Goal: Download file/media

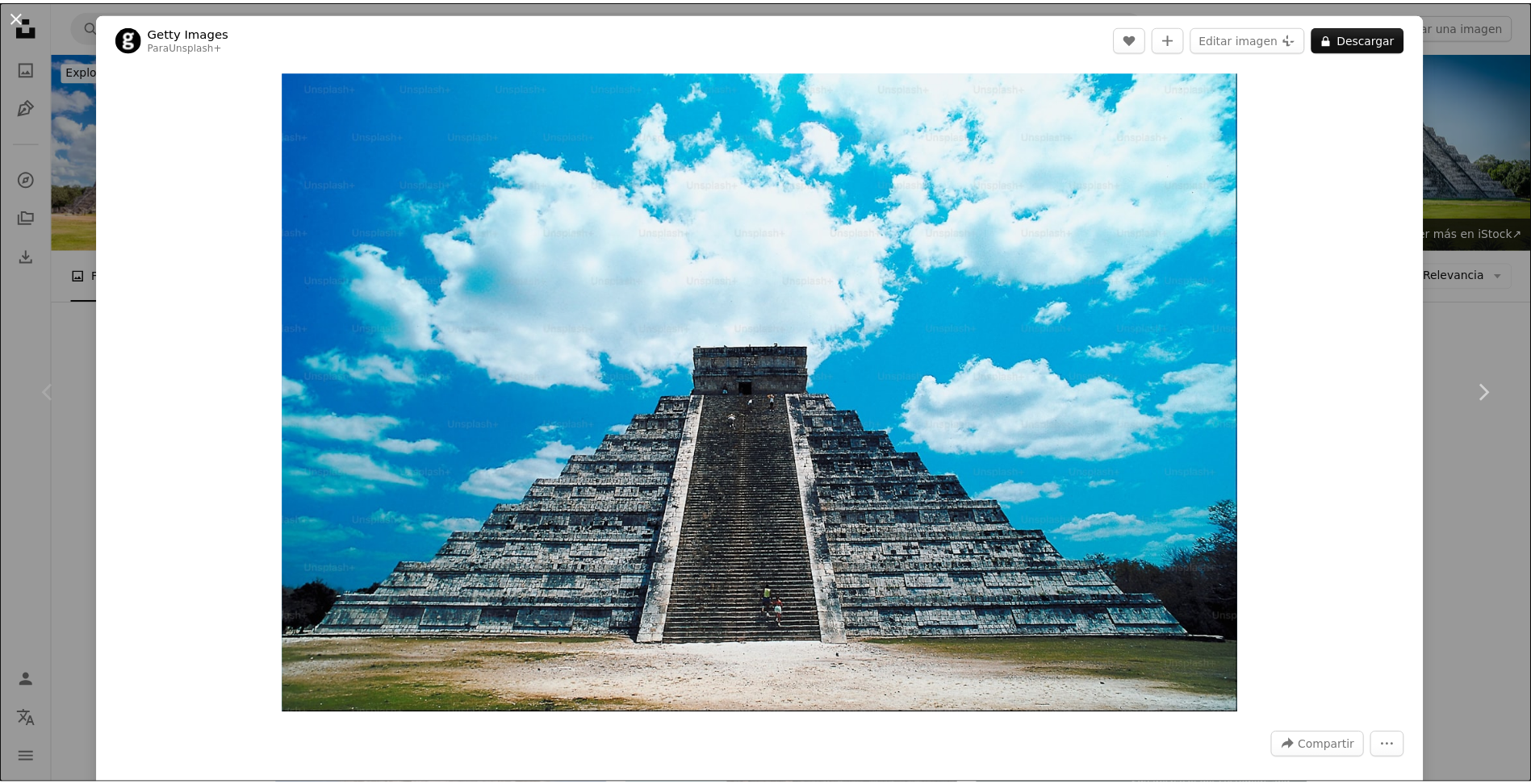
scroll to position [307, 0]
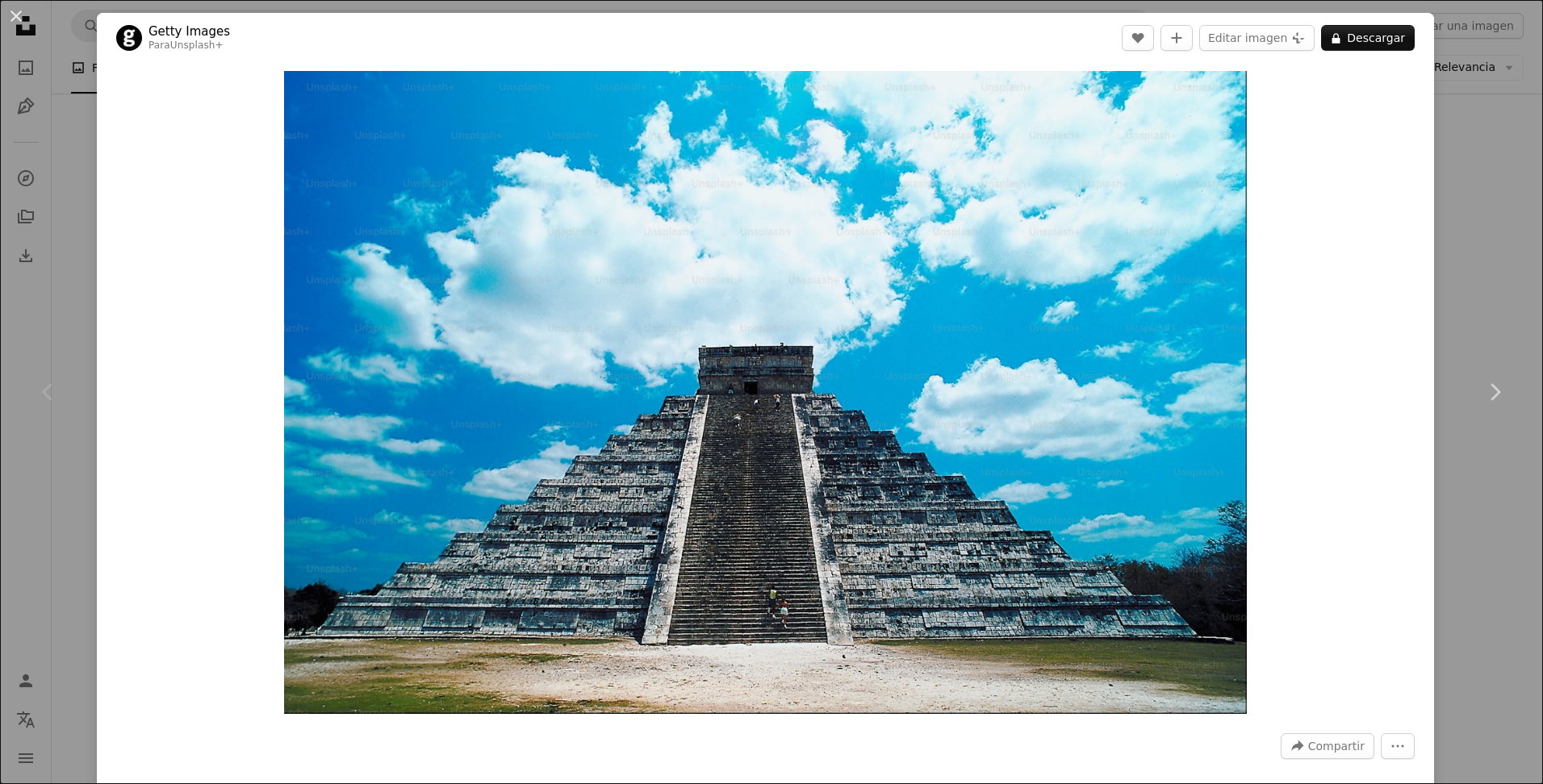
click at [15, 21] on button "An X shape" at bounding box center [16, 16] width 20 height 20
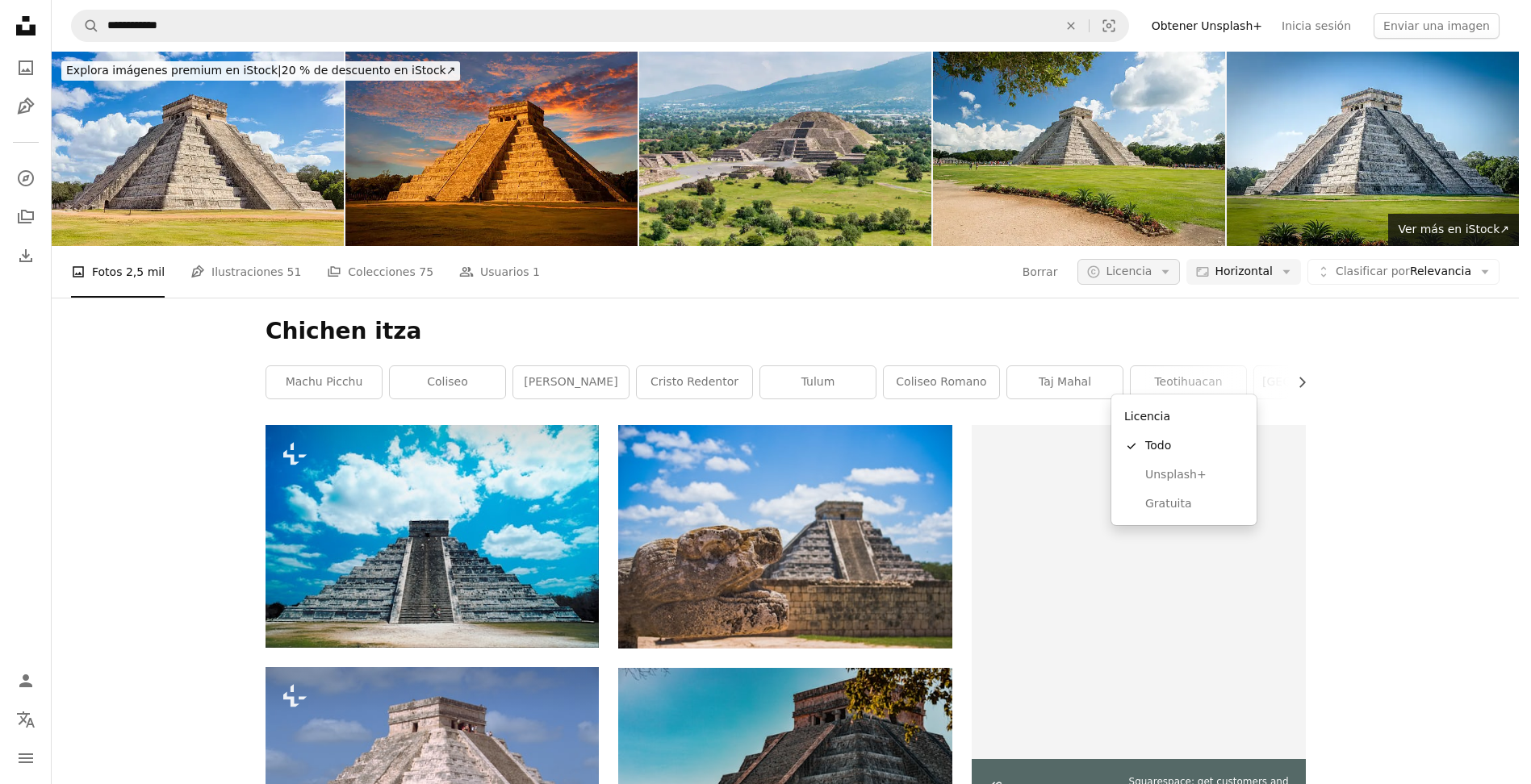
click at [1152, 264] on span "Licencia" at bounding box center [1129, 270] width 46 height 13
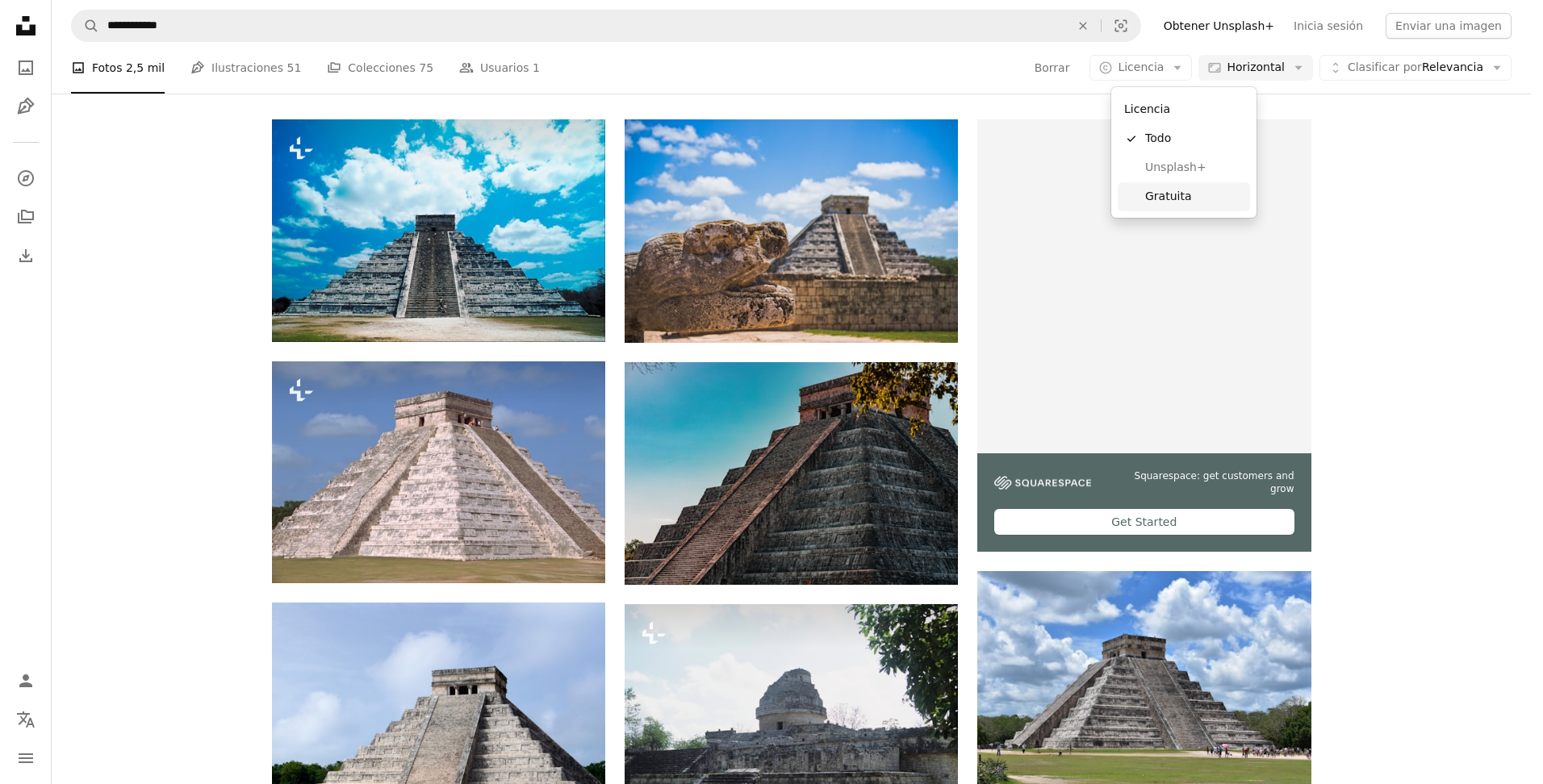
click at [1183, 193] on span "Gratuita" at bounding box center [1194, 197] width 98 height 16
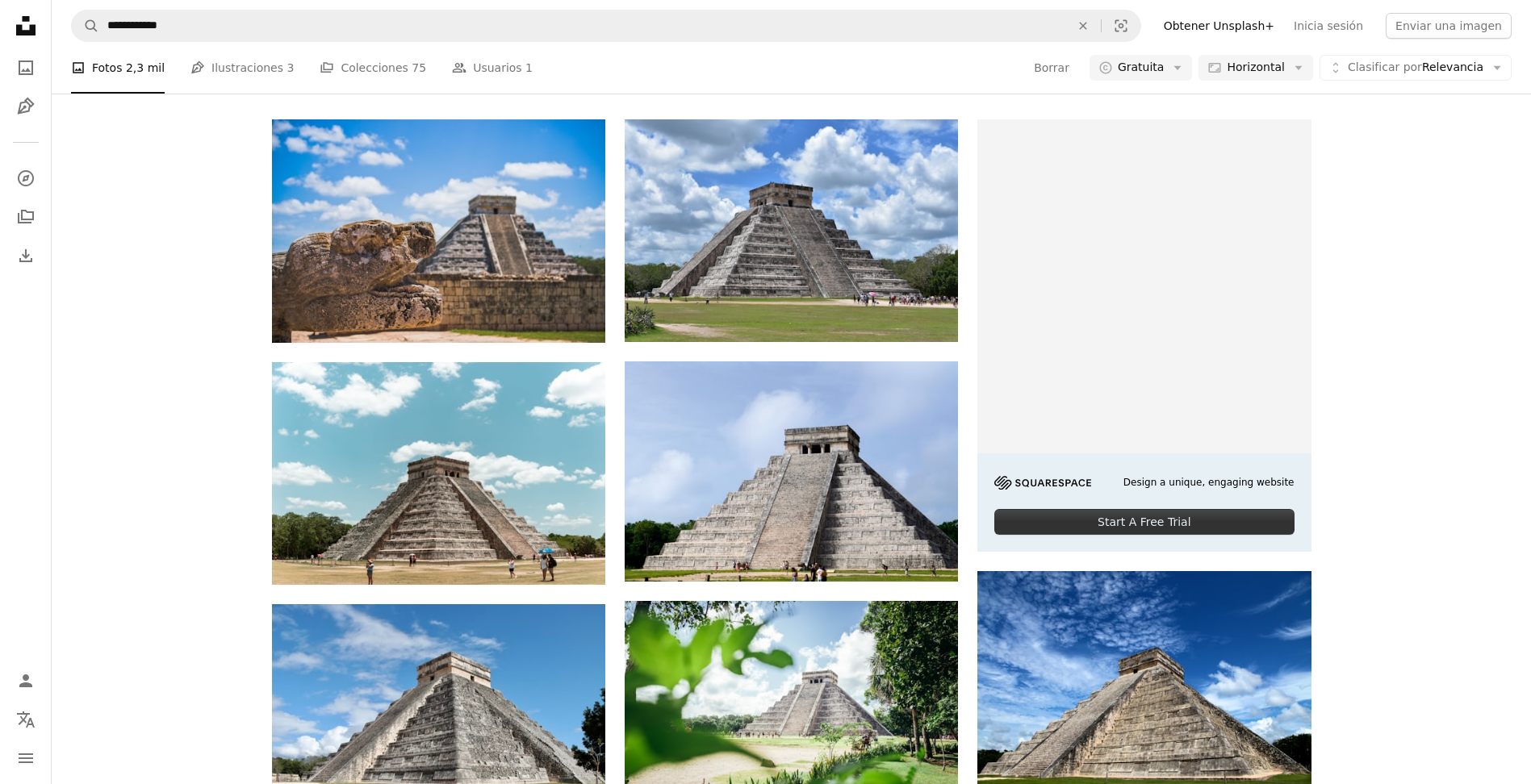
scroll to position [274, 0]
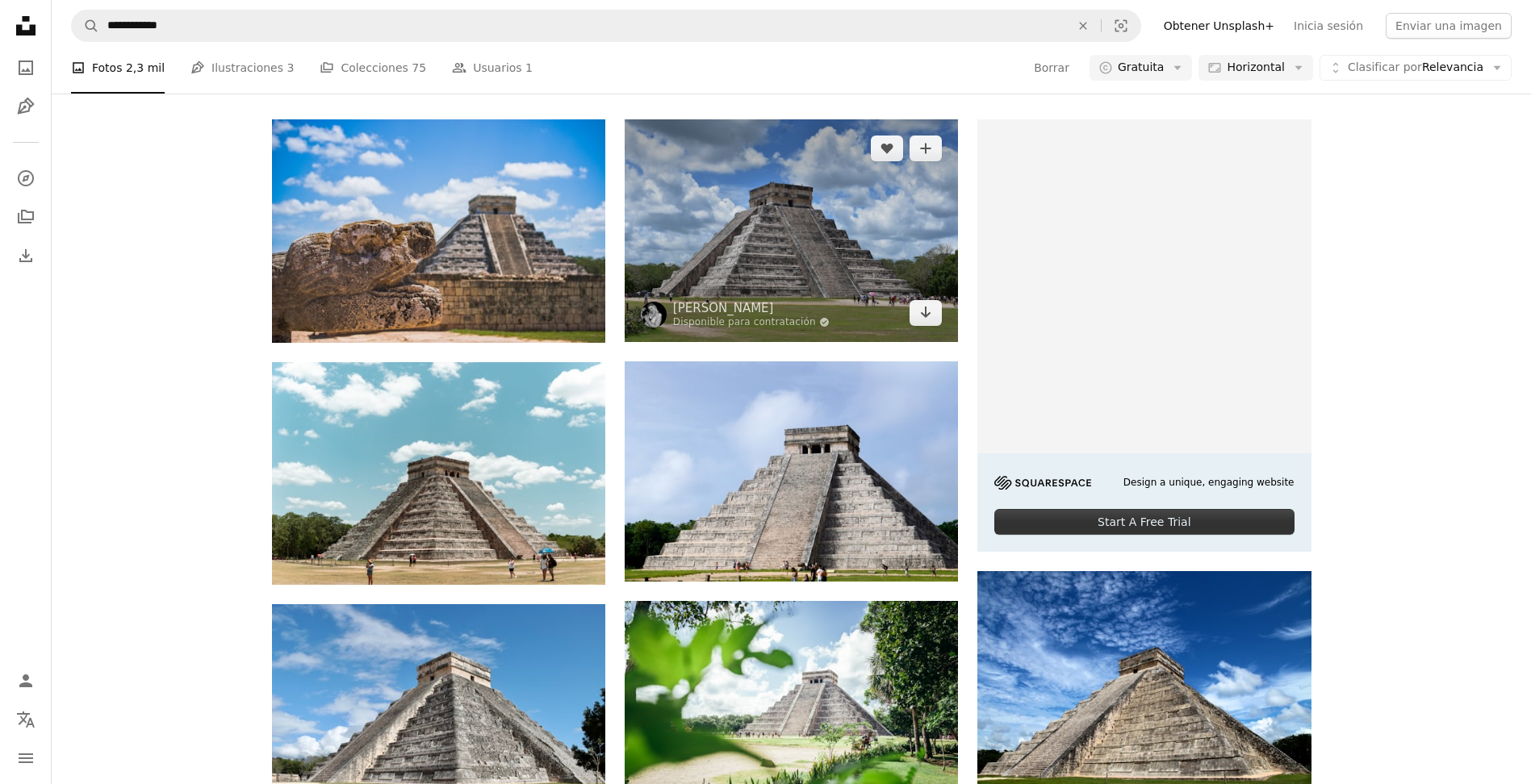
click at [855, 262] on img at bounding box center [791, 230] width 333 height 222
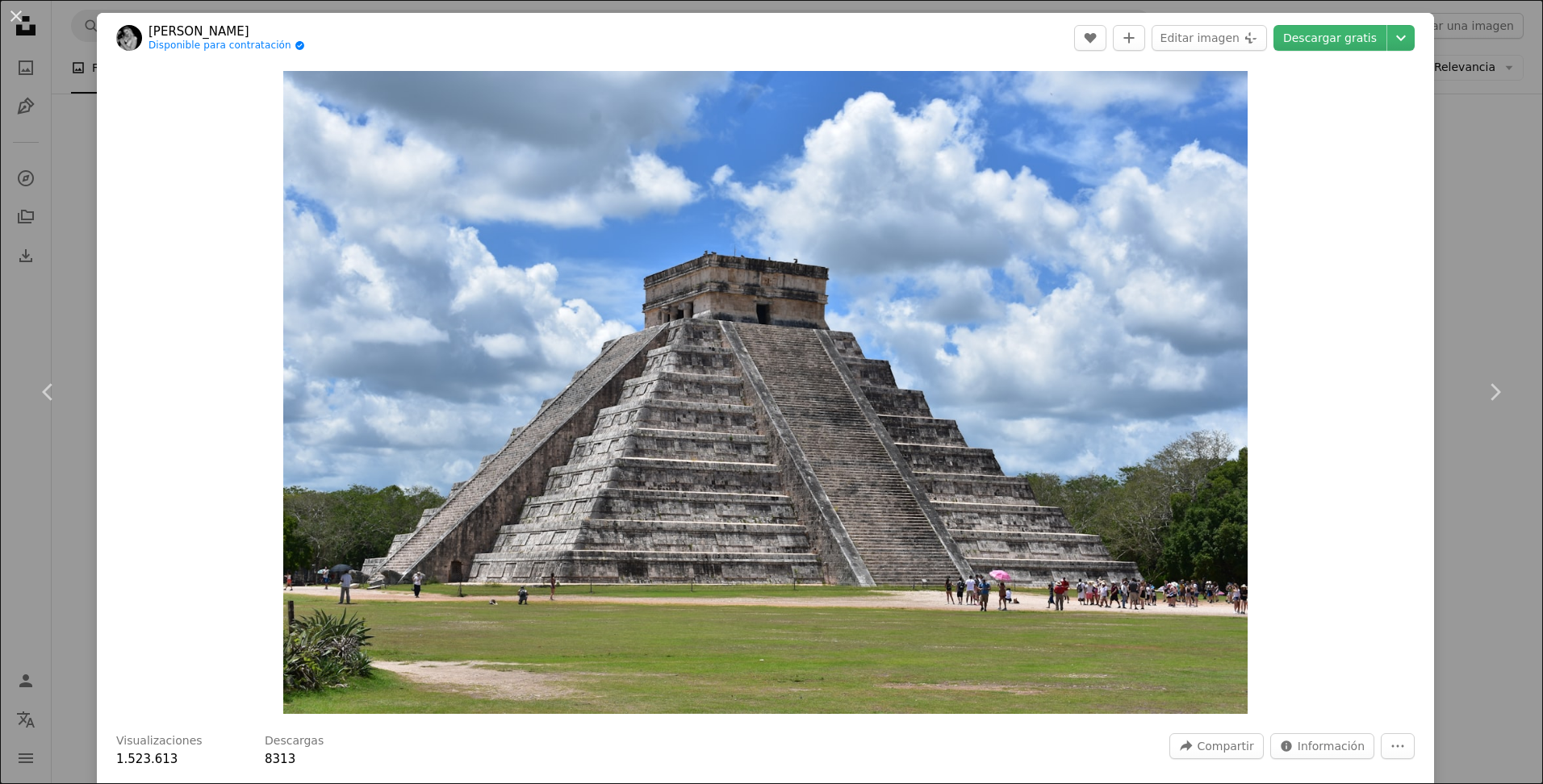
click at [52, 481] on div "An X shape Chevron left Chevron right [PERSON_NAME] Disponible para contratació…" at bounding box center [772, 392] width 1543 height 784
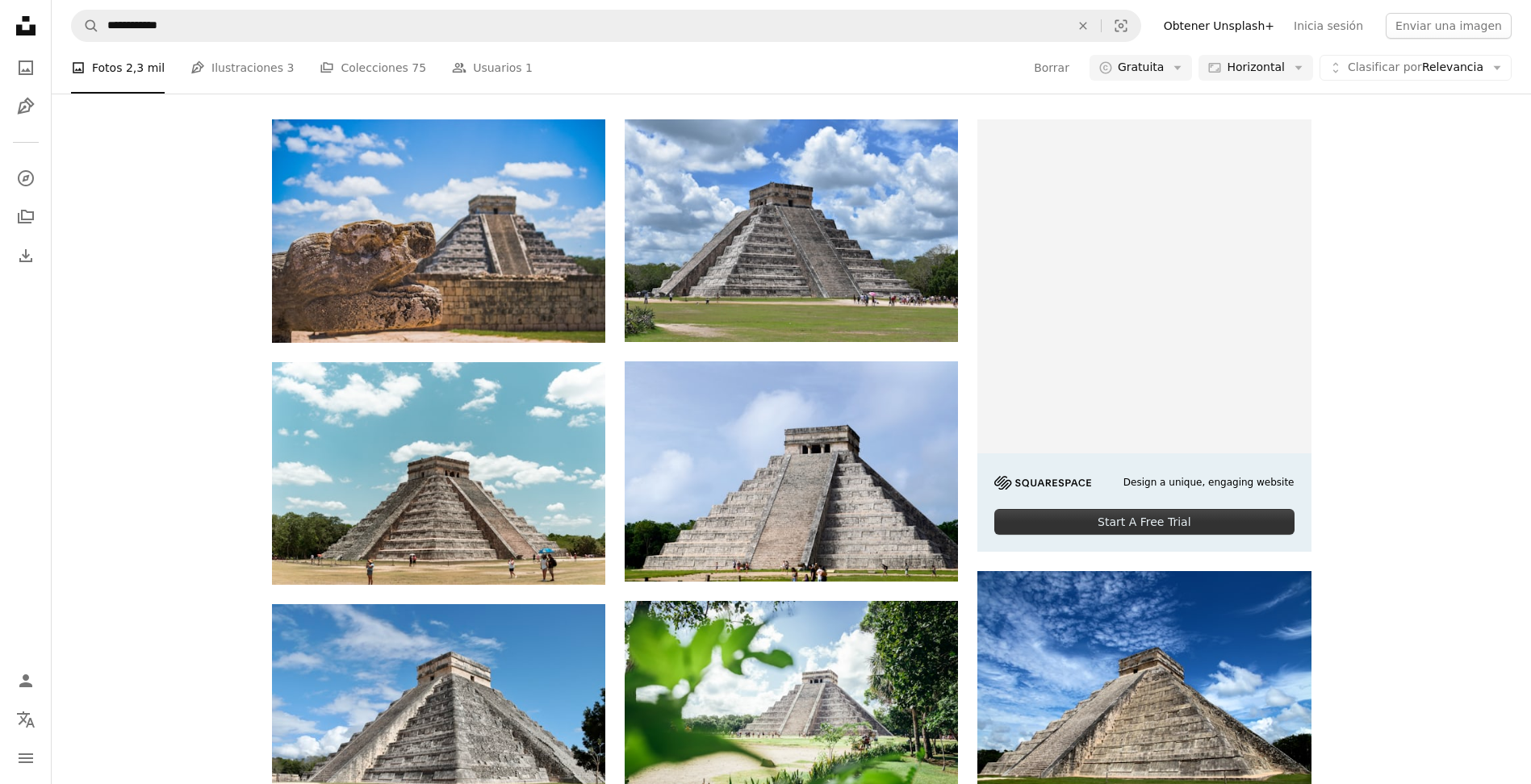
scroll to position [503, 0]
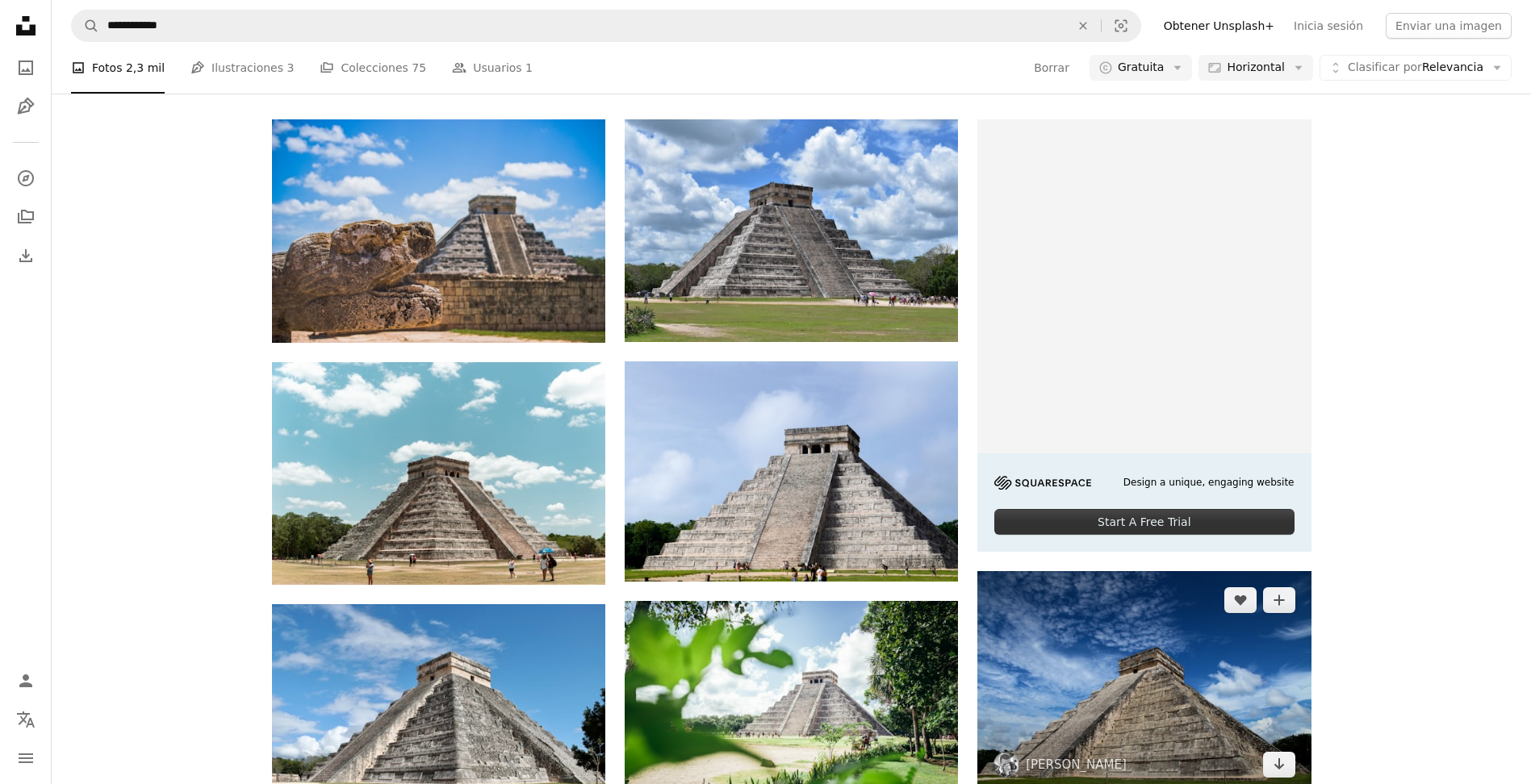
click at [1079, 571] on img at bounding box center [1144, 681] width 333 height 222
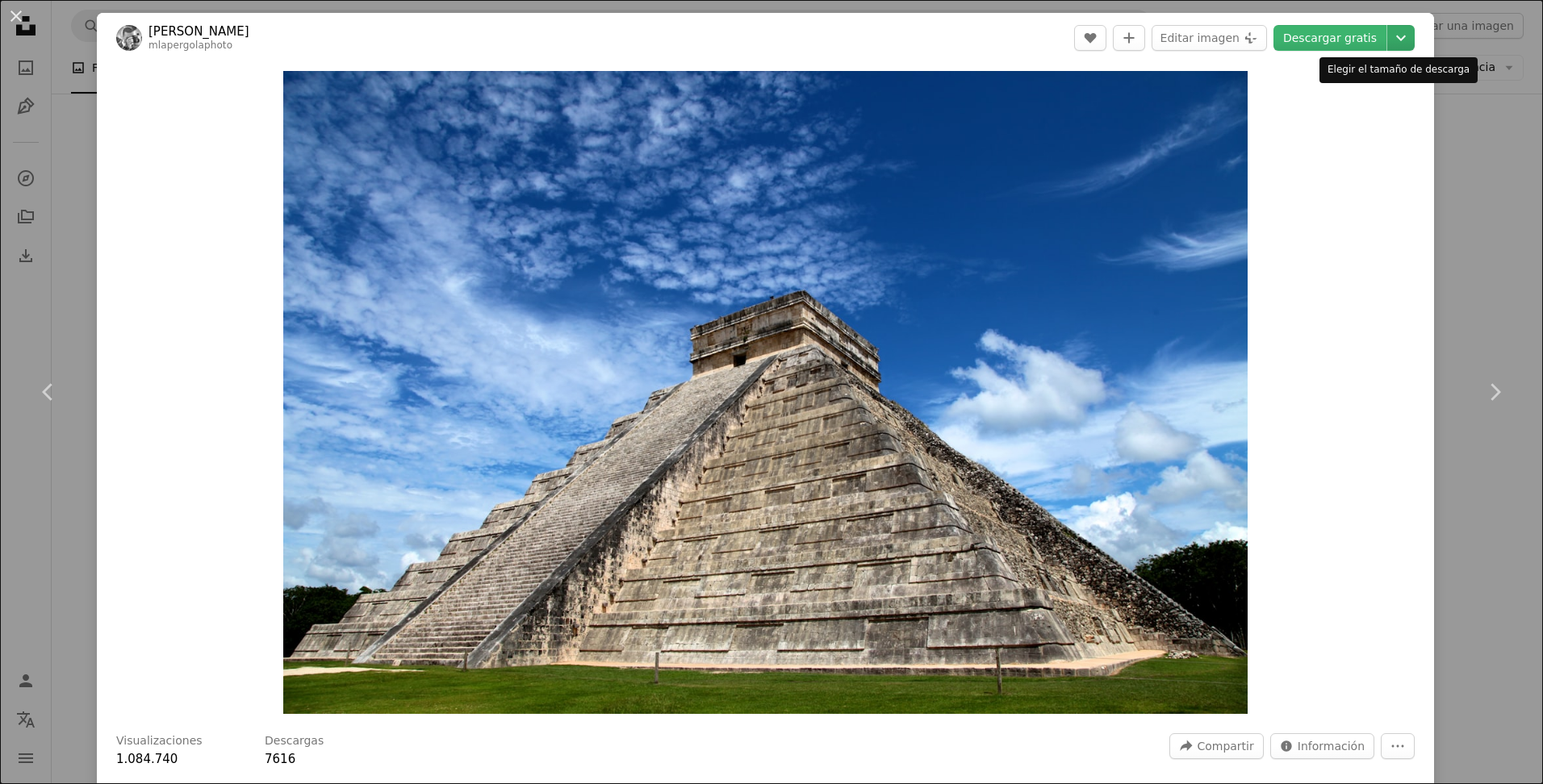
click at [1393, 45] on icon "Chevron down" at bounding box center [1401, 38] width 26 height 20
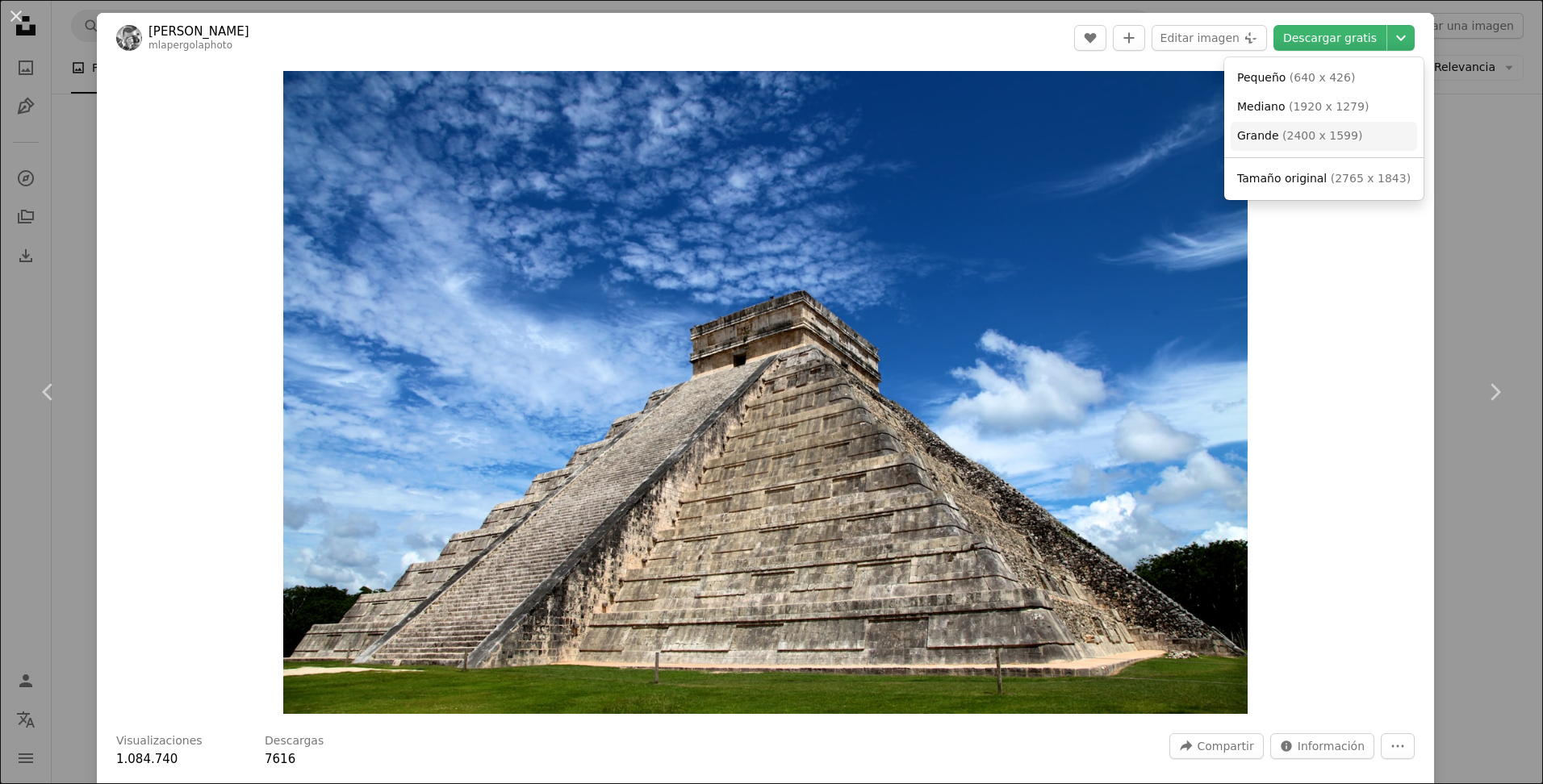
click at [1313, 148] on link "Grande ( 2400 x 1599 )" at bounding box center [1325, 136] width 187 height 29
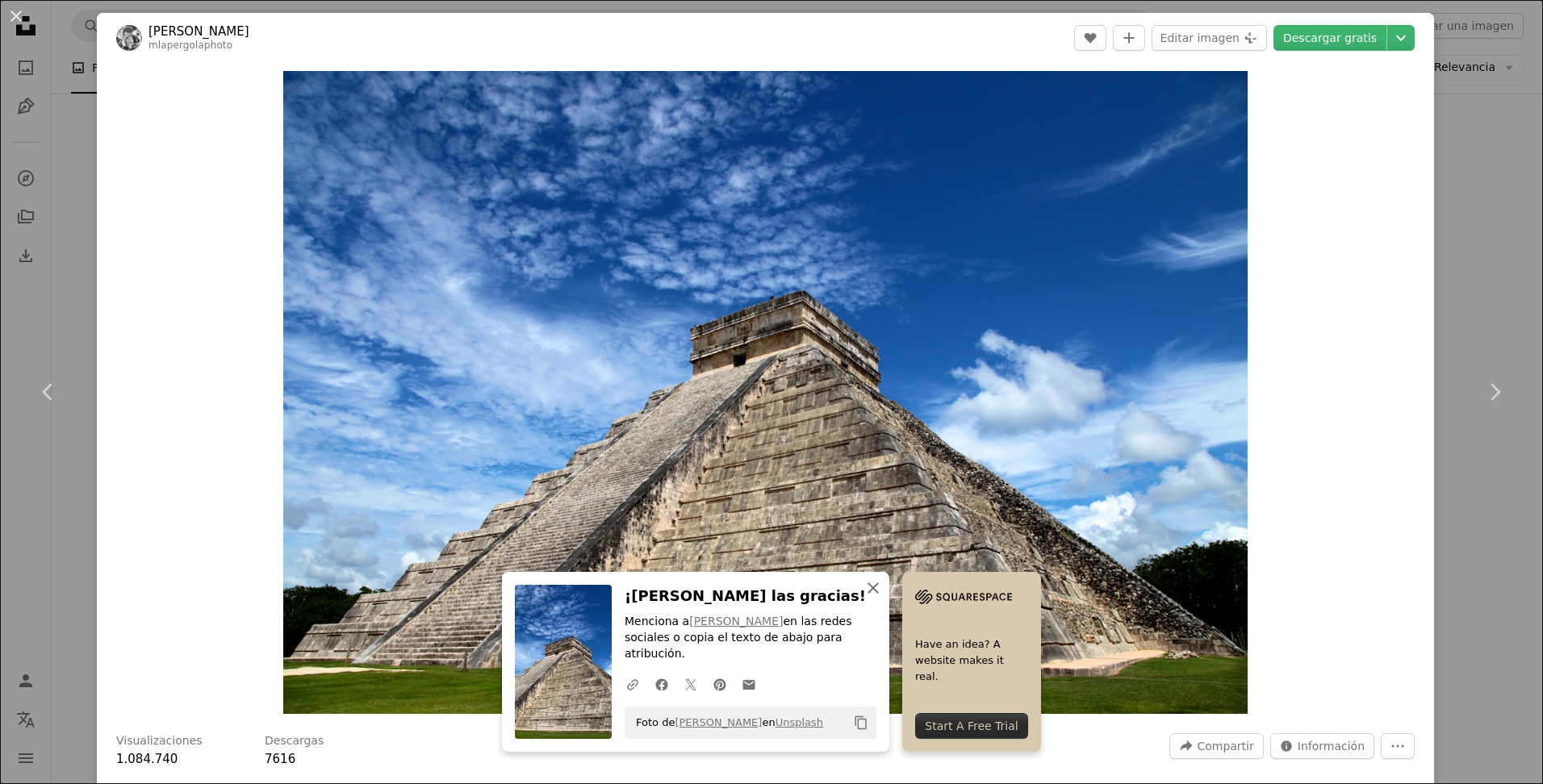
click at [866, 598] on icon "An X shape" at bounding box center [873, 588] width 20 height 20
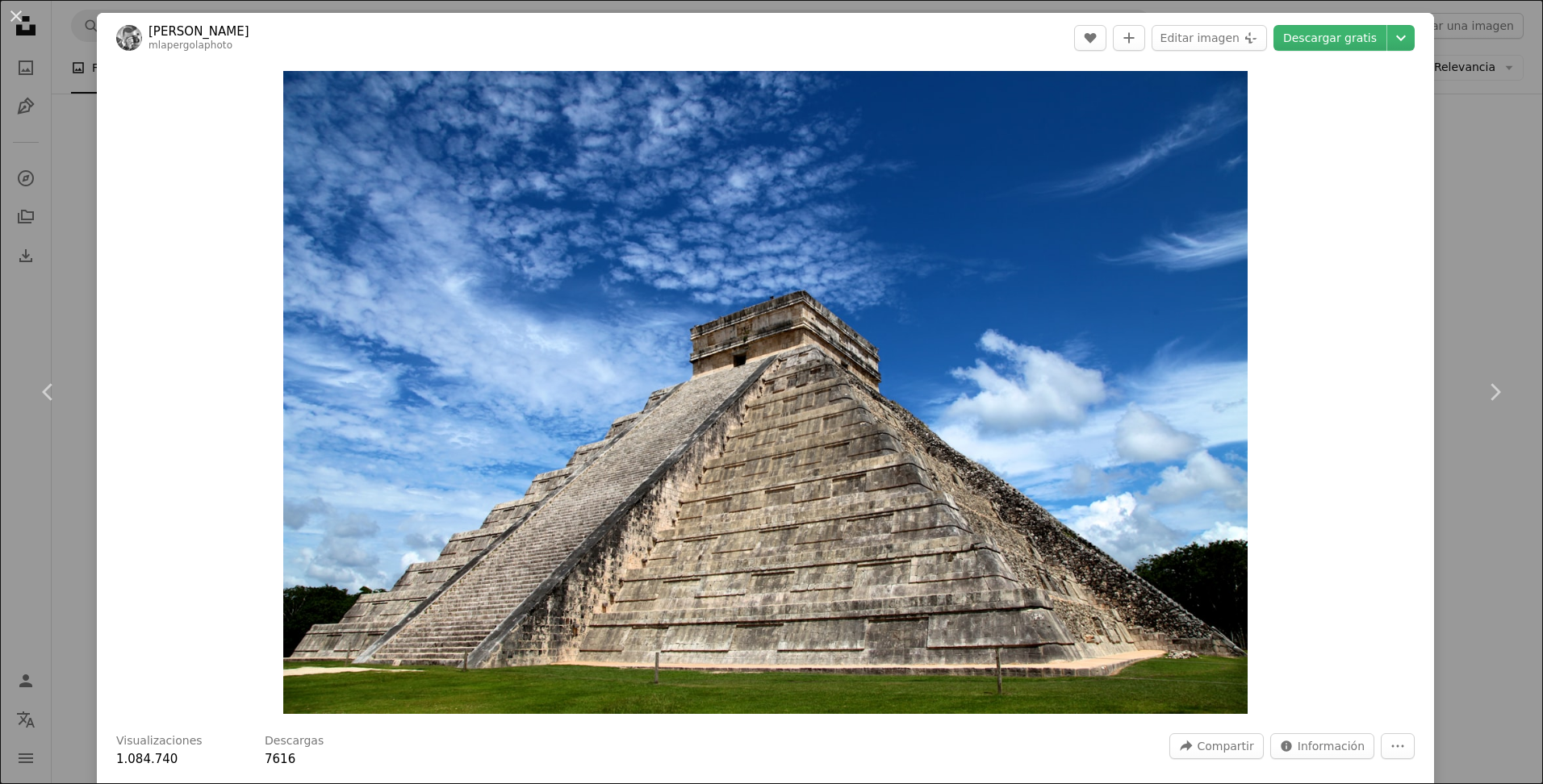
click at [1494, 280] on div "An X shape Chevron left Chevron right [PERSON_NAME] La Pergola mlapergolaphoto …" at bounding box center [772, 392] width 1543 height 784
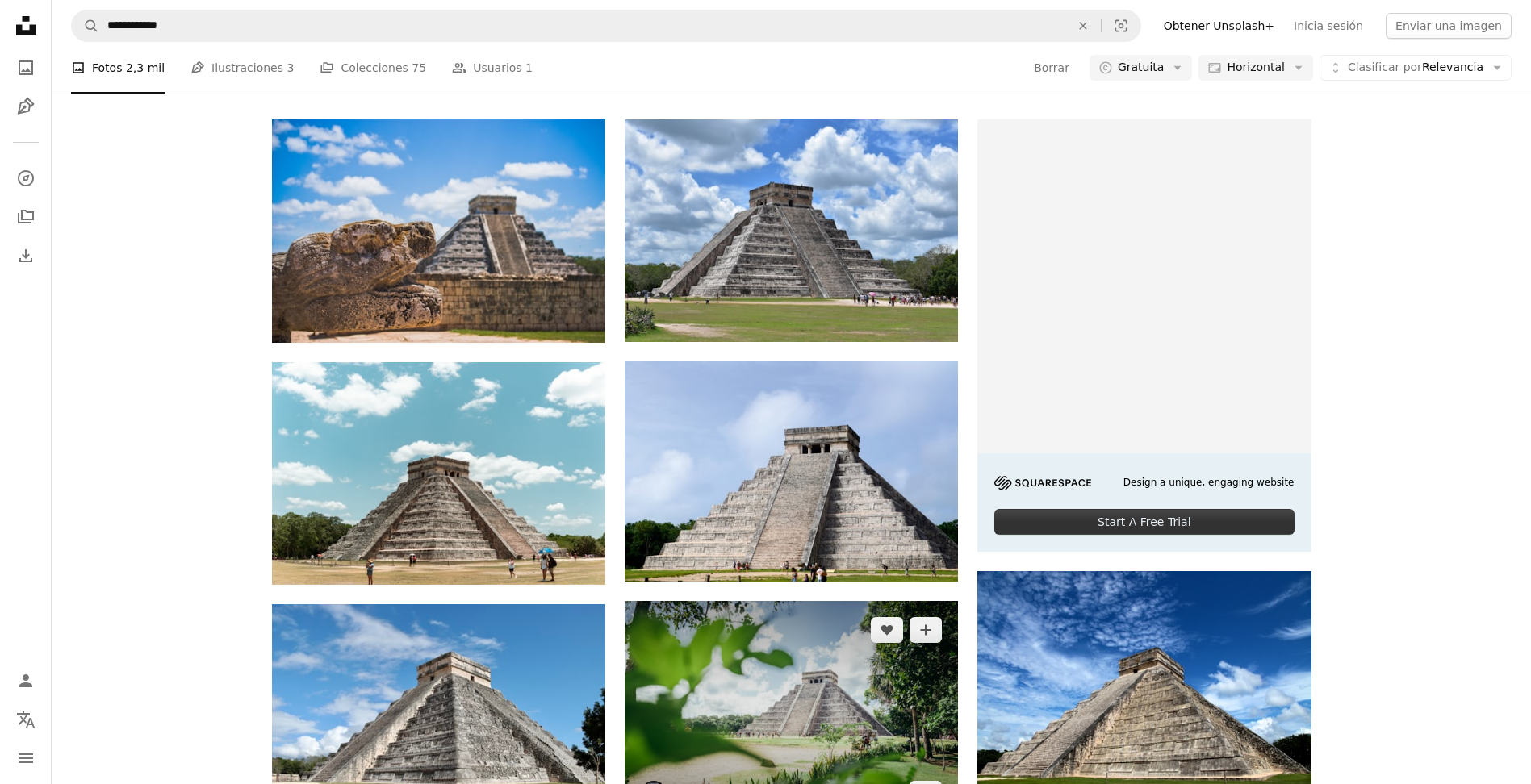
scroll to position [649, 0]
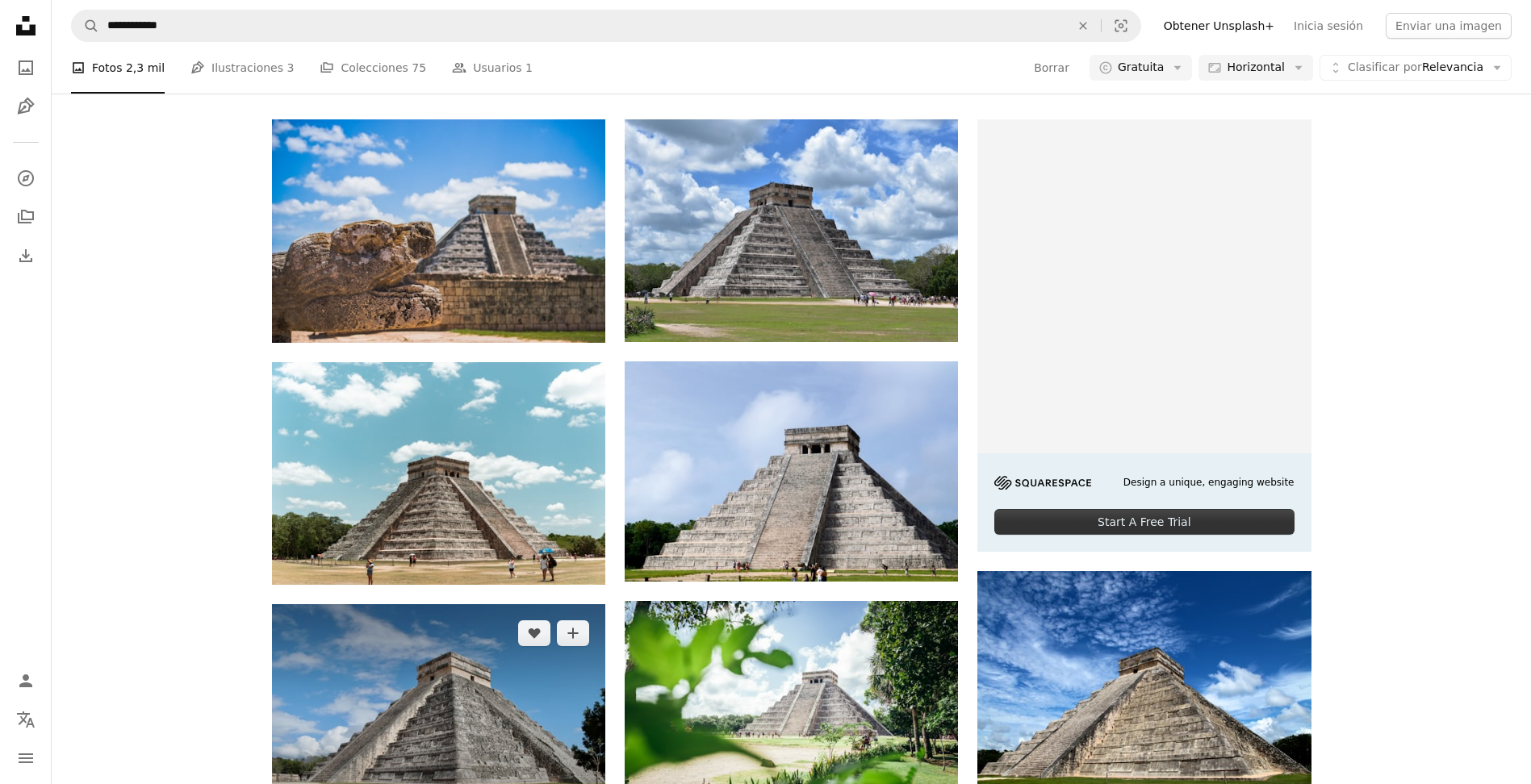
click at [439, 604] on img at bounding box center [438, 715] width 333 height 222
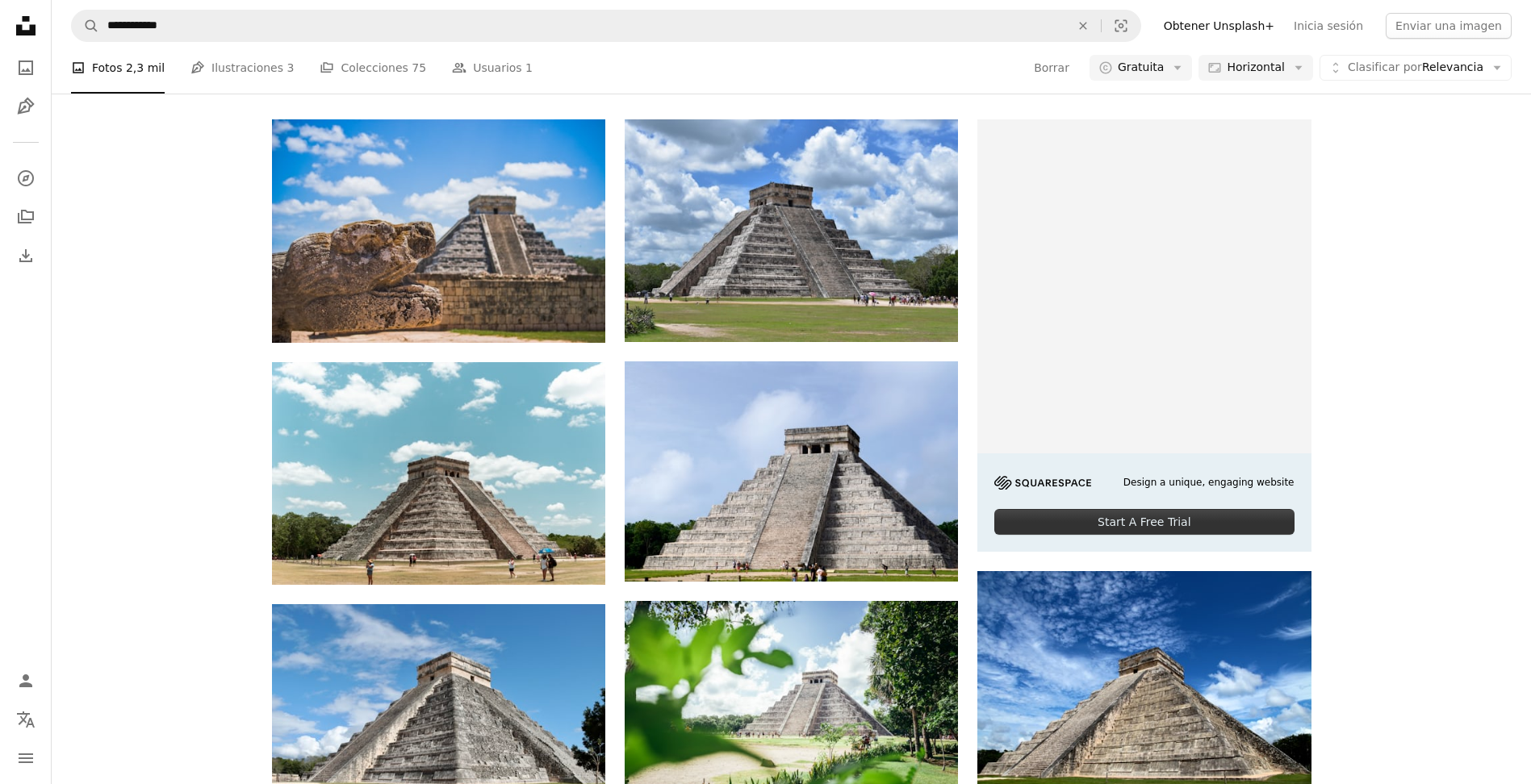
scroll to position [1429, 0]
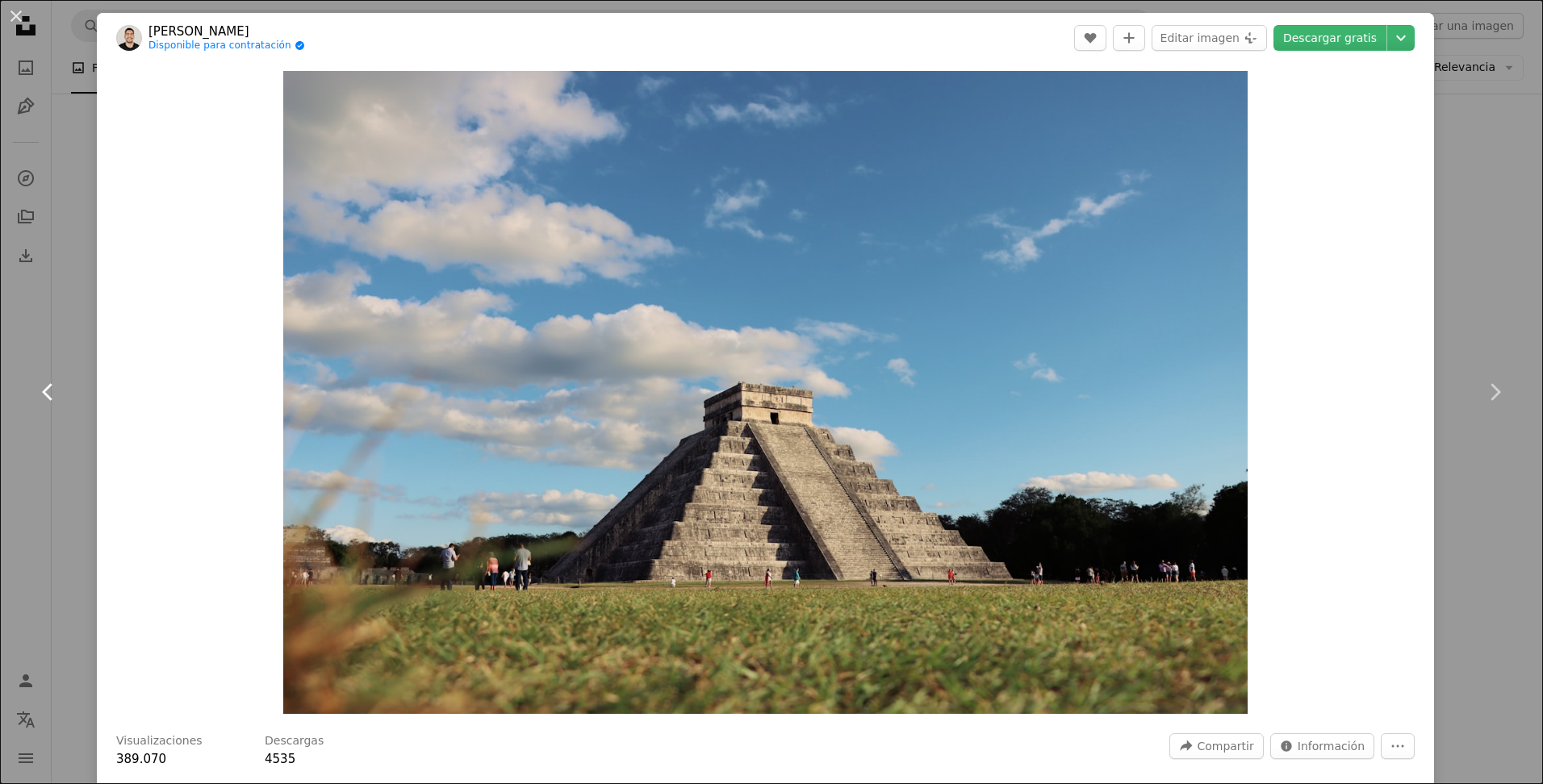
click at [51, 352] on link "Chevron left" at bounding box center [48, 392] width 97 height 155
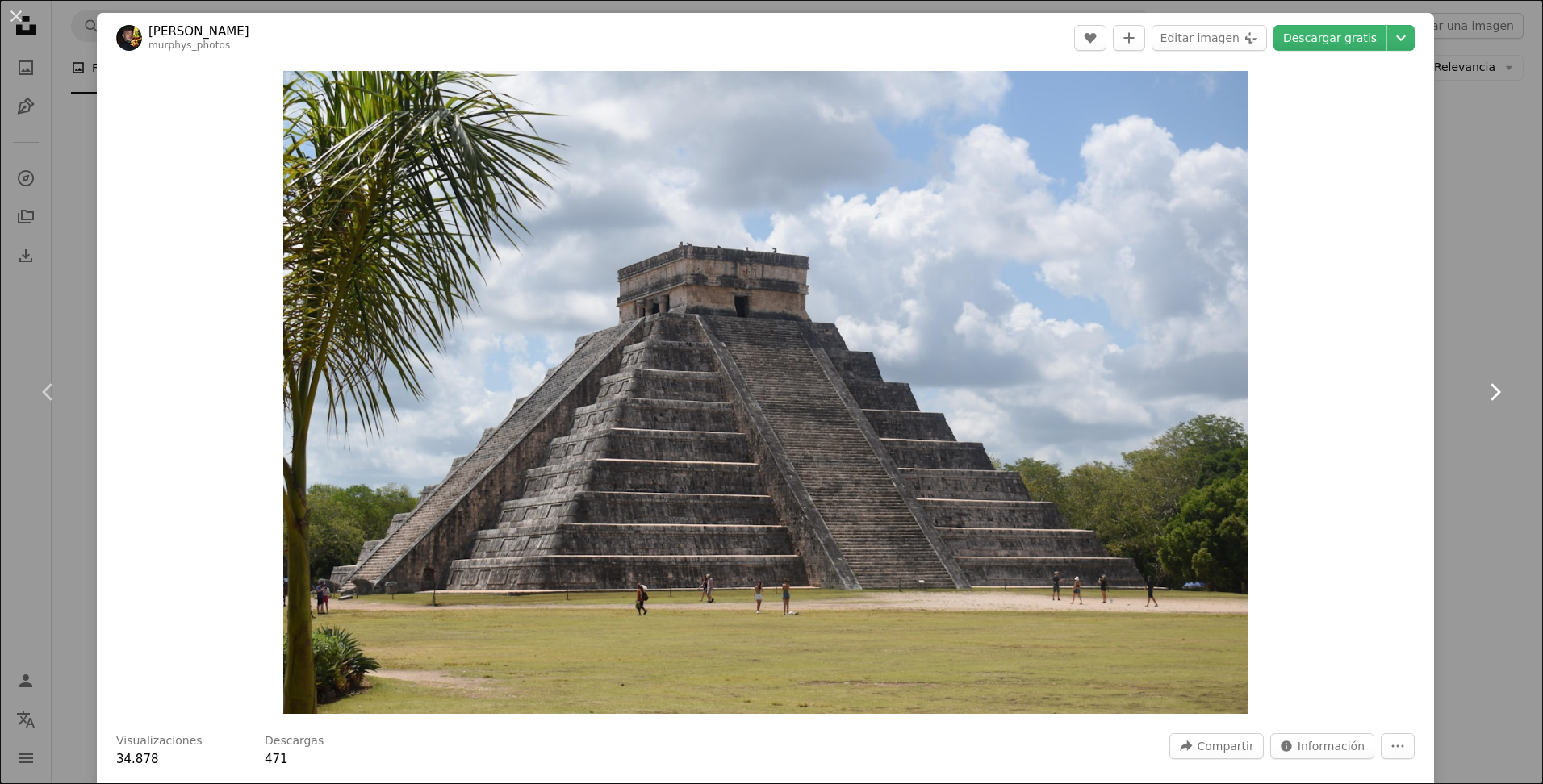
click at [1482, 395] on icon "Chevron right" at bounding box center [1495, 392] width 26 height 26
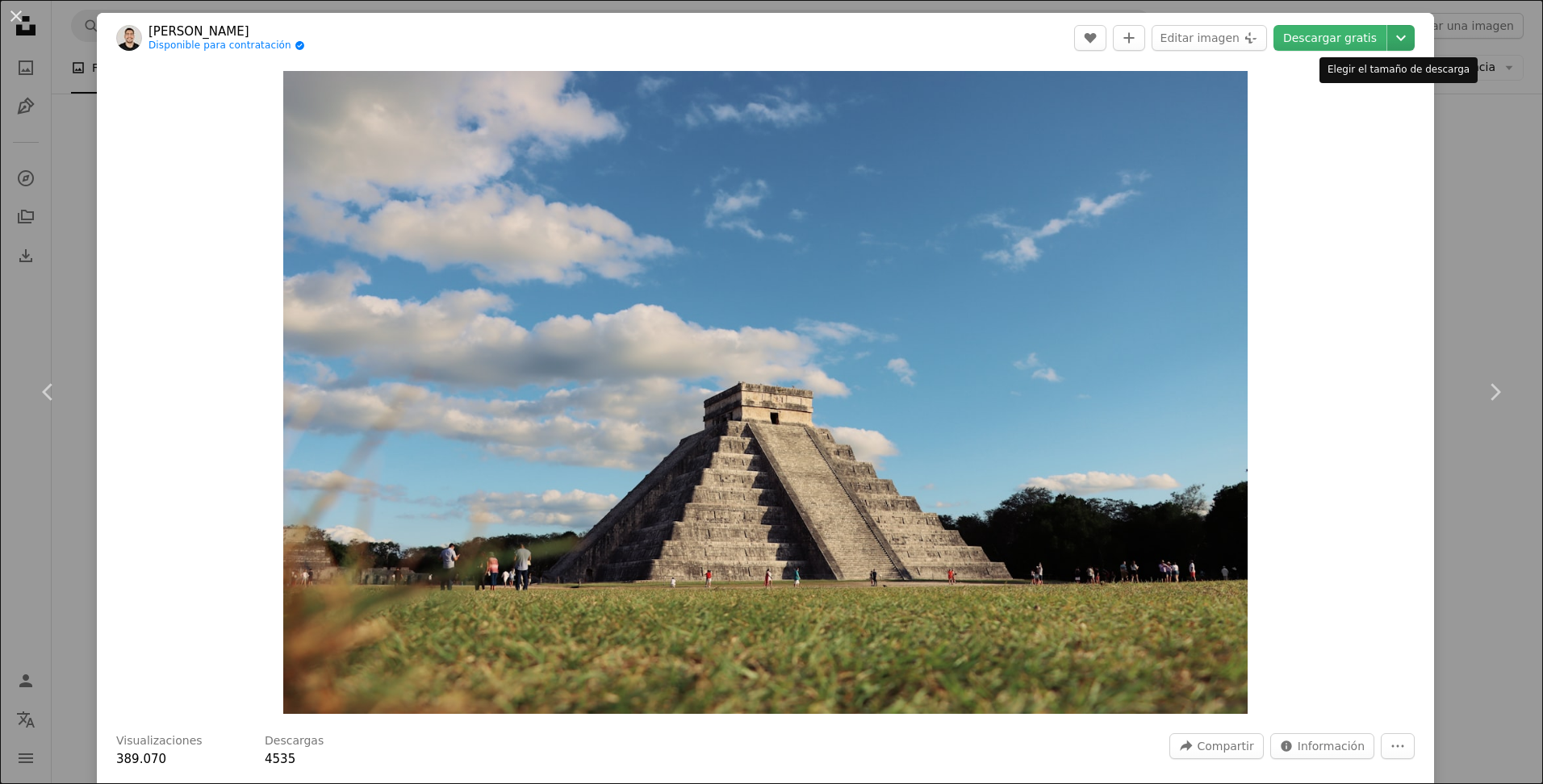
click at [1388, 35] on icon "Chevron down" at bounding box center [1401, 38] width 26 height 20
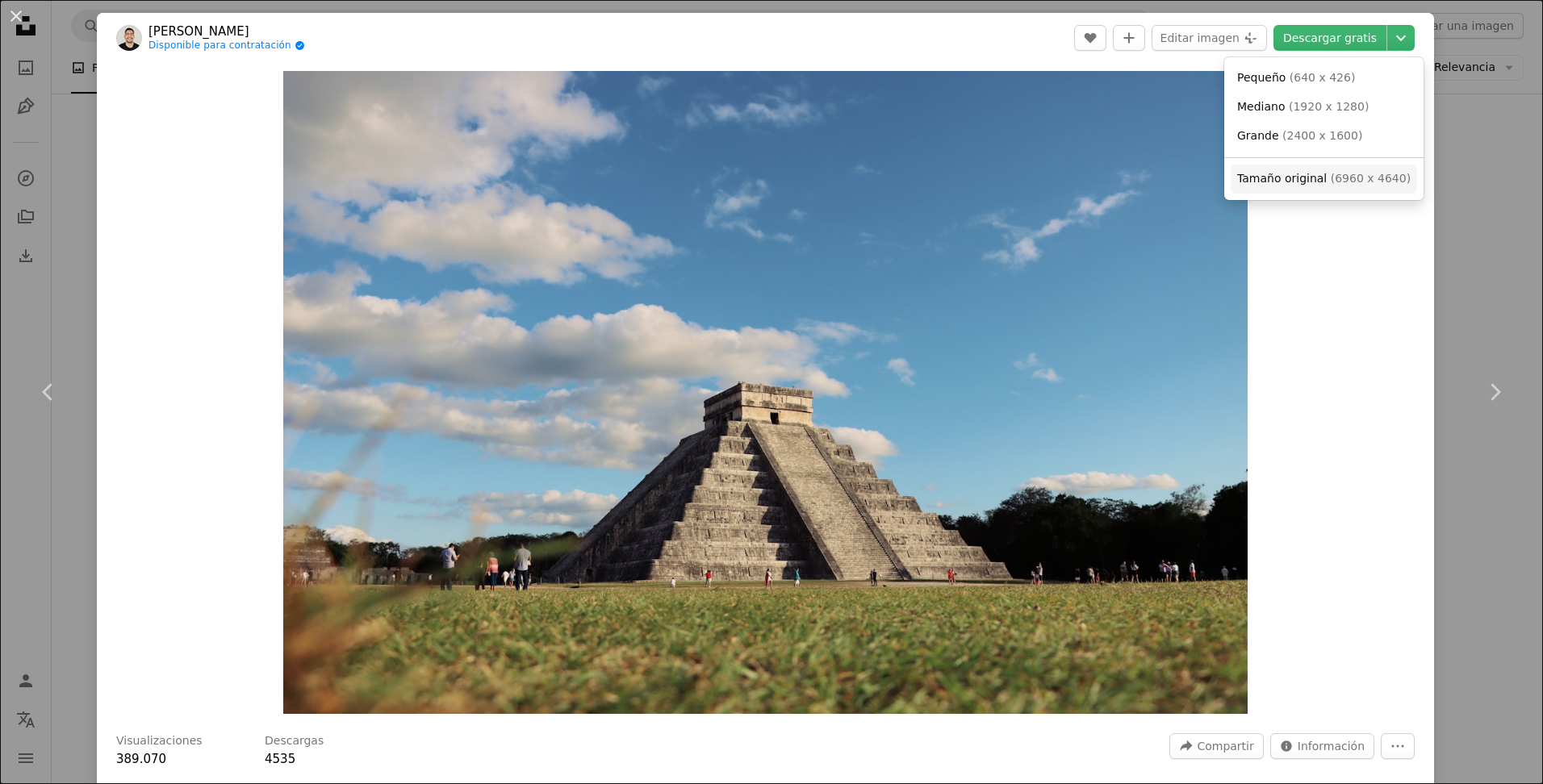
click at [1305, 180] on span "Tamaño original" at bounding box center [1282, 178] width 90 height 13
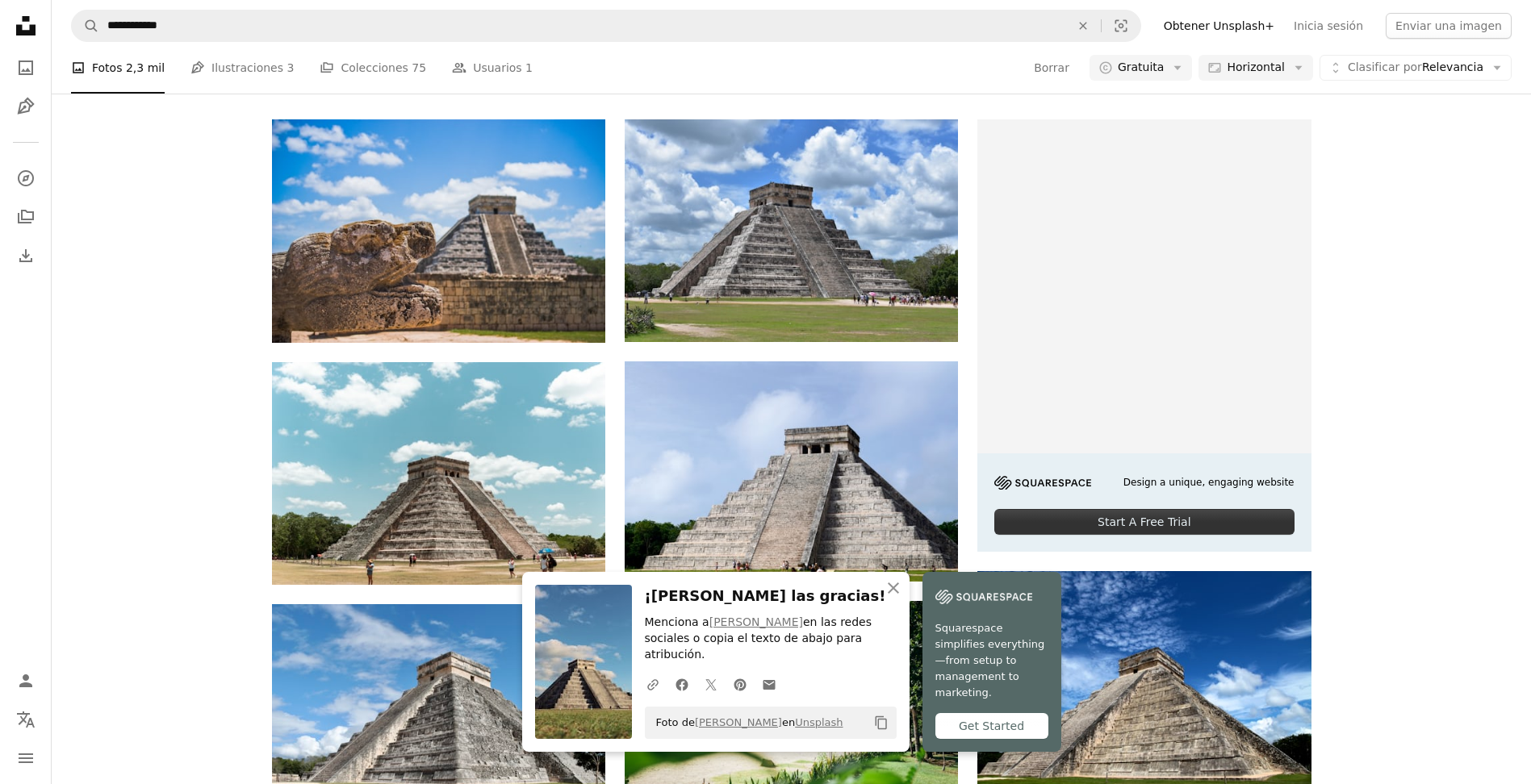
scroll to position [2241, 0]
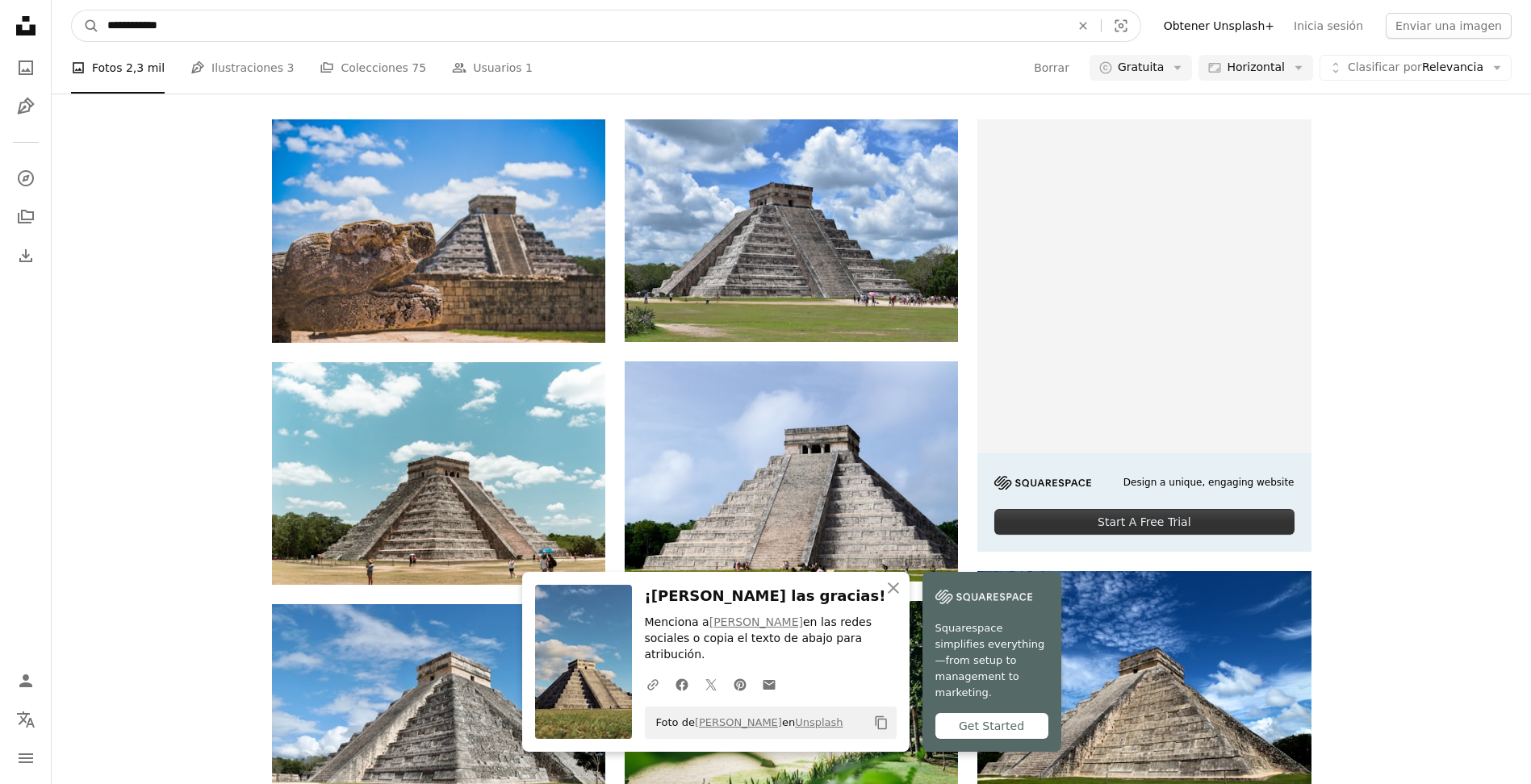
click at [319, 33] on input "**********" at bounding box center [582, 26] width 966 height 31
type input "**********"
click button "A magnifying glass" at bounding box center [86, 26] width 27 height 31
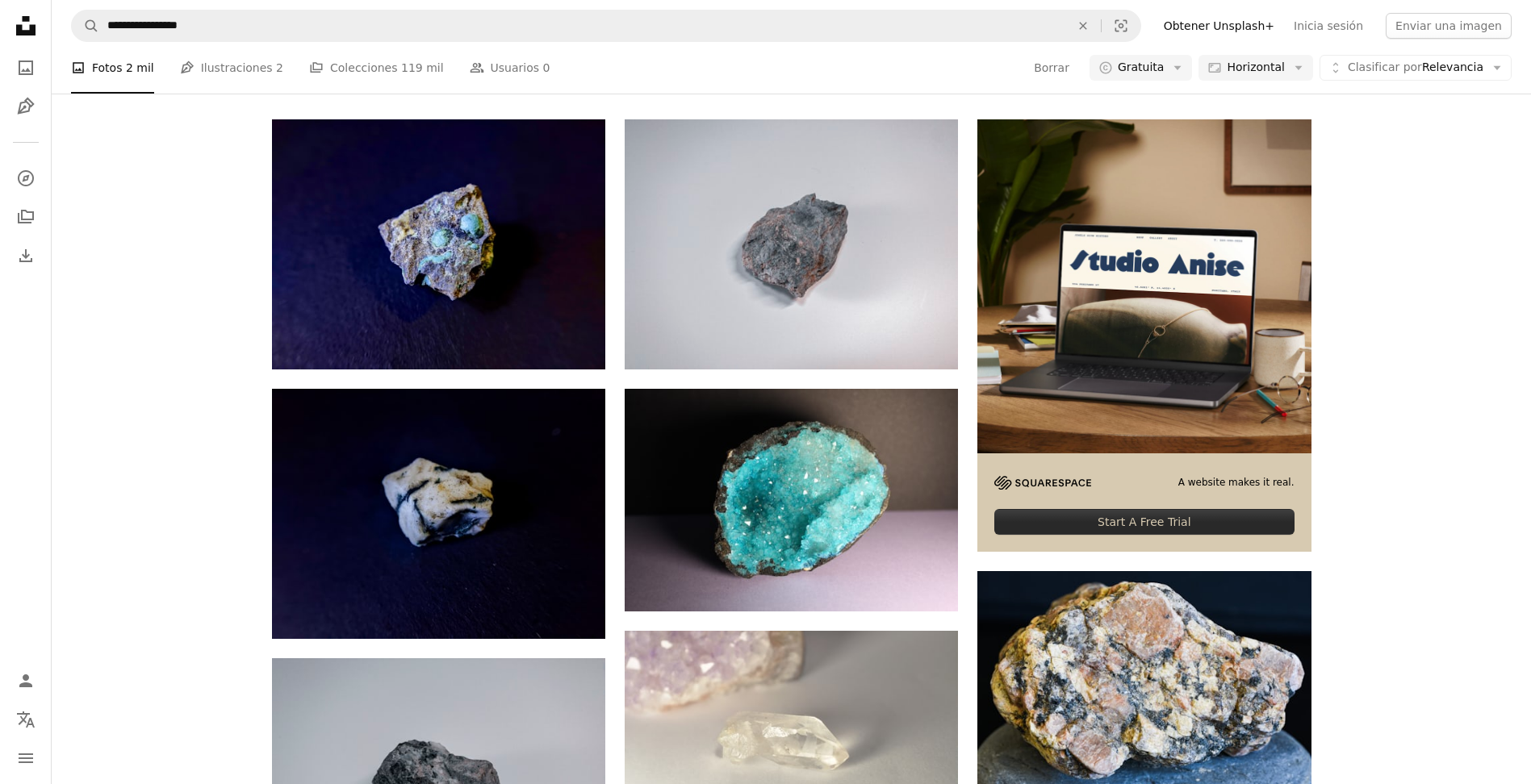
scroll to position [118, 0]
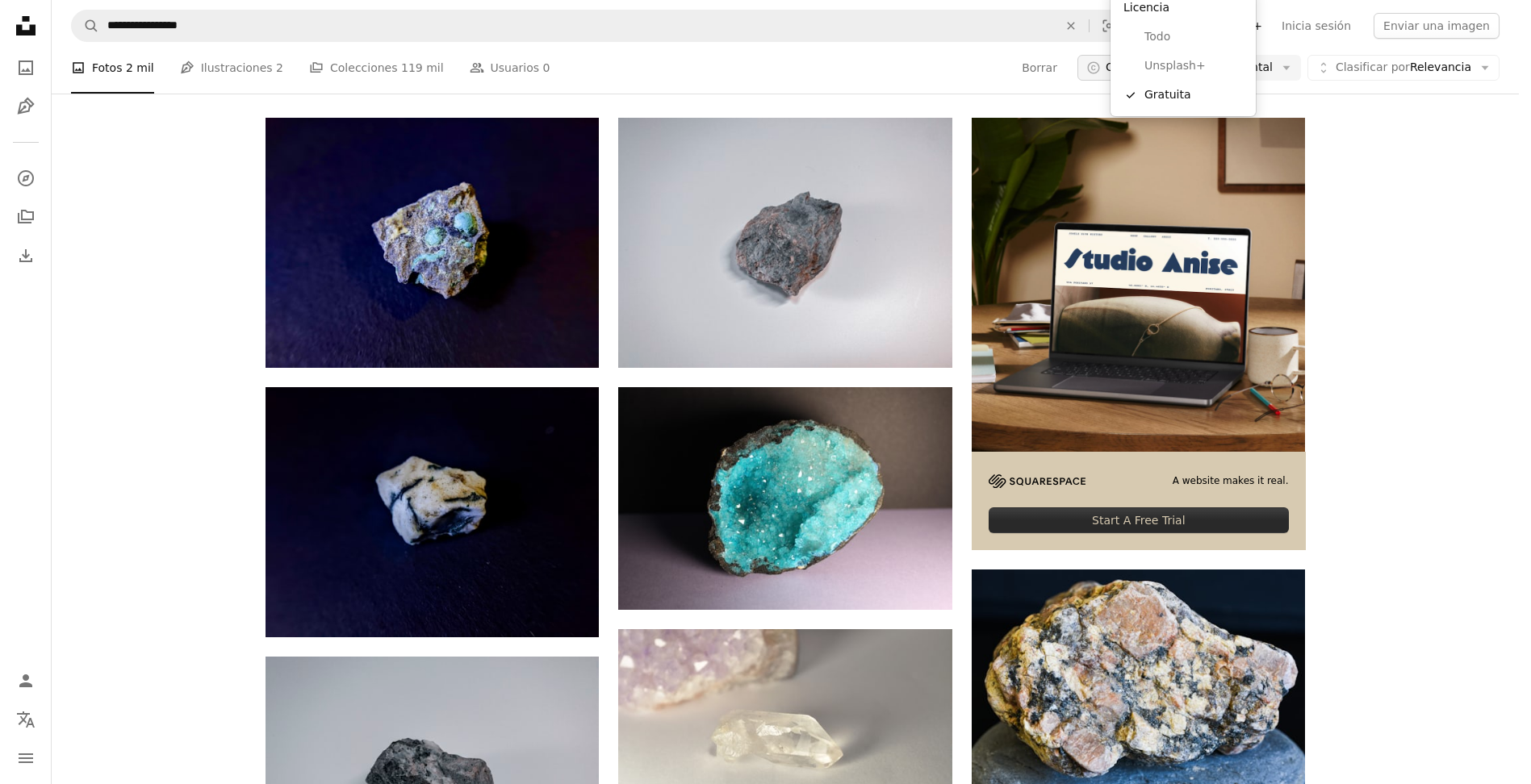
drag, startPoint x: 1158, startPoint y: 156, endPoint x: 1157, endPoint y: 169, distance: 13.0
click at [1153, 76] on span "Gratuita" at bounding box center [1129, 68] width 47 height 16
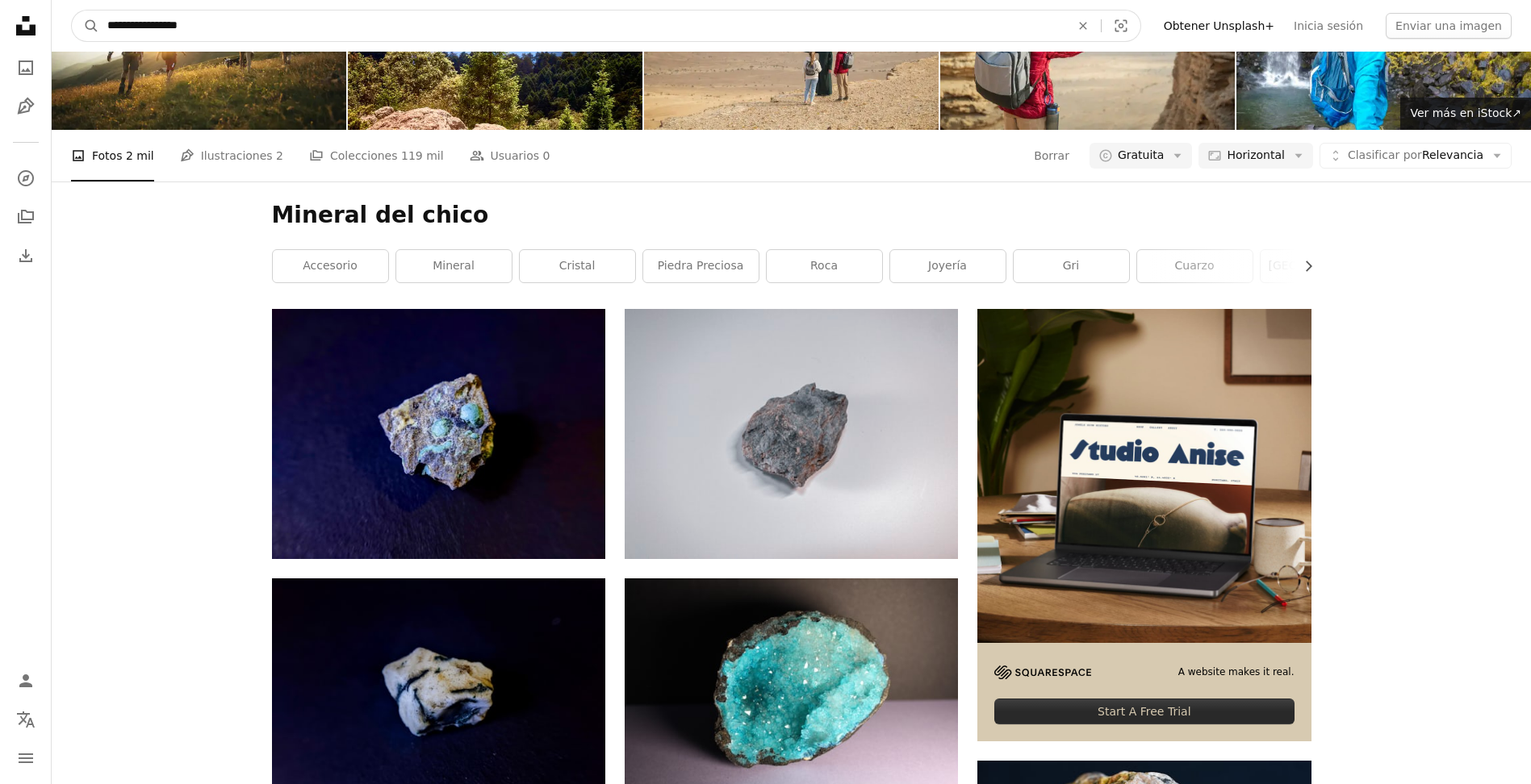
click at [252, 36] on input "**********" at bounding box center [582, 26] width 966 height 31
type input "**********"
click button "A magnifying glass" at bounding box center [86, 26] width 27 height 31
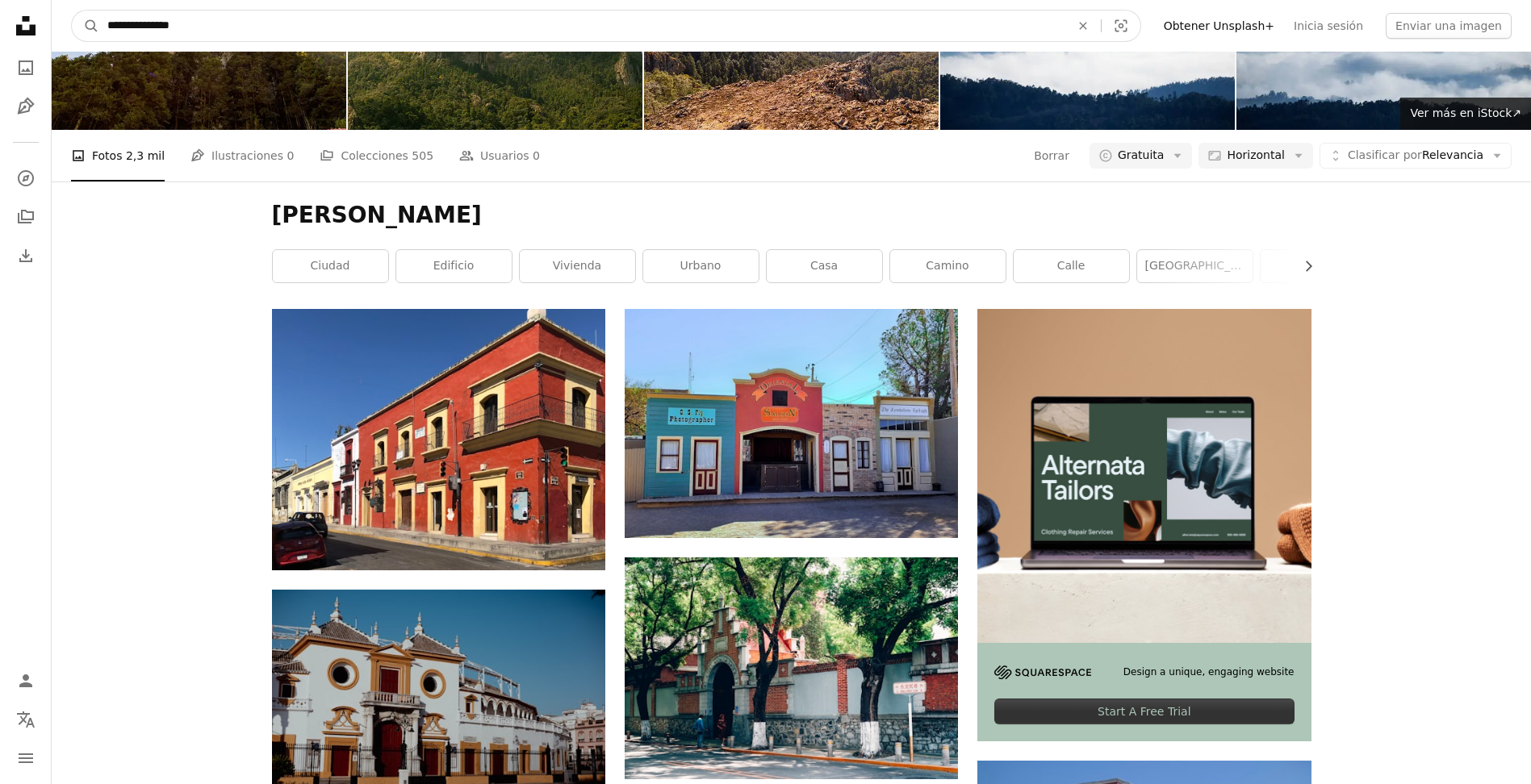
click at [338, 18] on input "**********" at bounding box center [582, 26] width 966 height 31
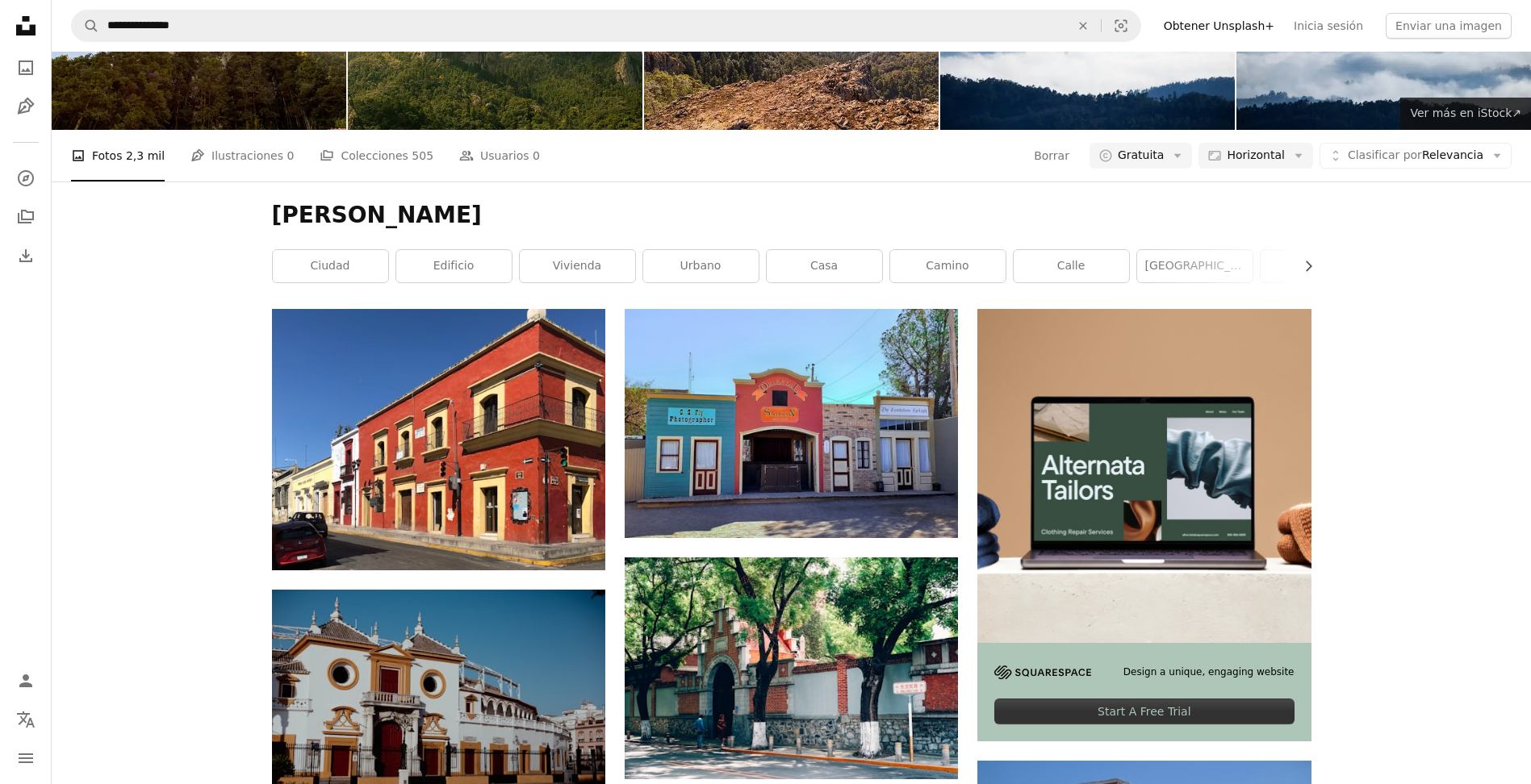
click at [1492, 120] on span "Ver más en iStock ↗" at bounding box center [1466, 112] width 111 height 13
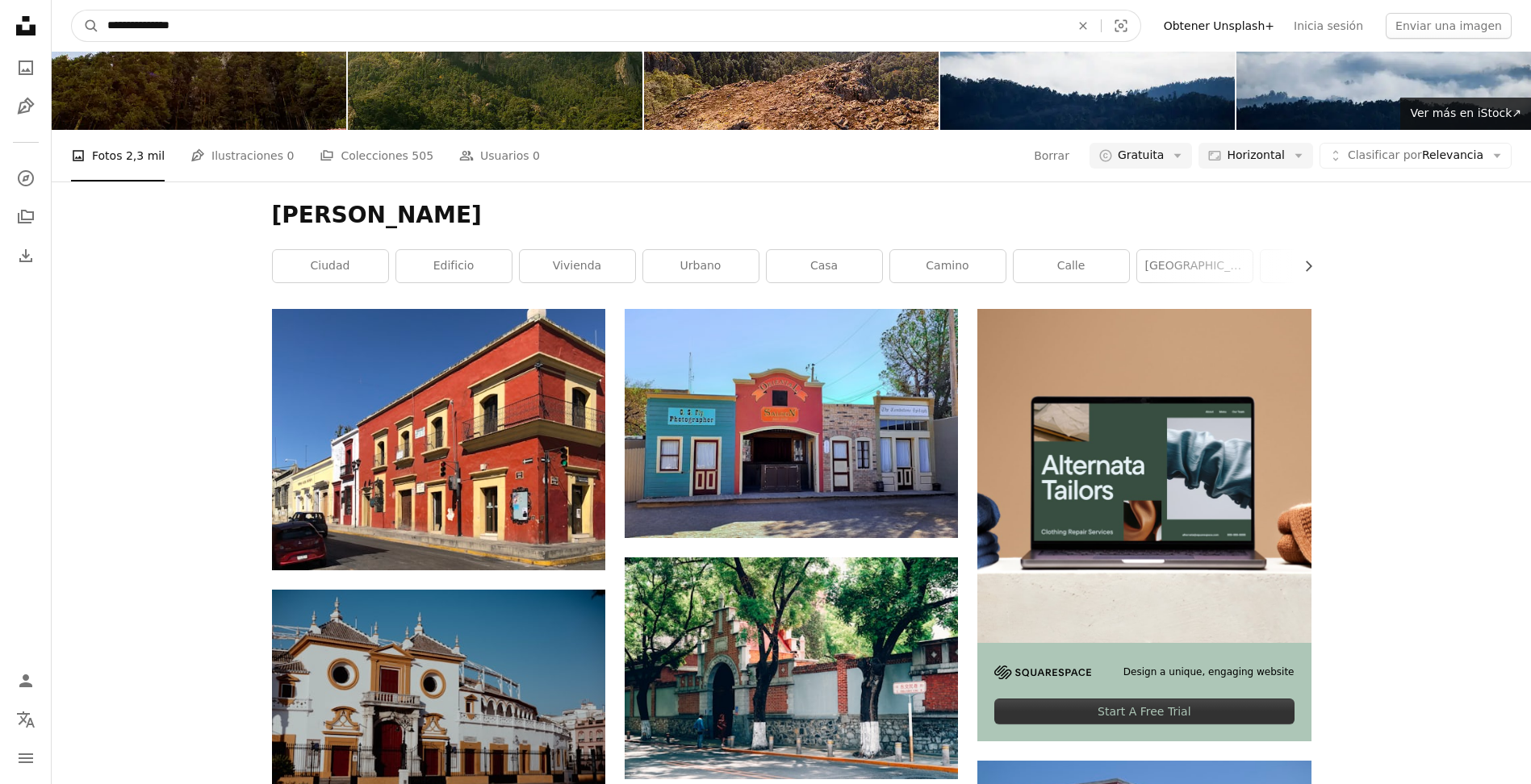
drag, startPoint x: 260, startPoint y: 36, endPoint x: 43, endPoint y: 46, distance: 217.2
type input "**********"
click button "A magnifying glass" at bounding box center [86, 26] width 27 height 31
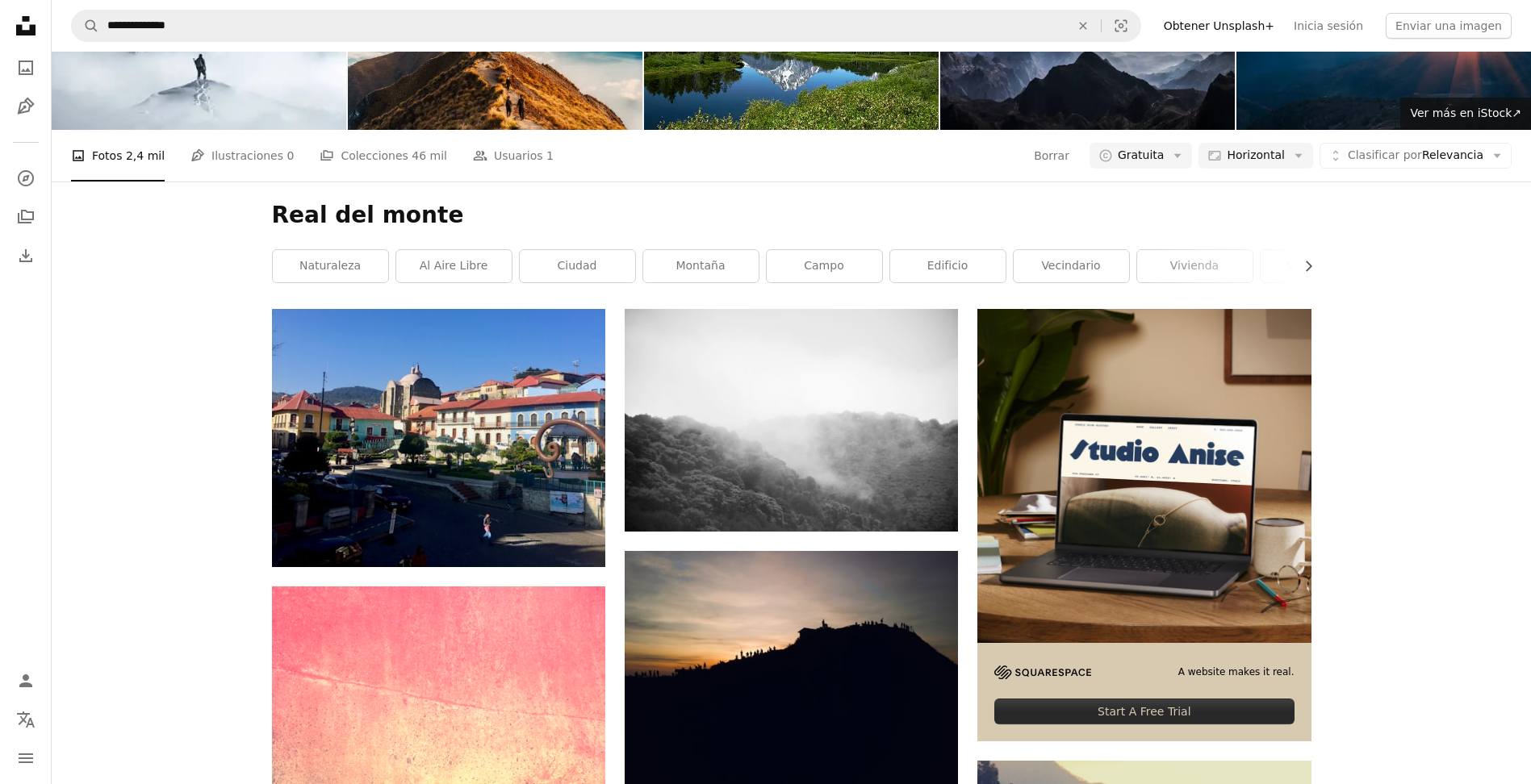
drag, startPoint x: 174, startPoint y: 395, endPoint x: 96, endPoint y: 409, distance: 79.2
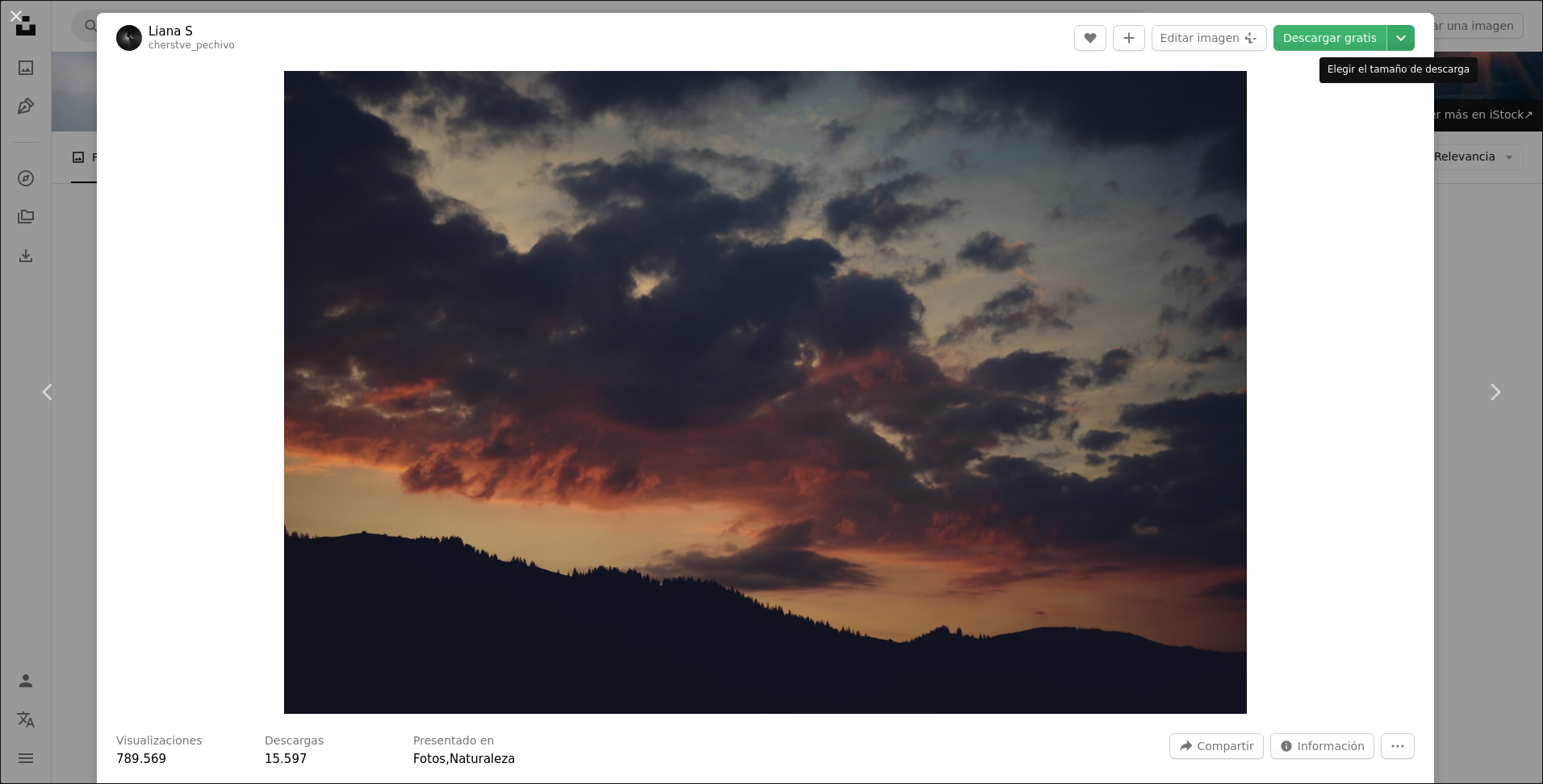
click at [1399, 43] on icon "Chevron down" at bounding box center [1401, 38] width 26 height 20
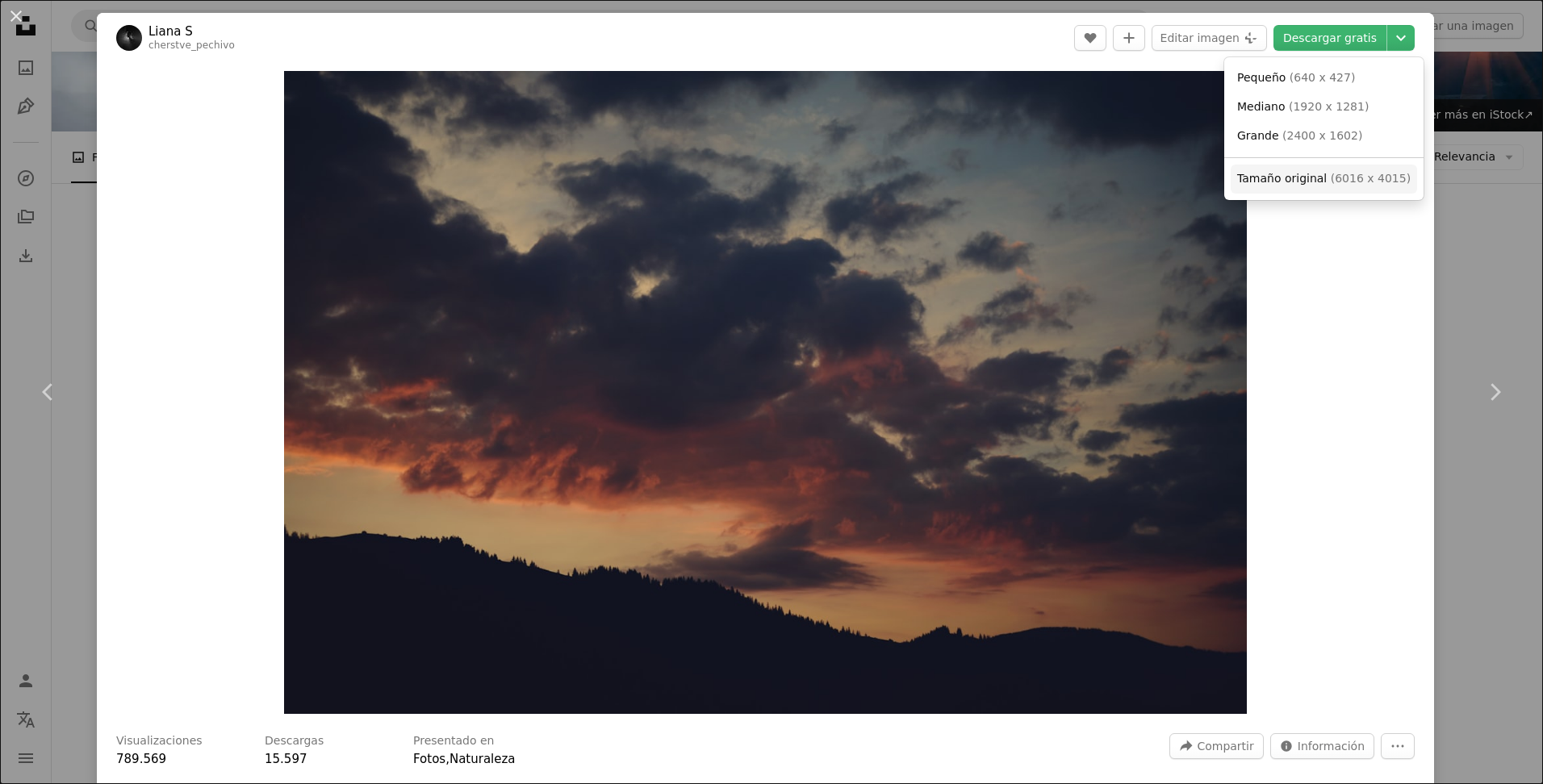
click at [1286, 187] on link "Tamaño original ( 6016 x 4015 )" at bounding box center [1325, 179] width 187 height 29
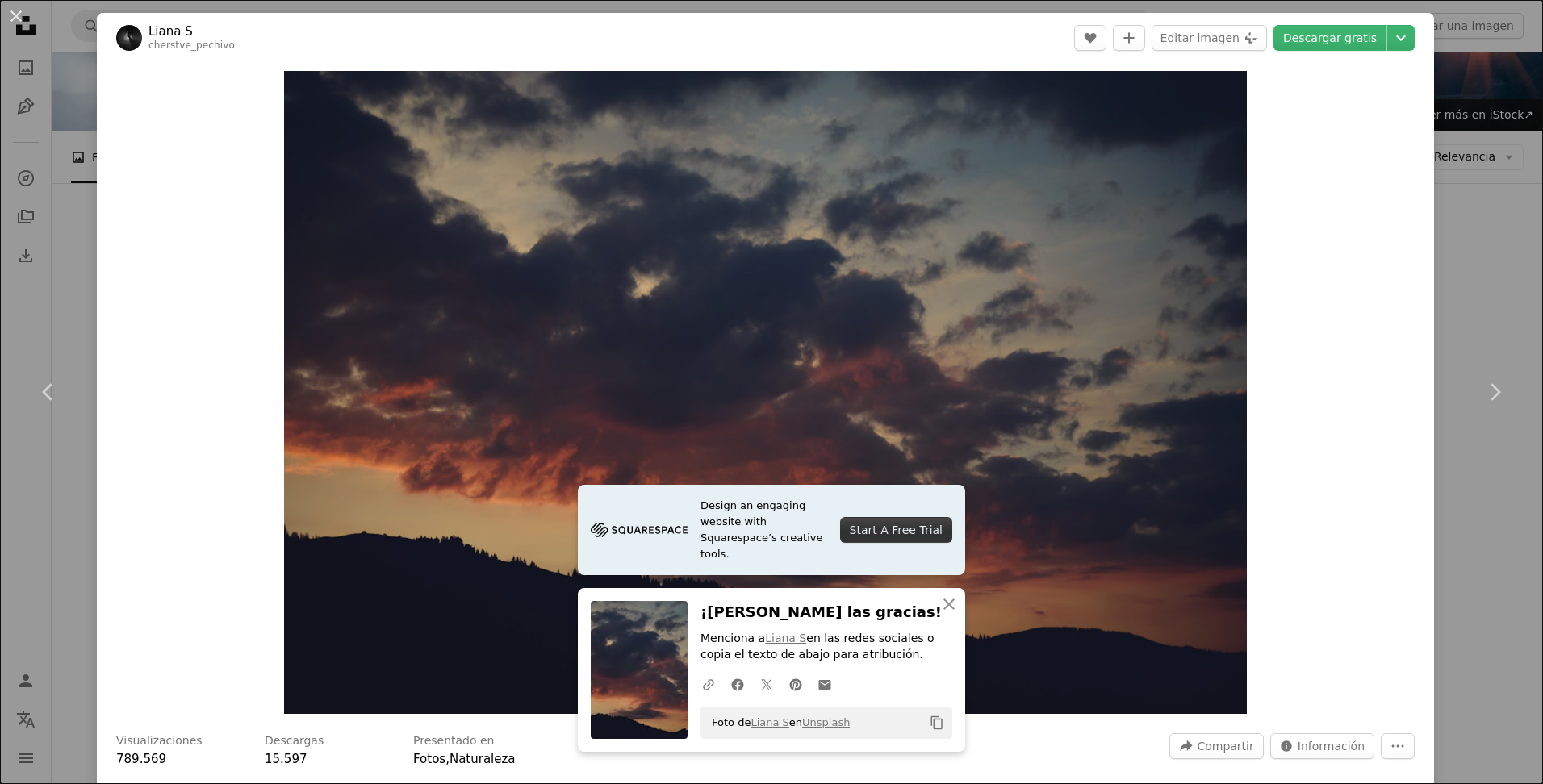
click at [1469, 118] on div "An X shape Chevron left Chevron right Design an engaging website with Squarespa…" at bounding box center [772, 392] width 1543 height 784
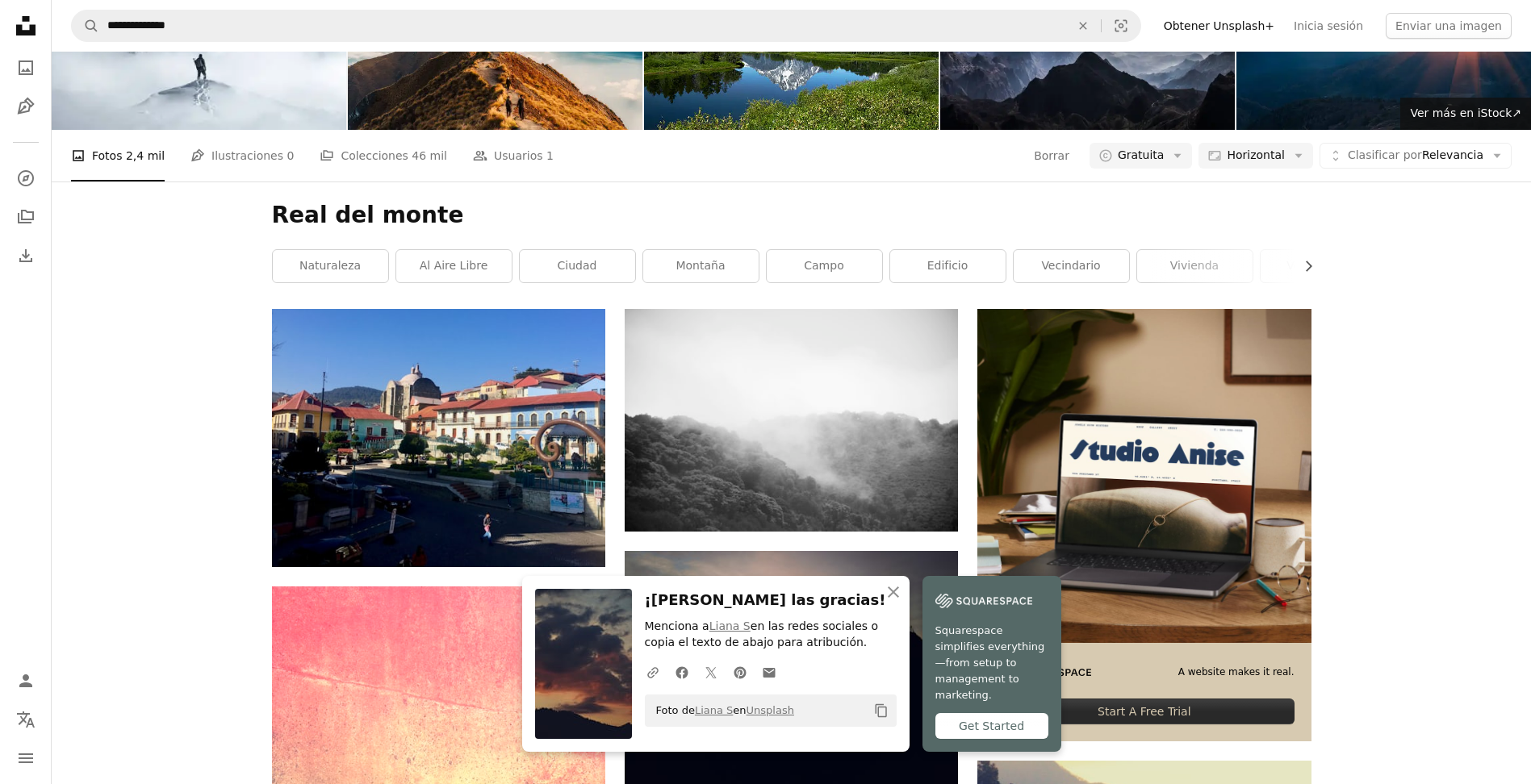
scroll to position [644, 0]
click at [896, 598] on icon "button" at bounding box center [893, 591] width 11 height 11
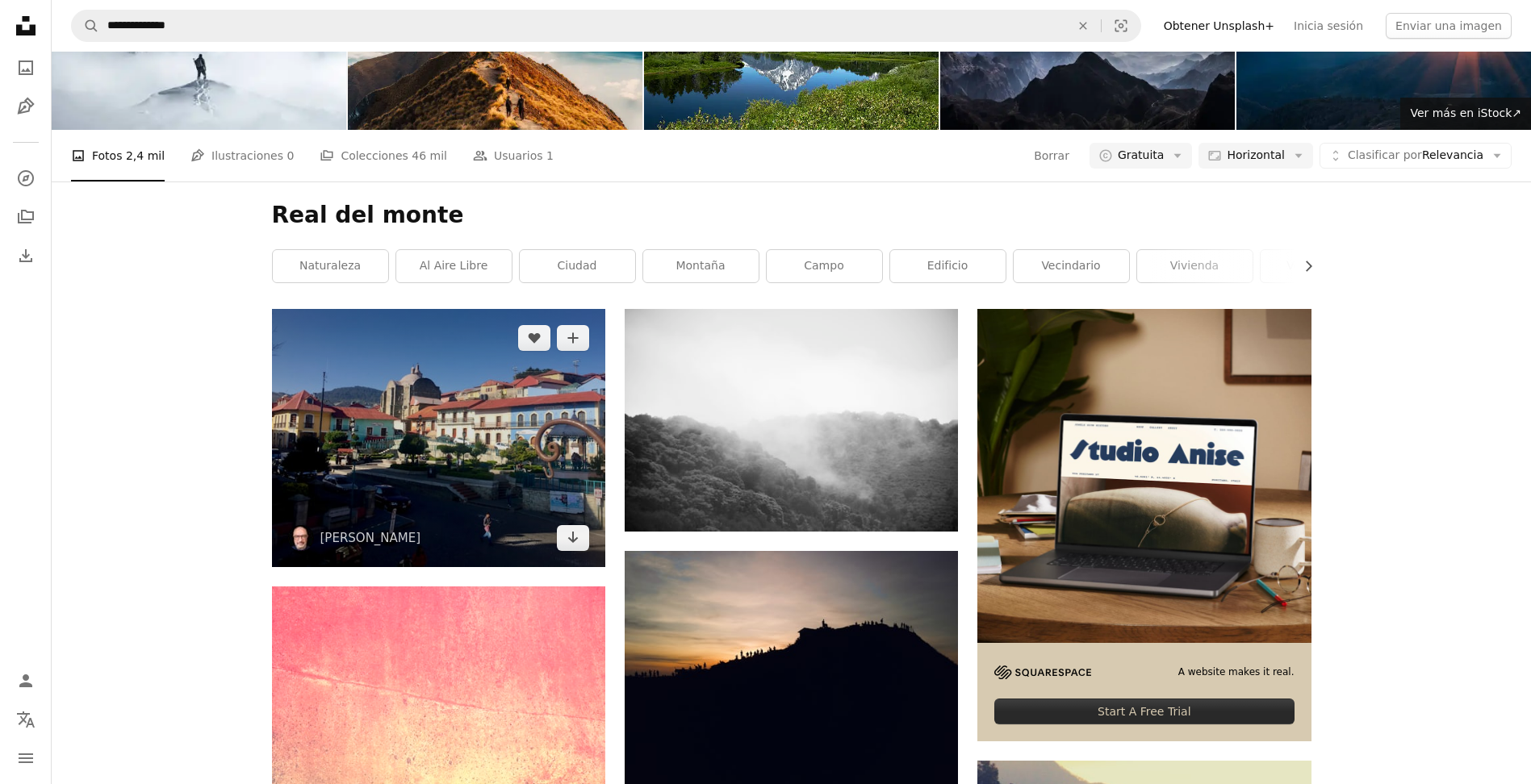
scroll to position [0, 0]
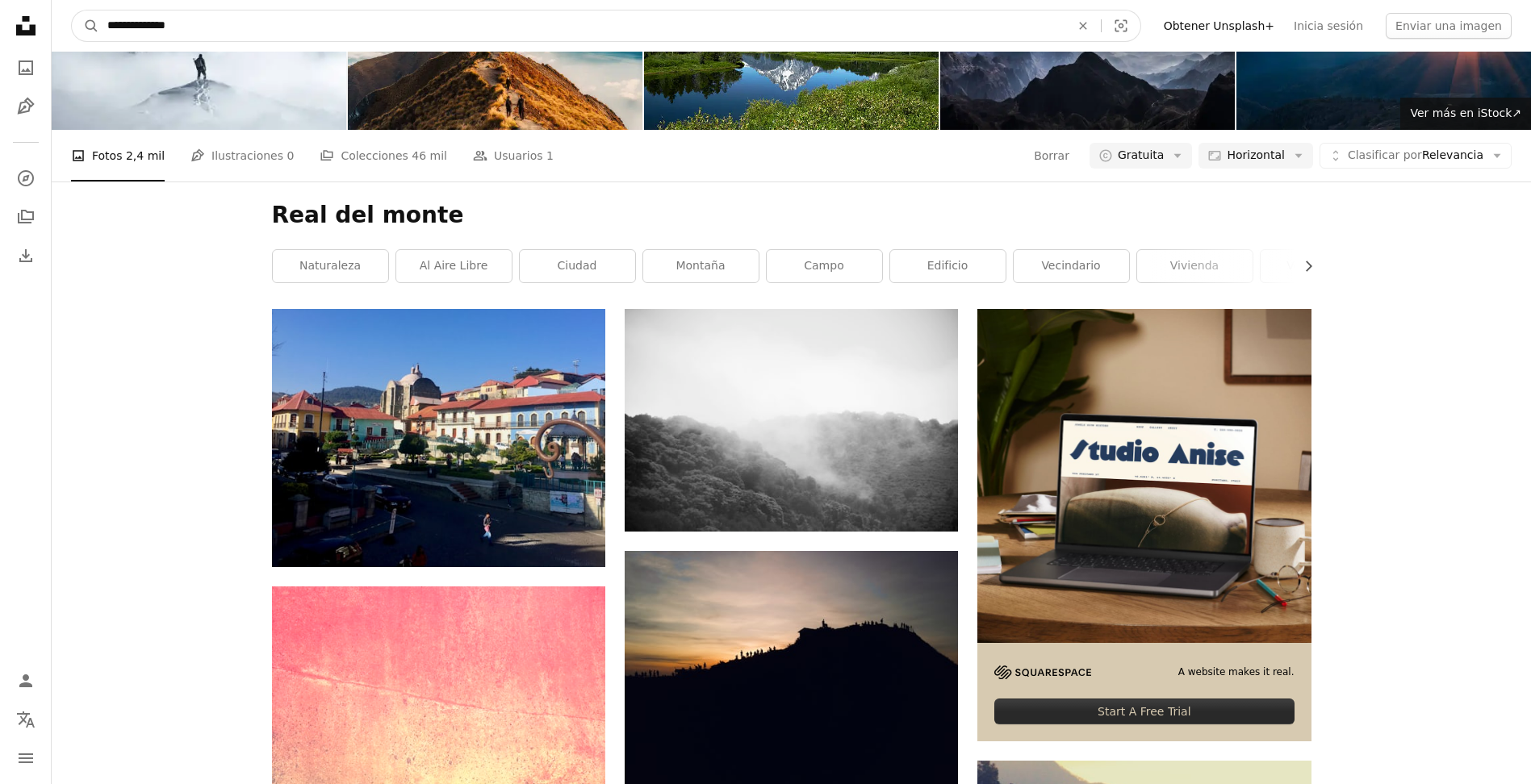
click at [337, 20] on input "**********" at bounding box center [582, 26] width 966 height 31
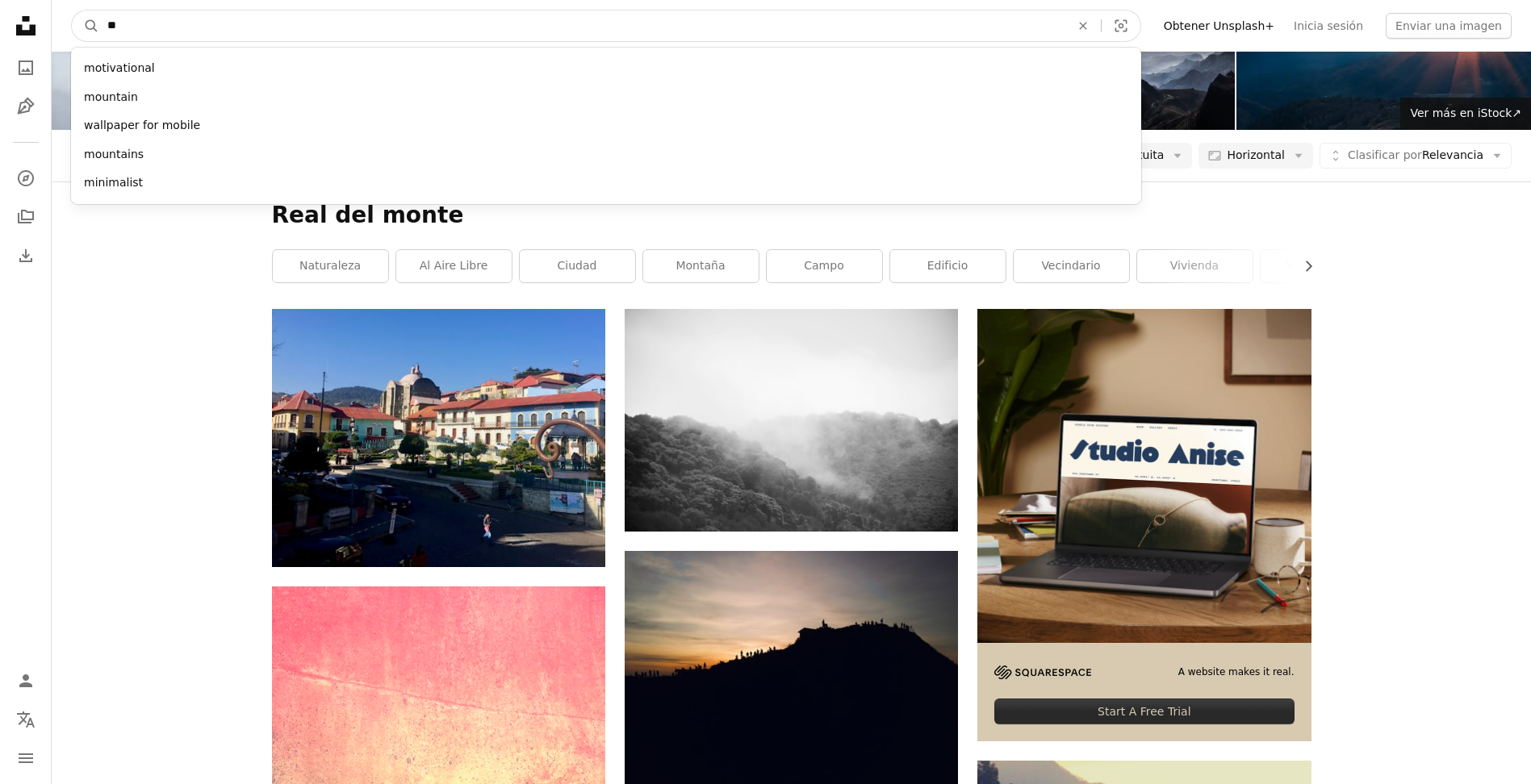
type input "*"
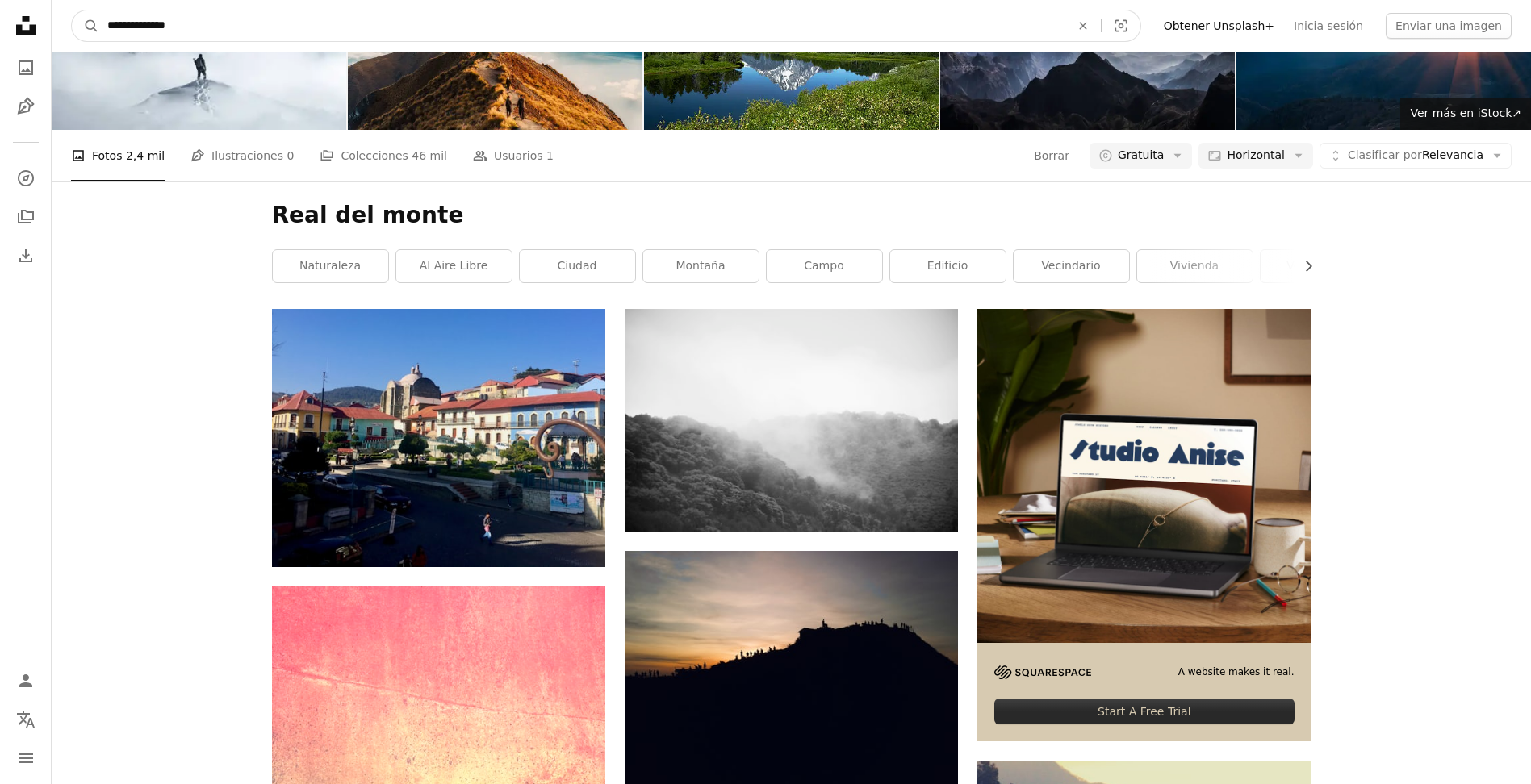
type input "**********"
click button "A magnifying glass" at bounding box center [86, 26] width 27 height 31
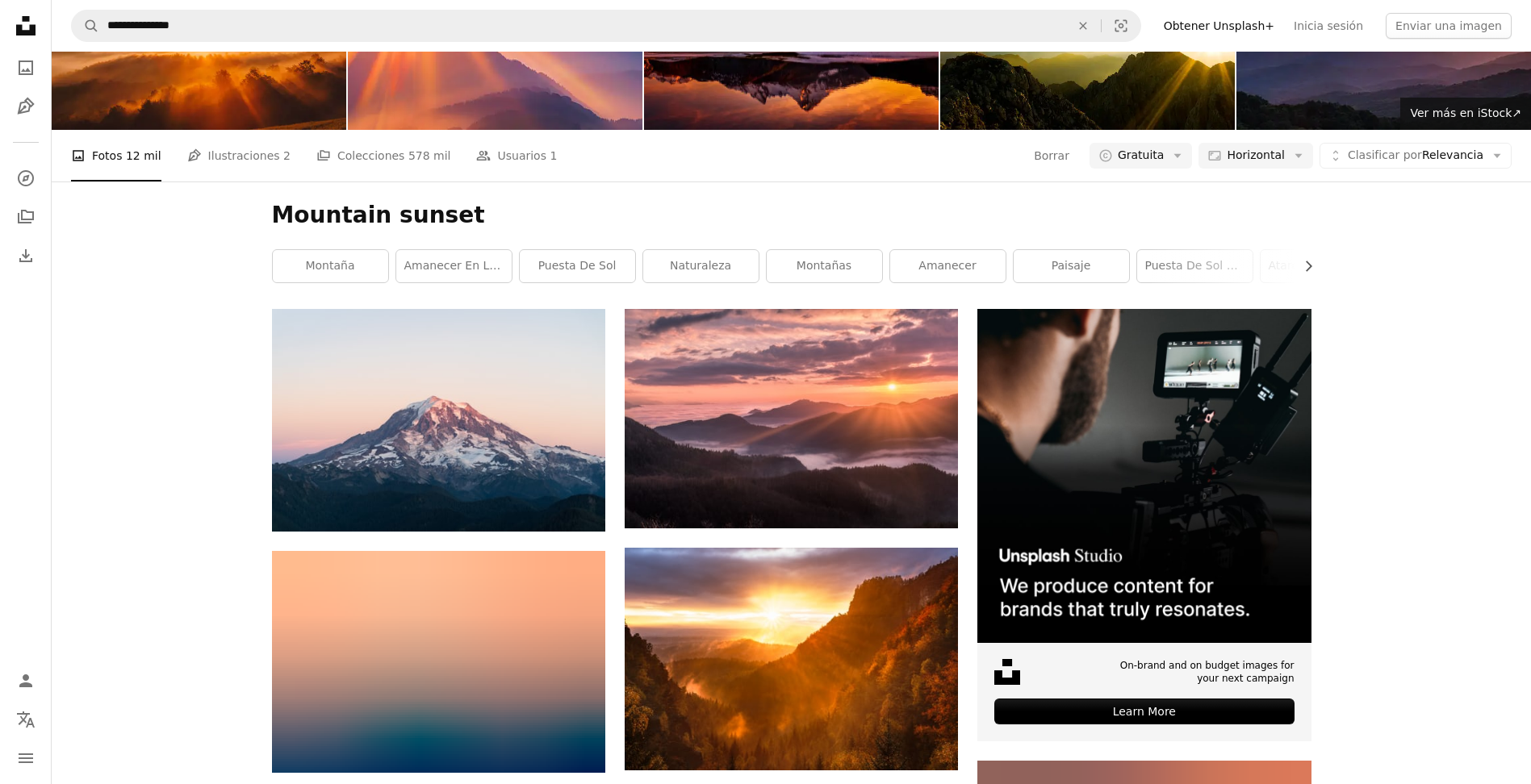
scroll to position [1310, 0]
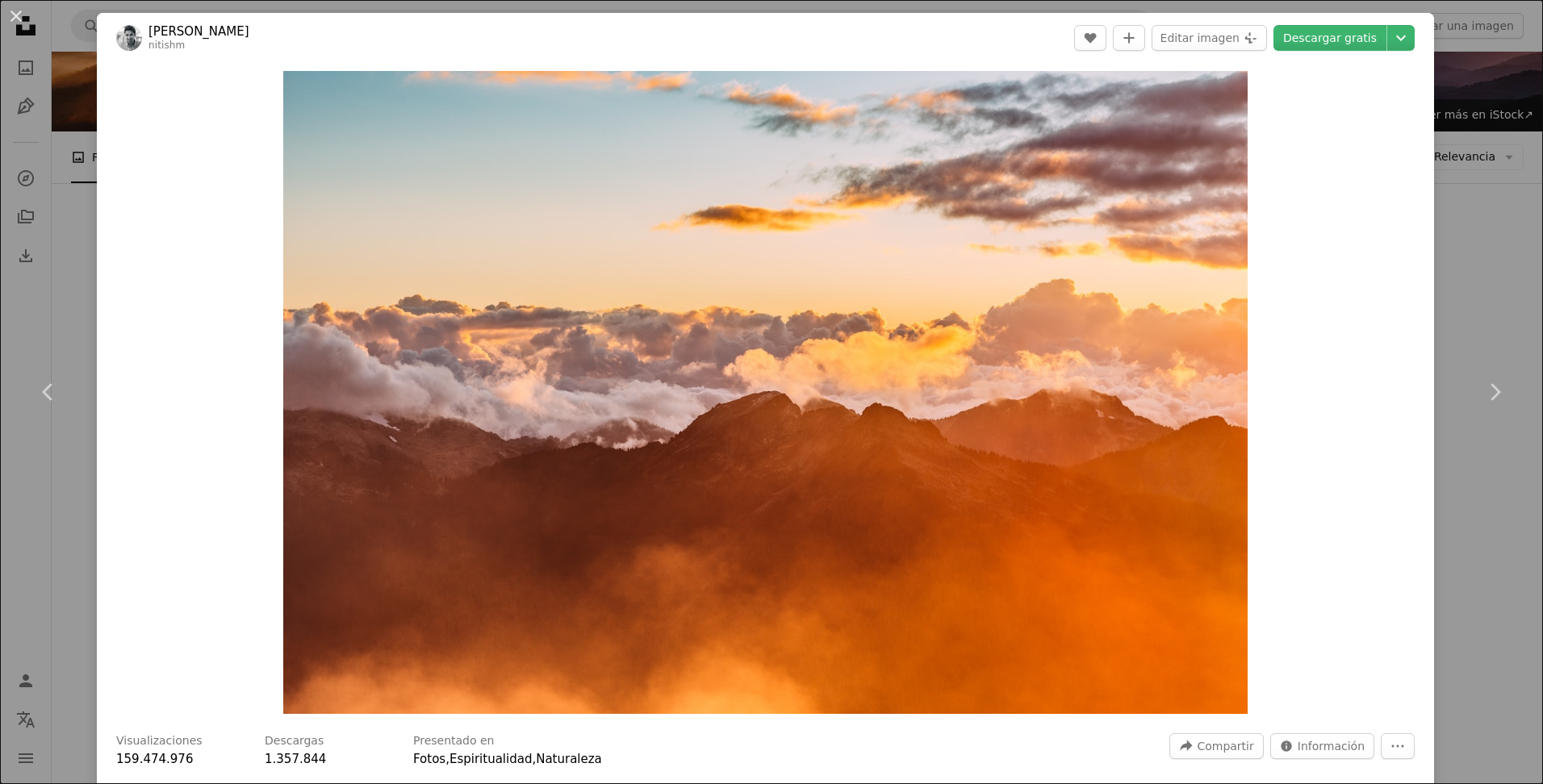
click at [1475, 117] on div "An X shape Chevron left Chevron right [PERSON_NAME] nitishm A heart A plus sign…" at bounding box center [772, 392] width 1543 height 784
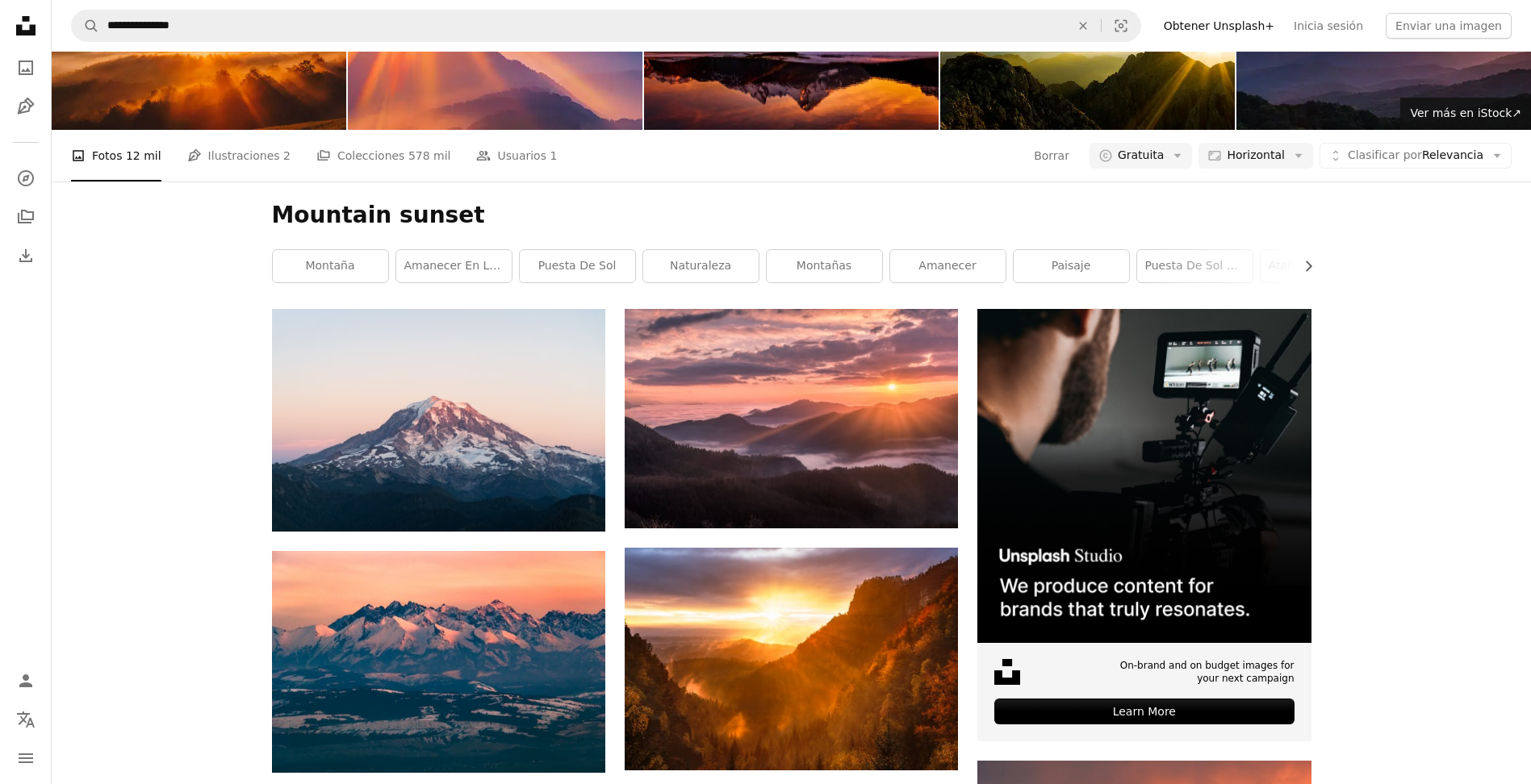
scroll to position [2299, 0]
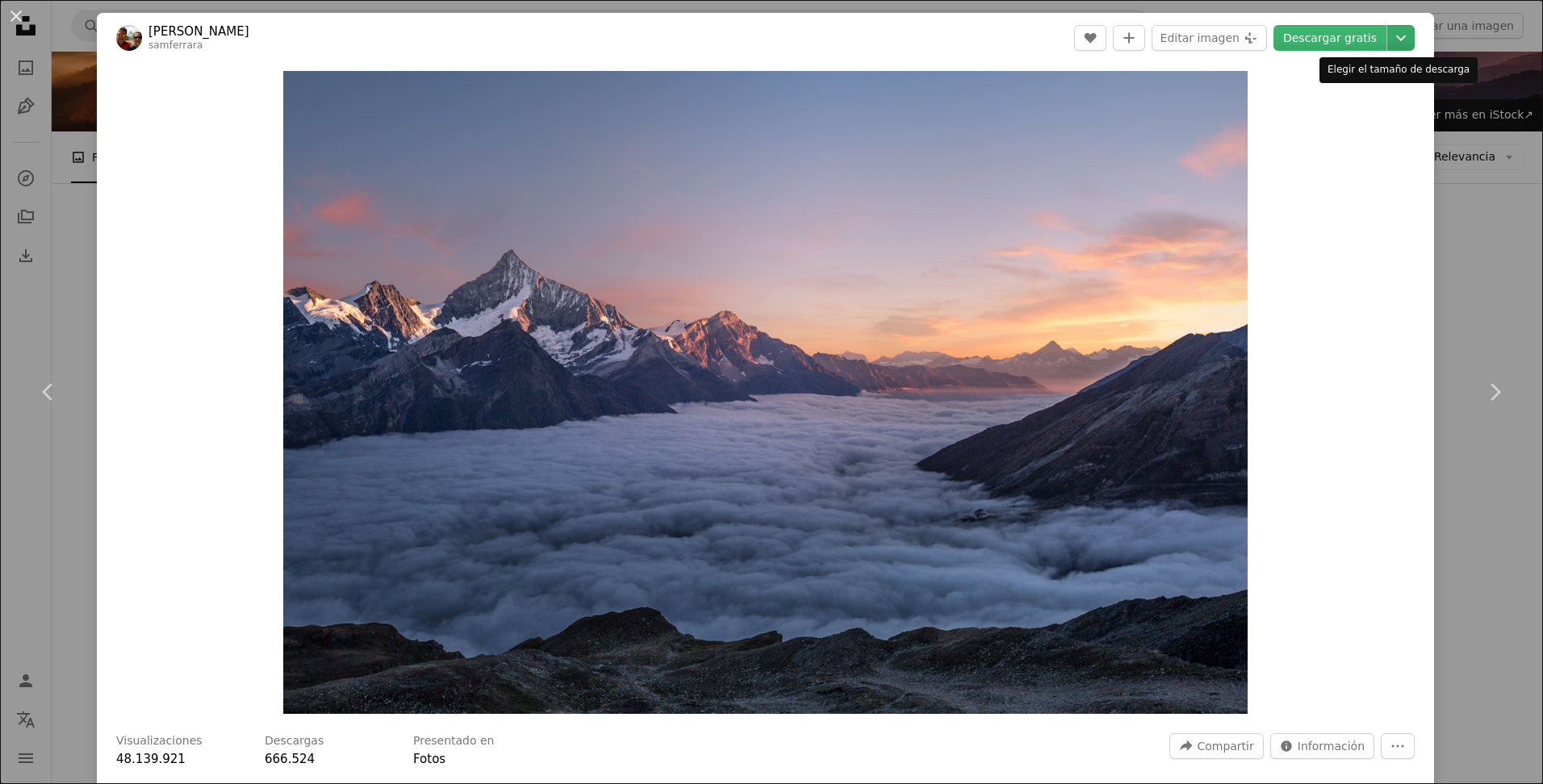
click at [1390, 49] on button "Chevron down" at bounding box center [1402, 38] width 27 height 26
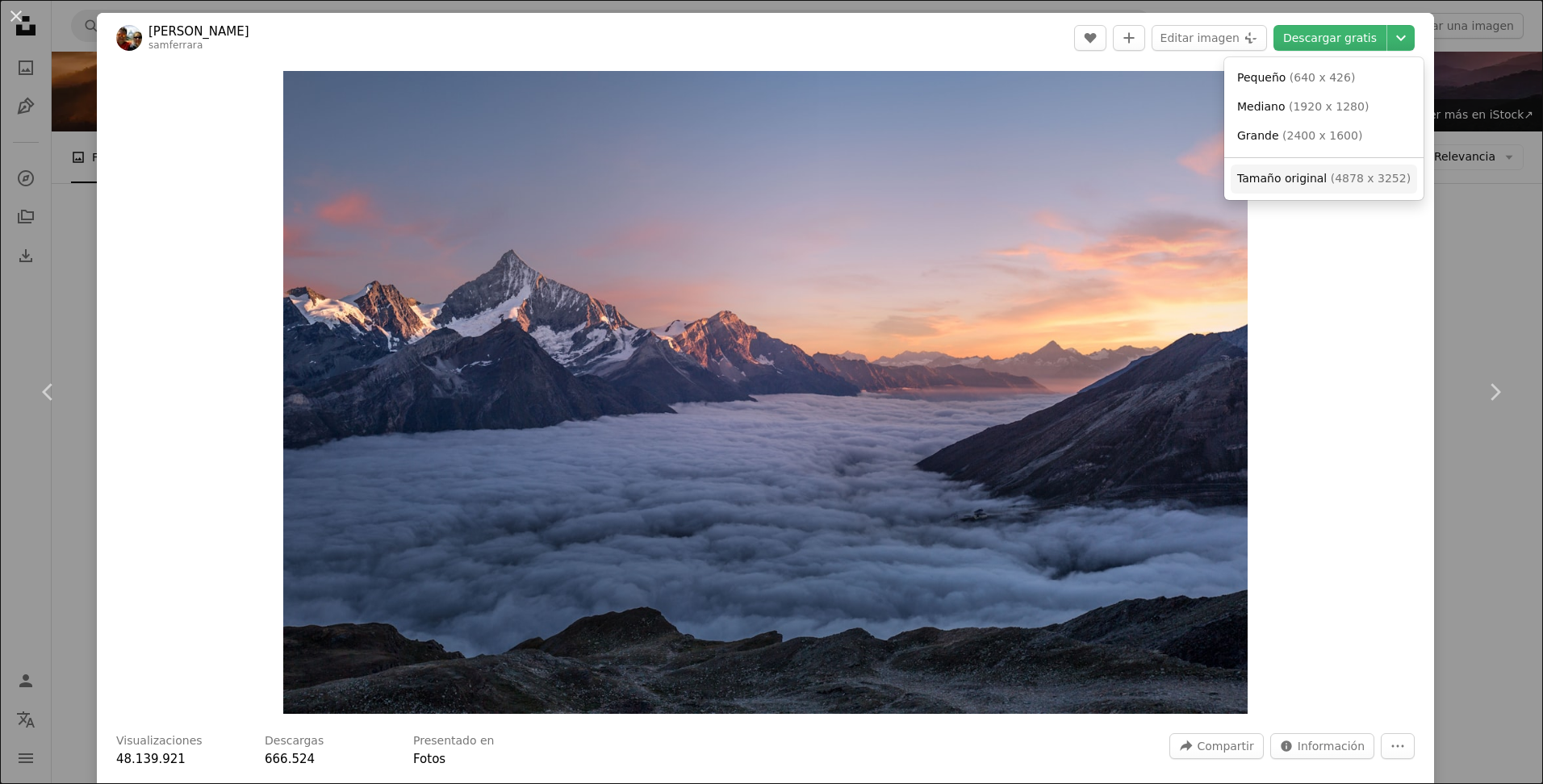
click at [1290, 190] on link "Tamaño original ( 4878 x 3252 )" at bounding box center [1325, 179] width 187 height 29
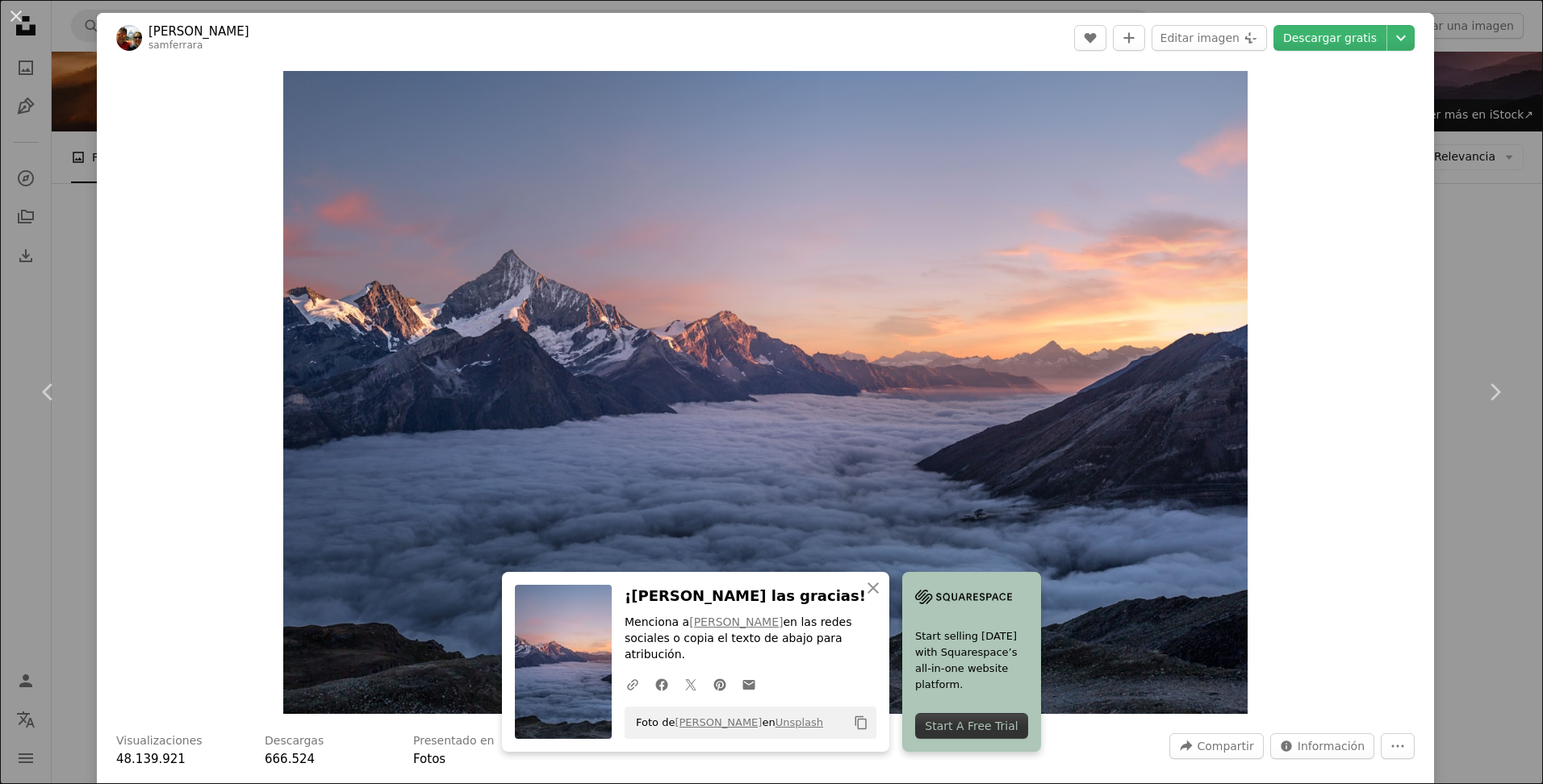
click at [1459, 223] on div "An X shape Chevron left Chevron right An X shape Cerrar ¡Dale las gracias! Menc…" at bounding box center [772, 392] width 1543 height 784
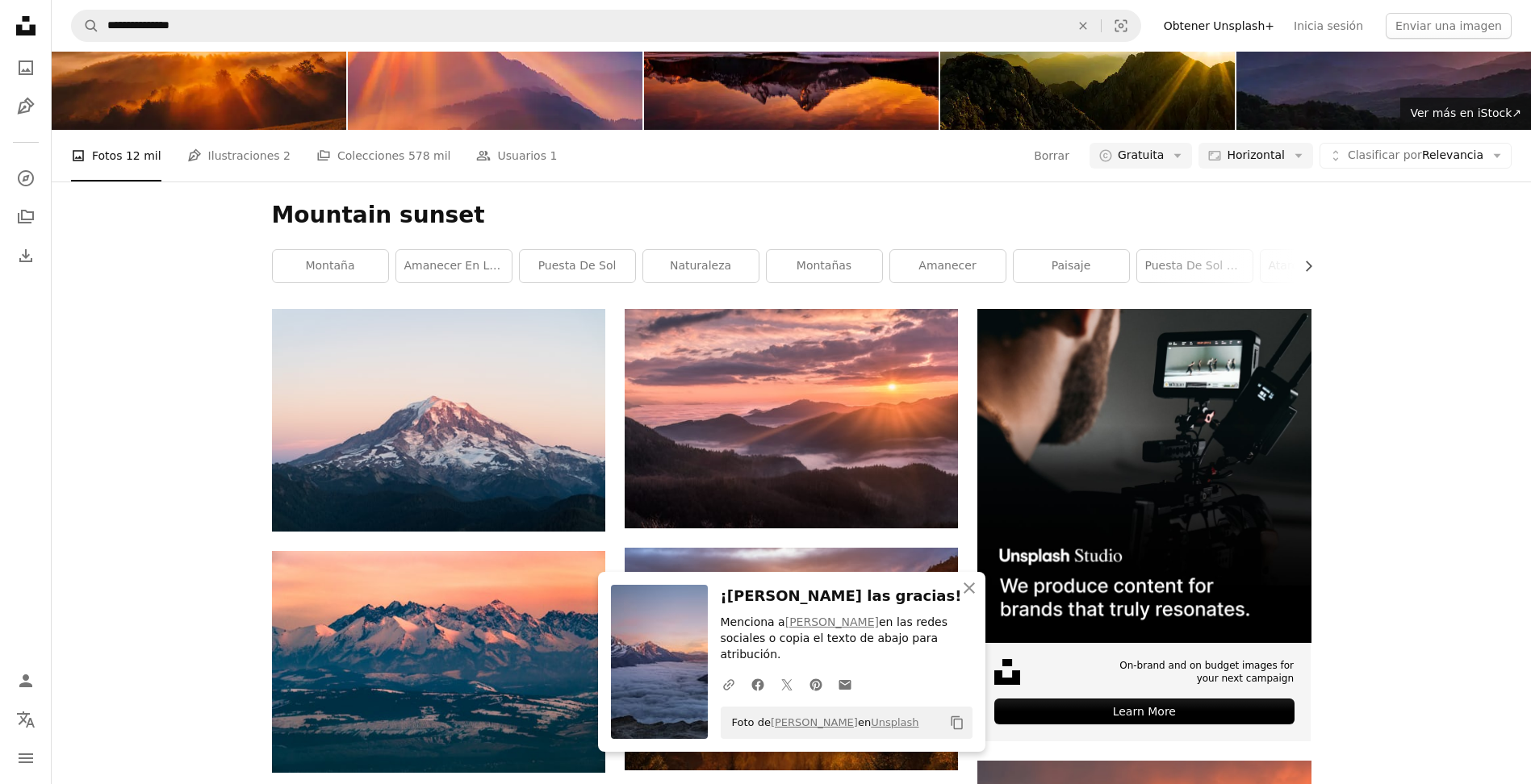
scroll to position [2692, 0]
click at [968, 597] on icon "An X shape" at bounding box center [969, 588] width 20 height 20
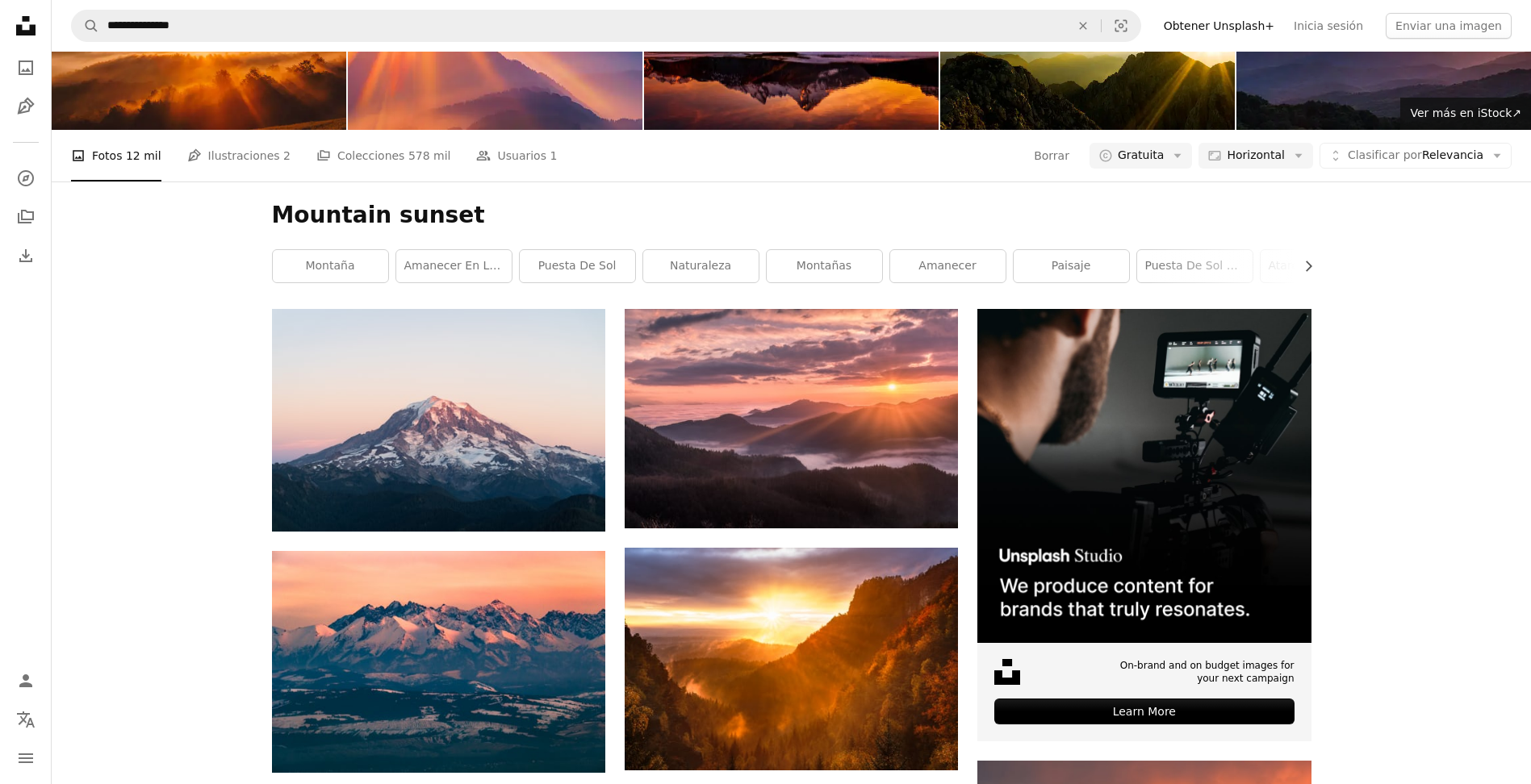
scroll to position [3461, 0]
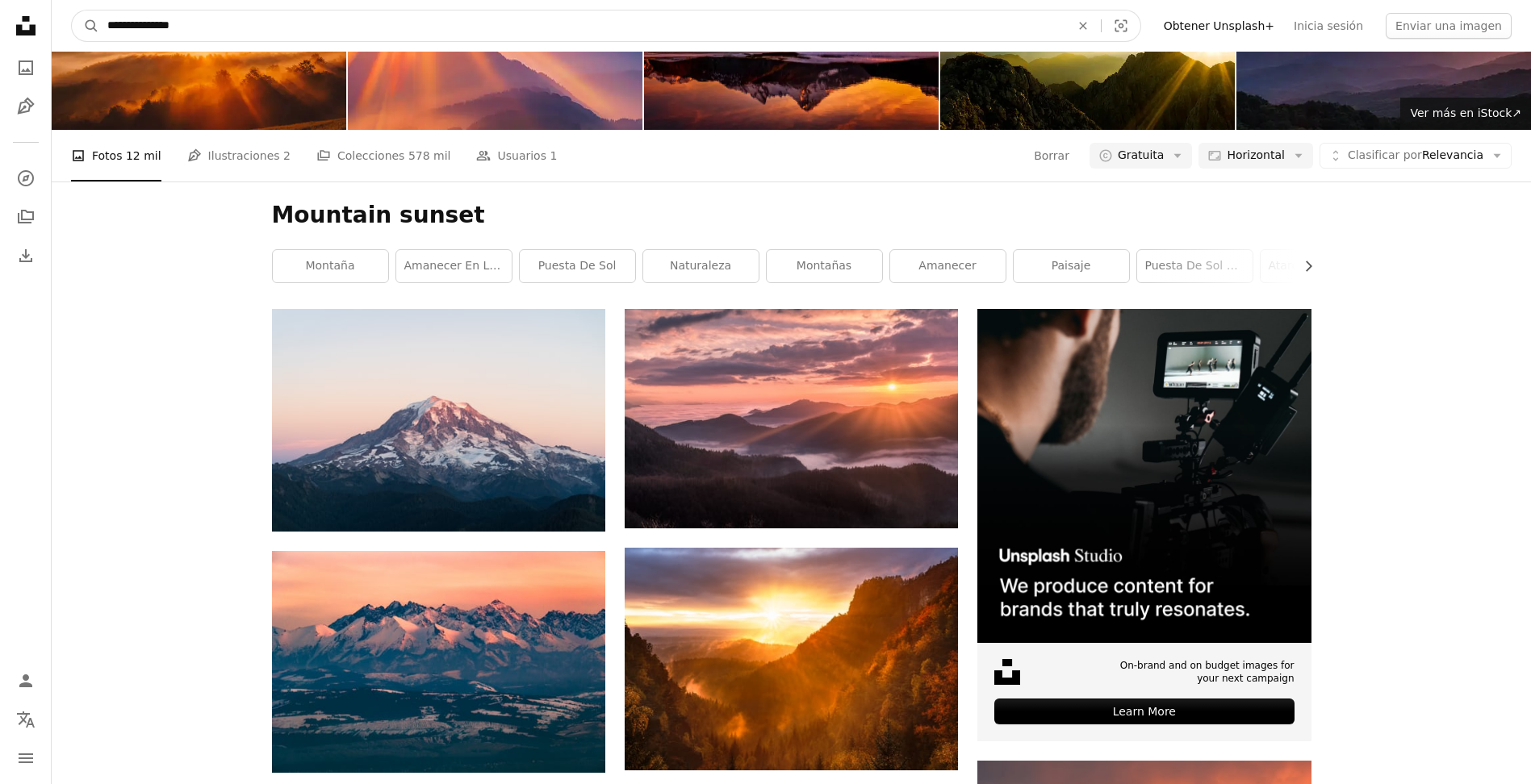
click at [450, 21] on input "**********" at bounding box center [582, 26] width 966 height 31
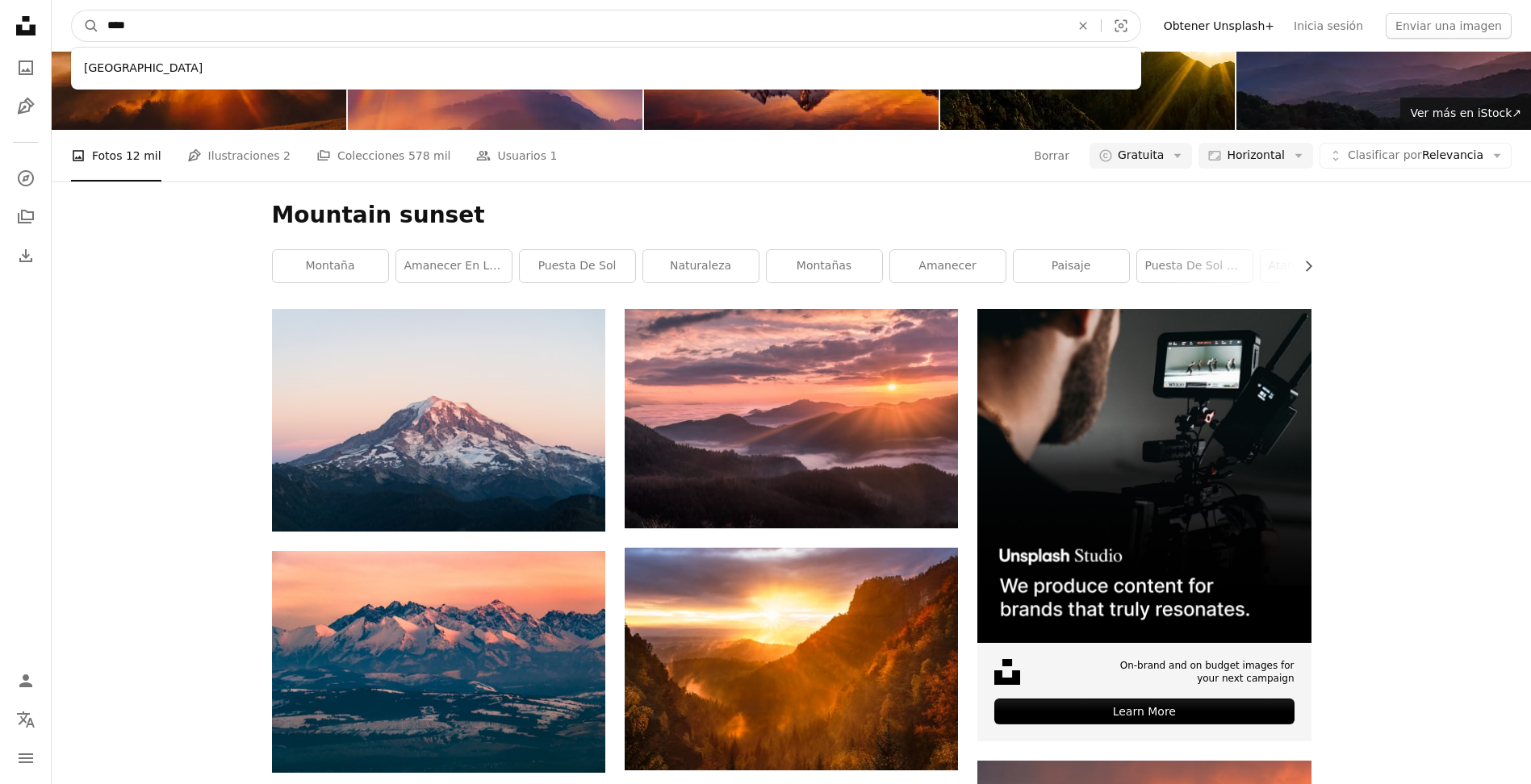
type input "*****"
click button "A magnifying glass" at bounding box center [86, 26] width 27 height 31
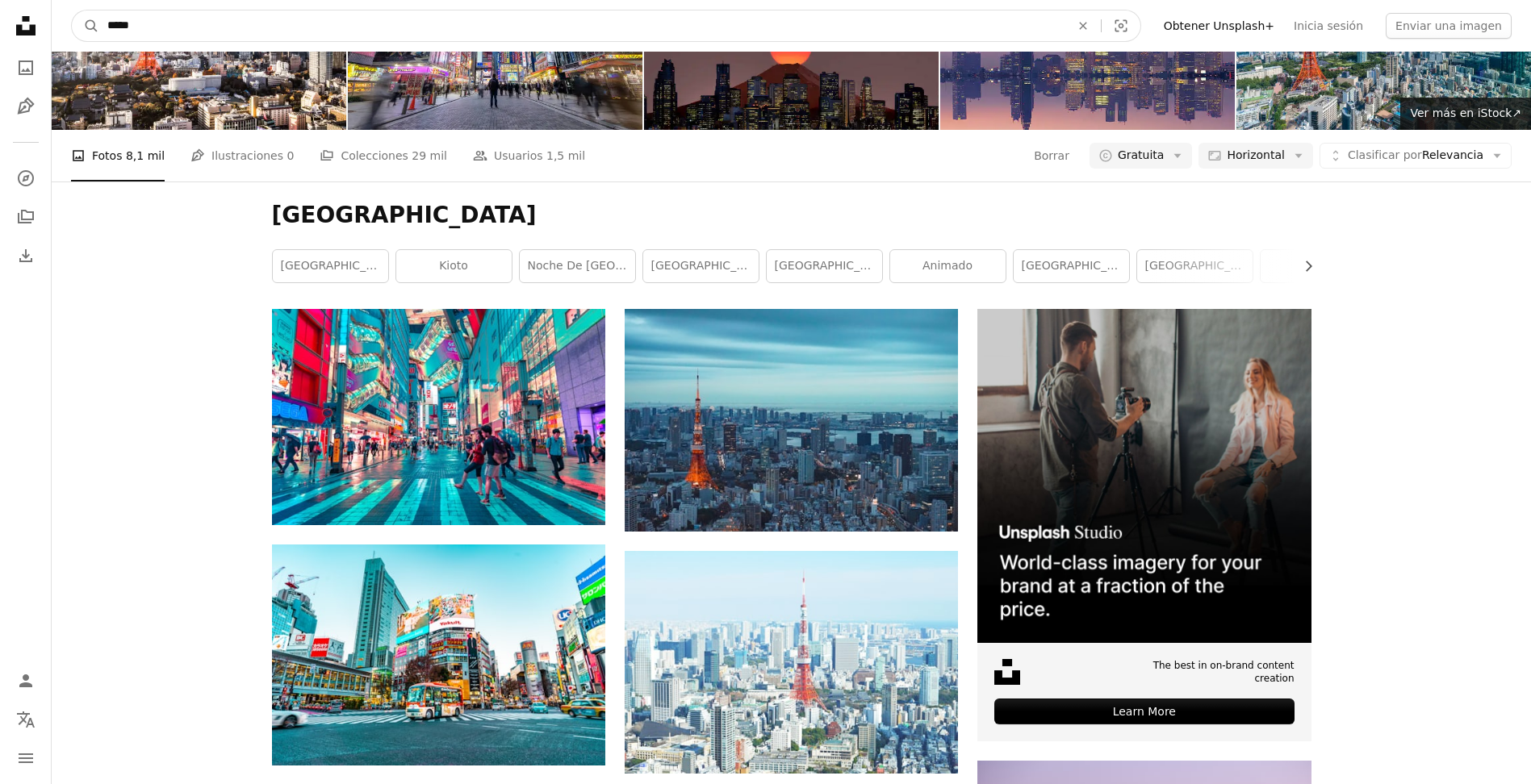
click at [277, 31] on input "*****" at bounding box center [582, 26] width 966 height 31
type input "**********"
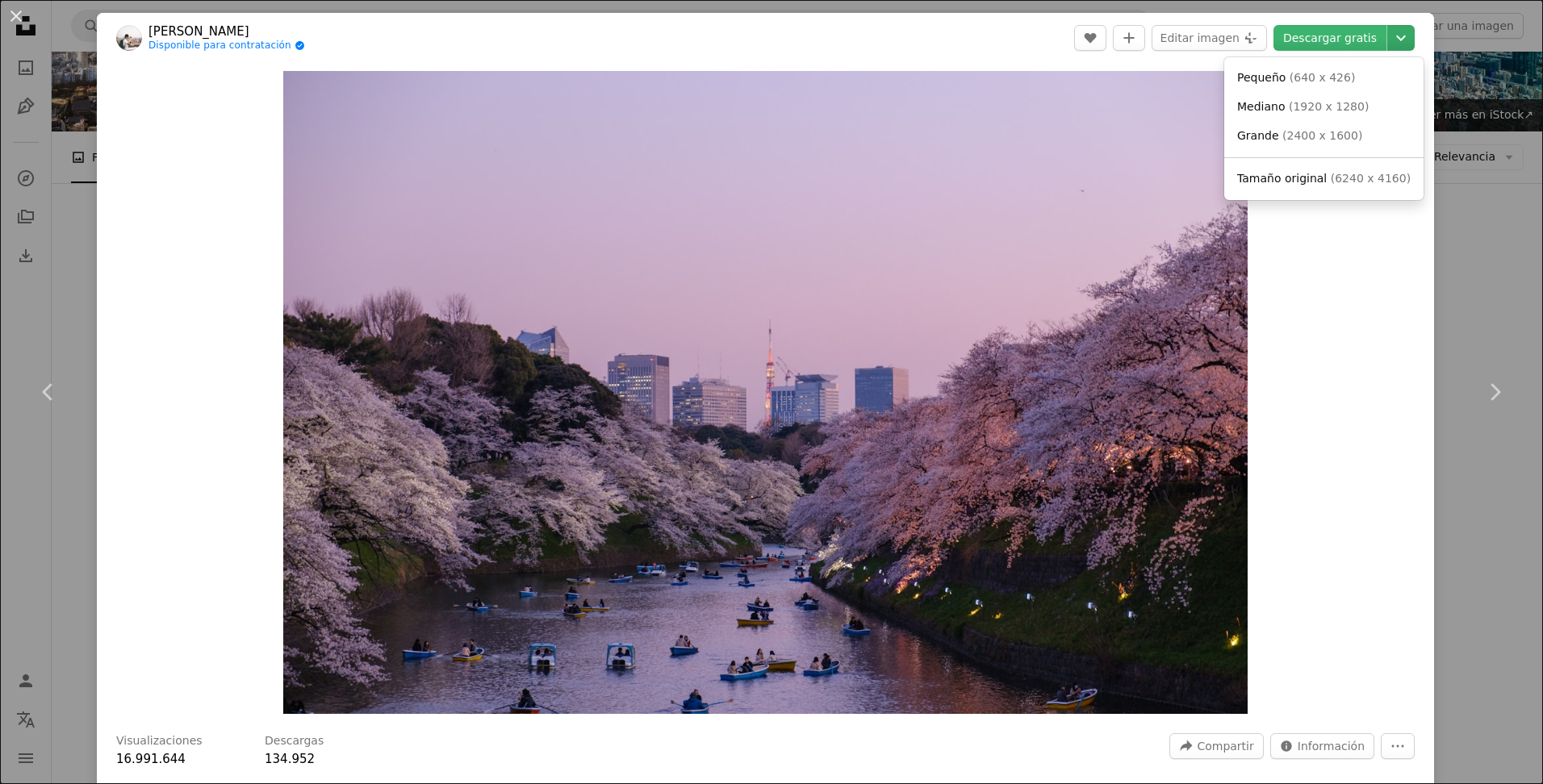
click at [1394, 41] on icon "Chevron down" at bounding box center [1401, 38] width 26 height 20
click at [1332, 179] on span "( 6240 x 4160 )" at bounding box center [1371, 178] width 80 height 13
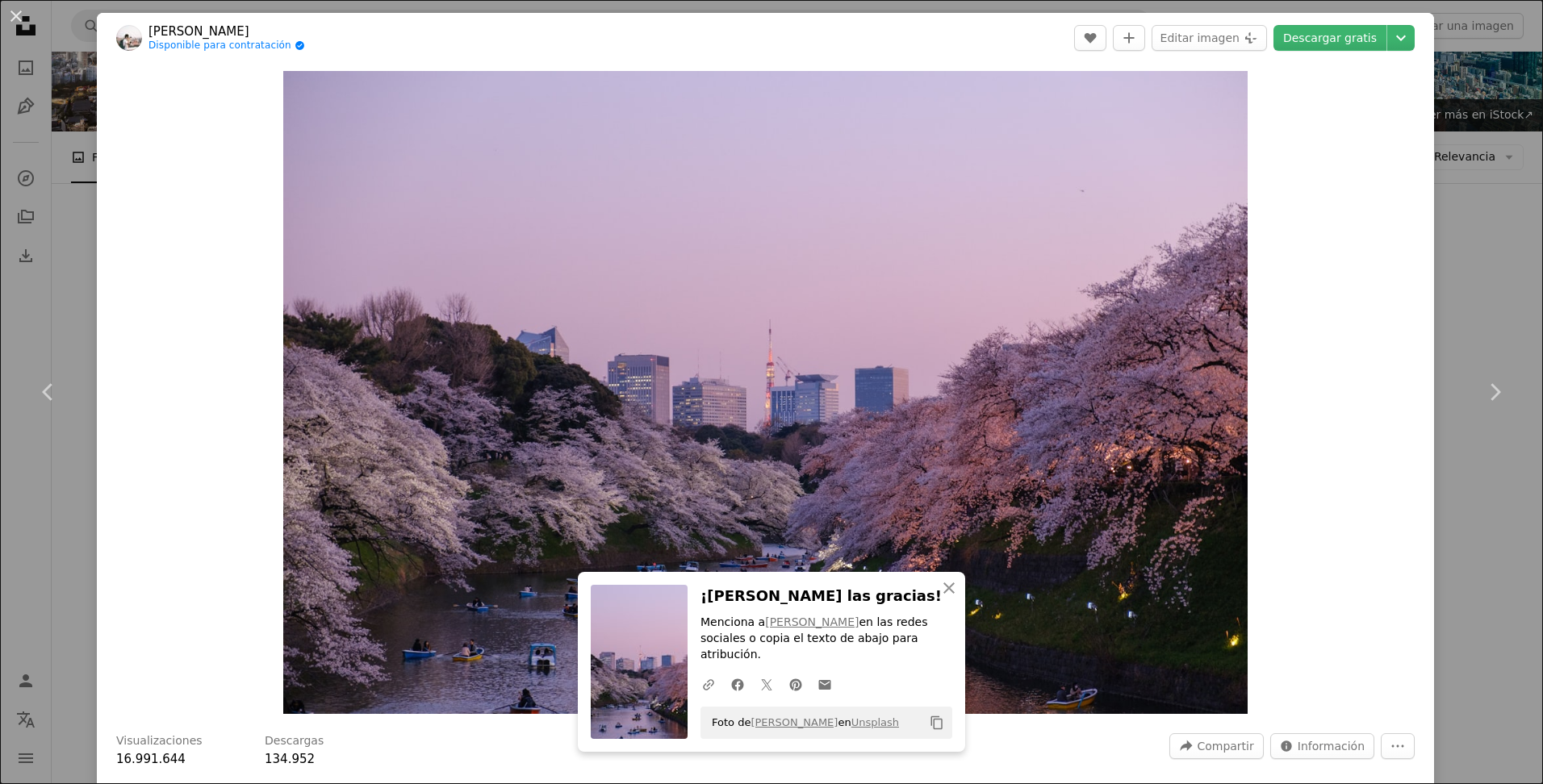
click at [1487, 215] on div "An X shape Chevron left Chevron right An X shape Cerrar ¡Dale las gracias! Menc…" at bounding box center [772, 392] width 1543 height 784
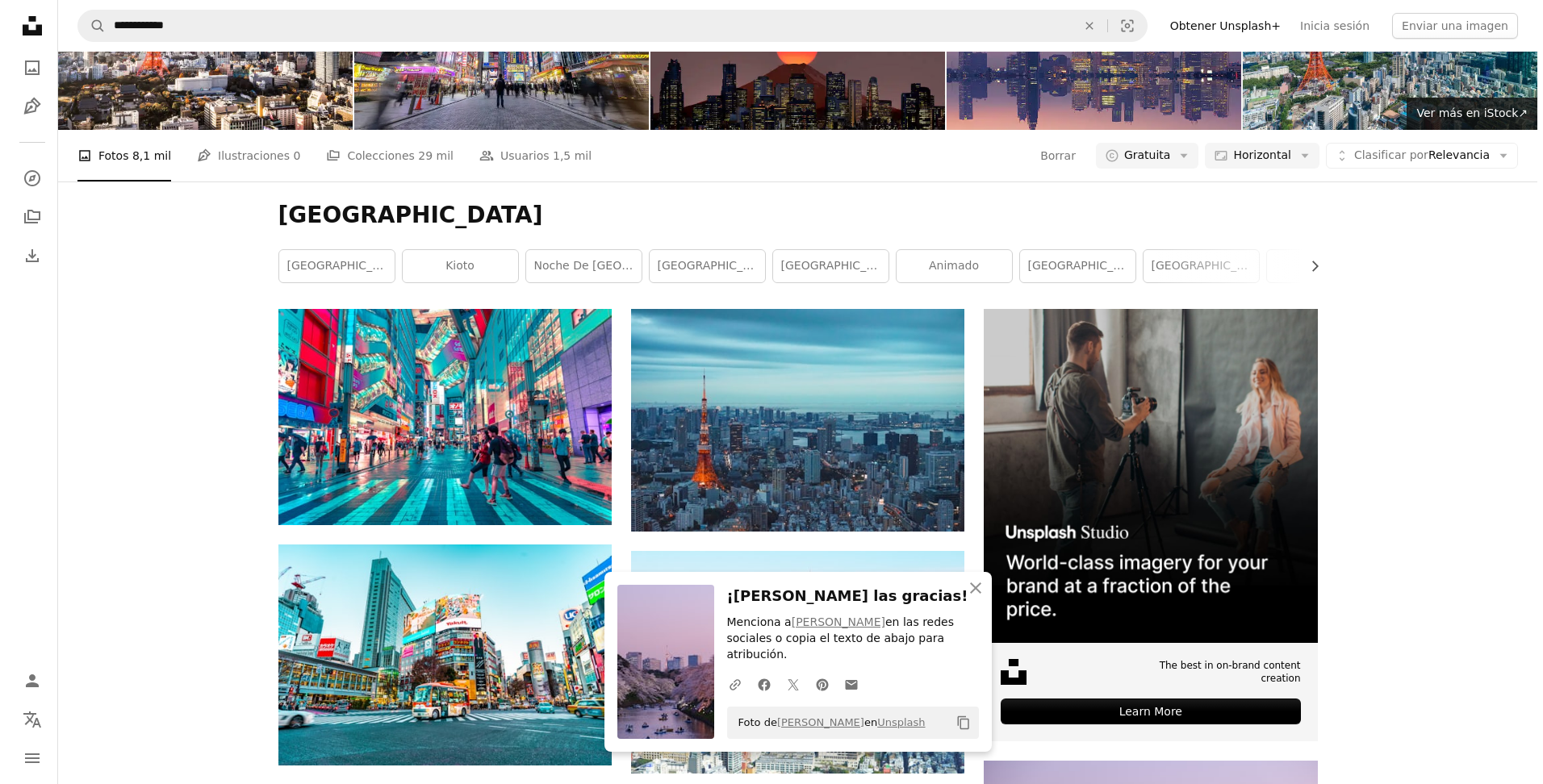
scroll to position [912, 0]
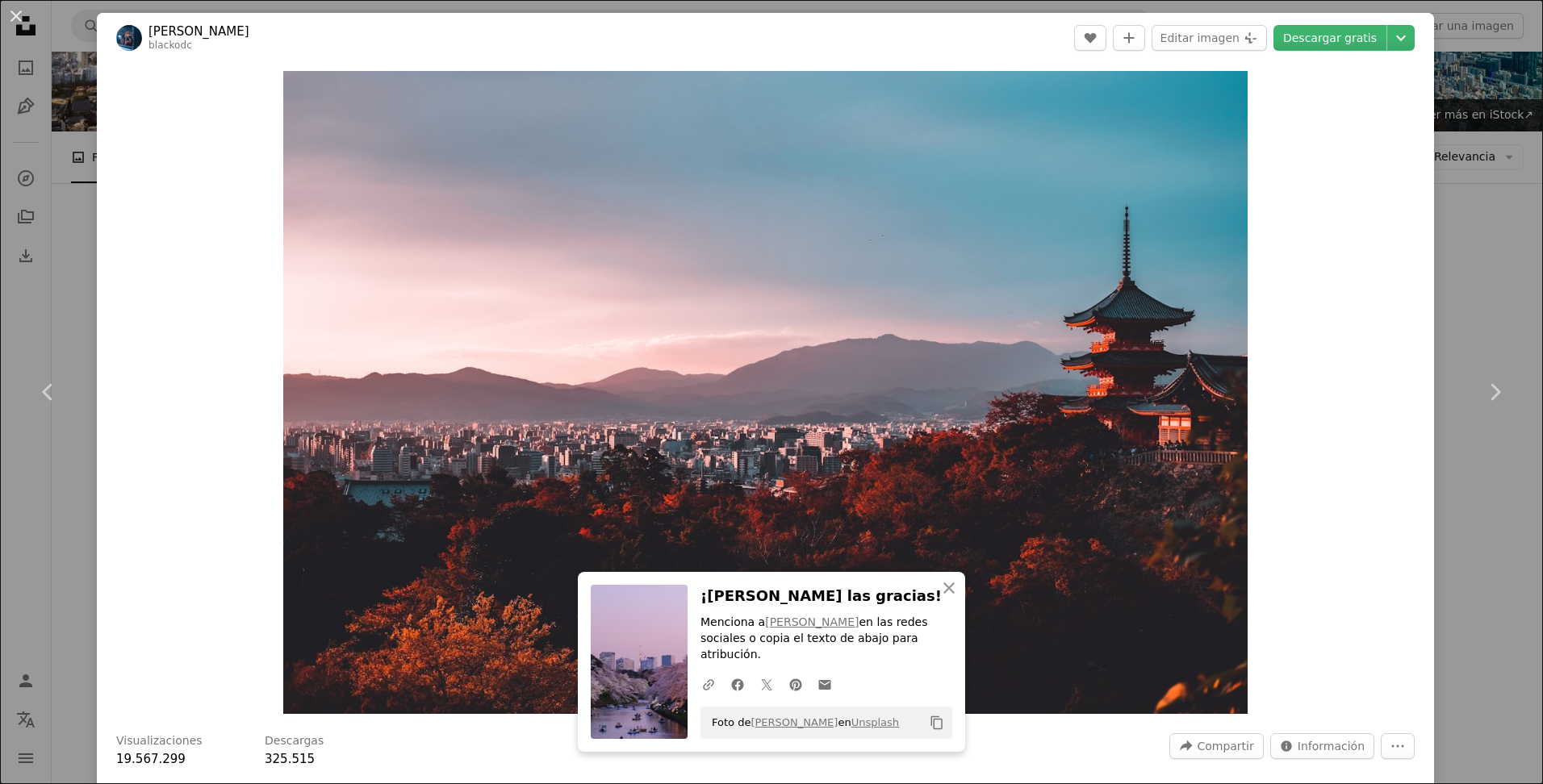
click at [1341, 397] on div "Zoom in" at bounding box center [766, 393] width 1337 height 659
click at [944, 594] on icon "button" at bounding box center [949, 588] width 11 height 11
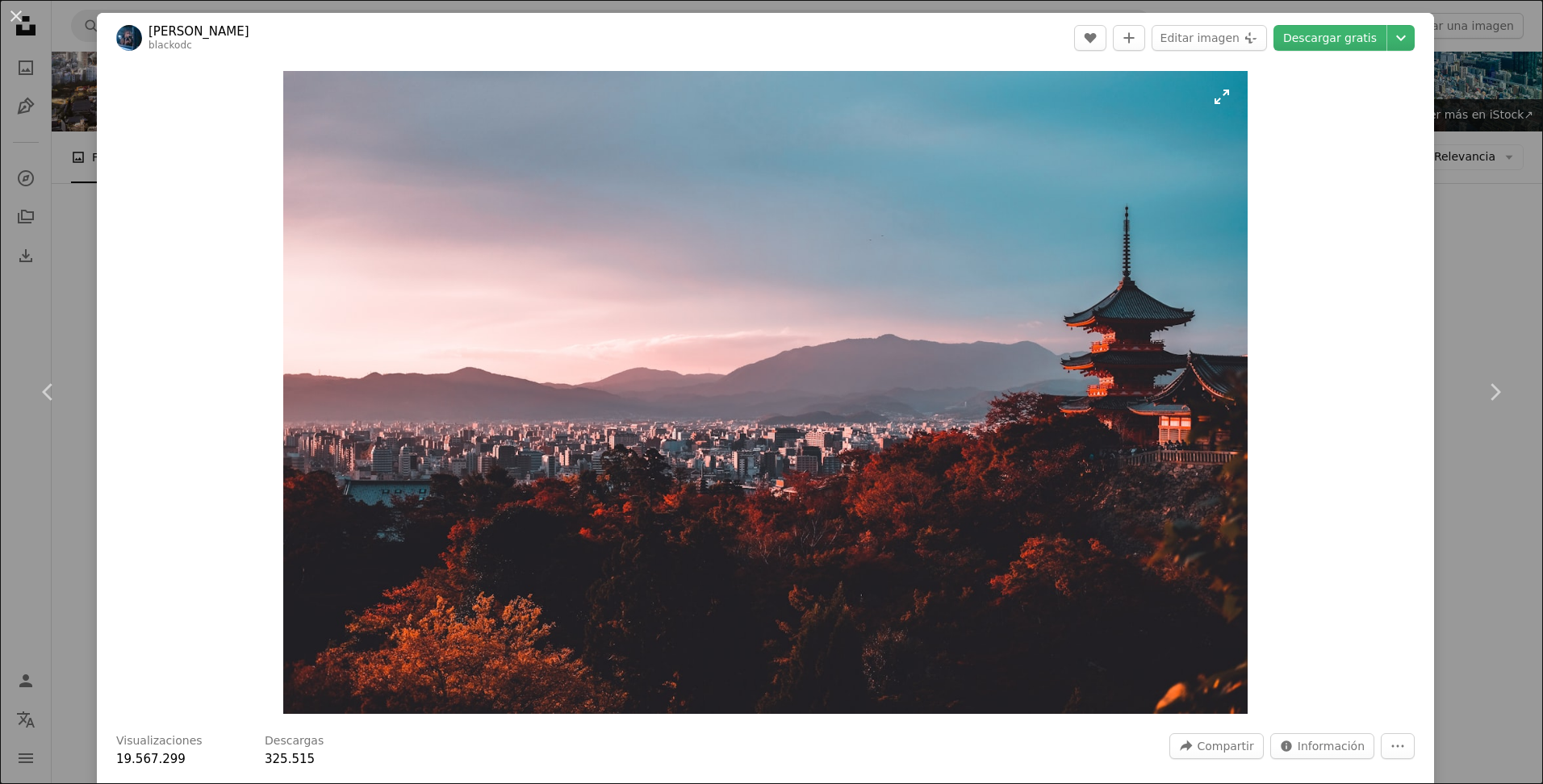
click at [1221, 106] on img "Ampliar en esta imagen" at bounding box center [766, 392] width 965 height 643
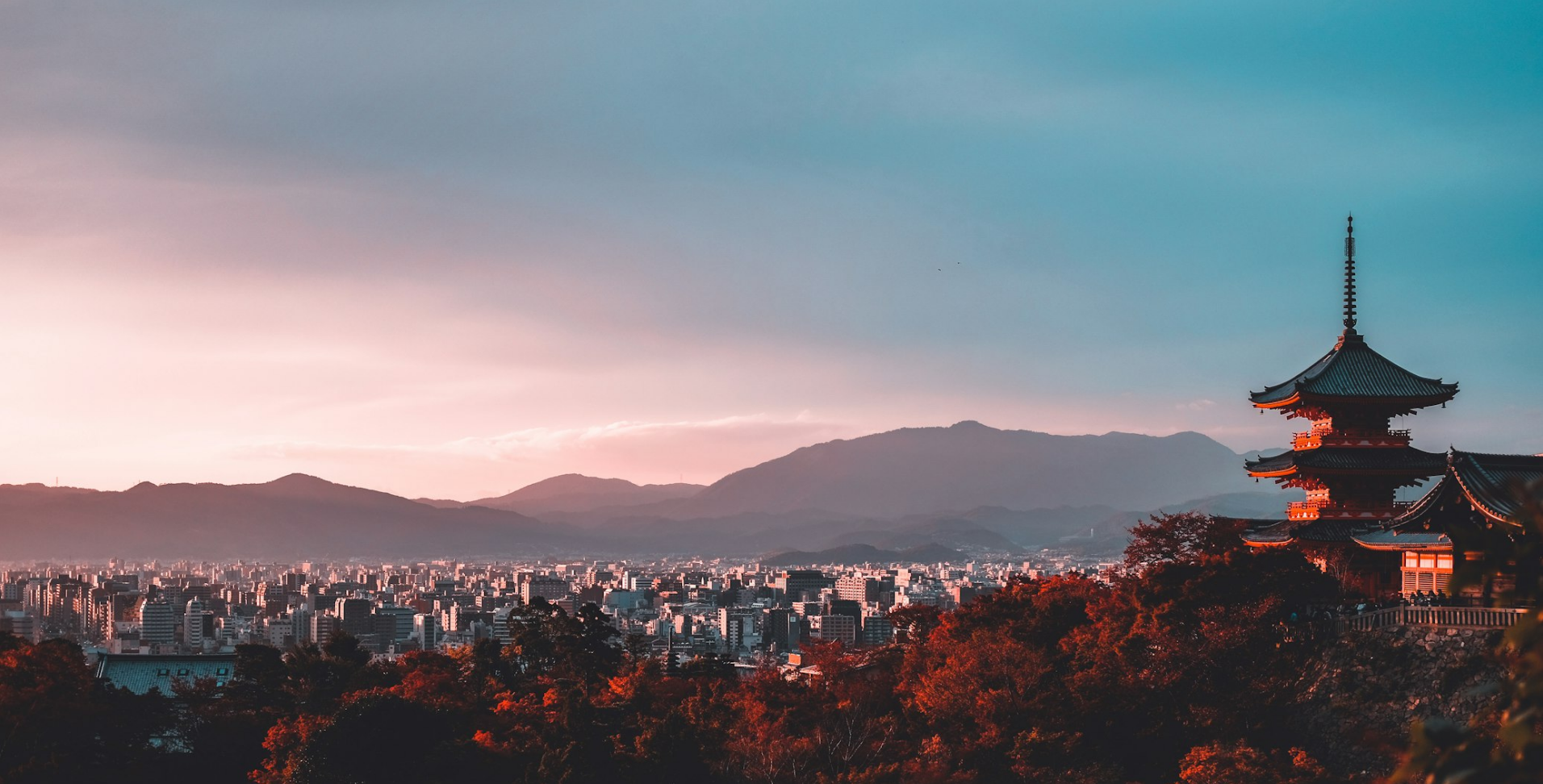
scroll to position [115, 0]
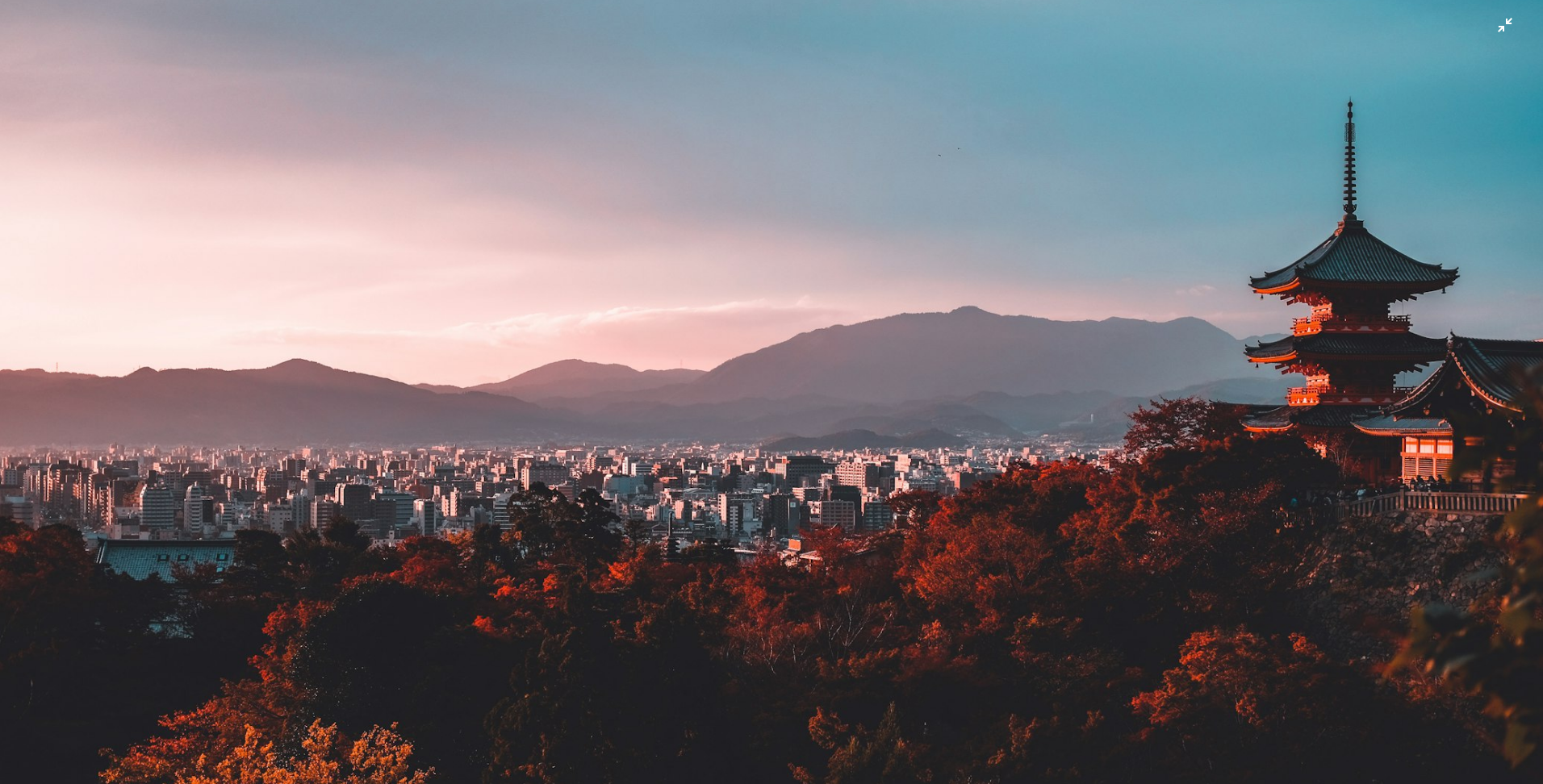
click at [1492, 20] on img "Reducir el zoom en esta imagen" at bounding box center [772, 399] width 1545 height 1030
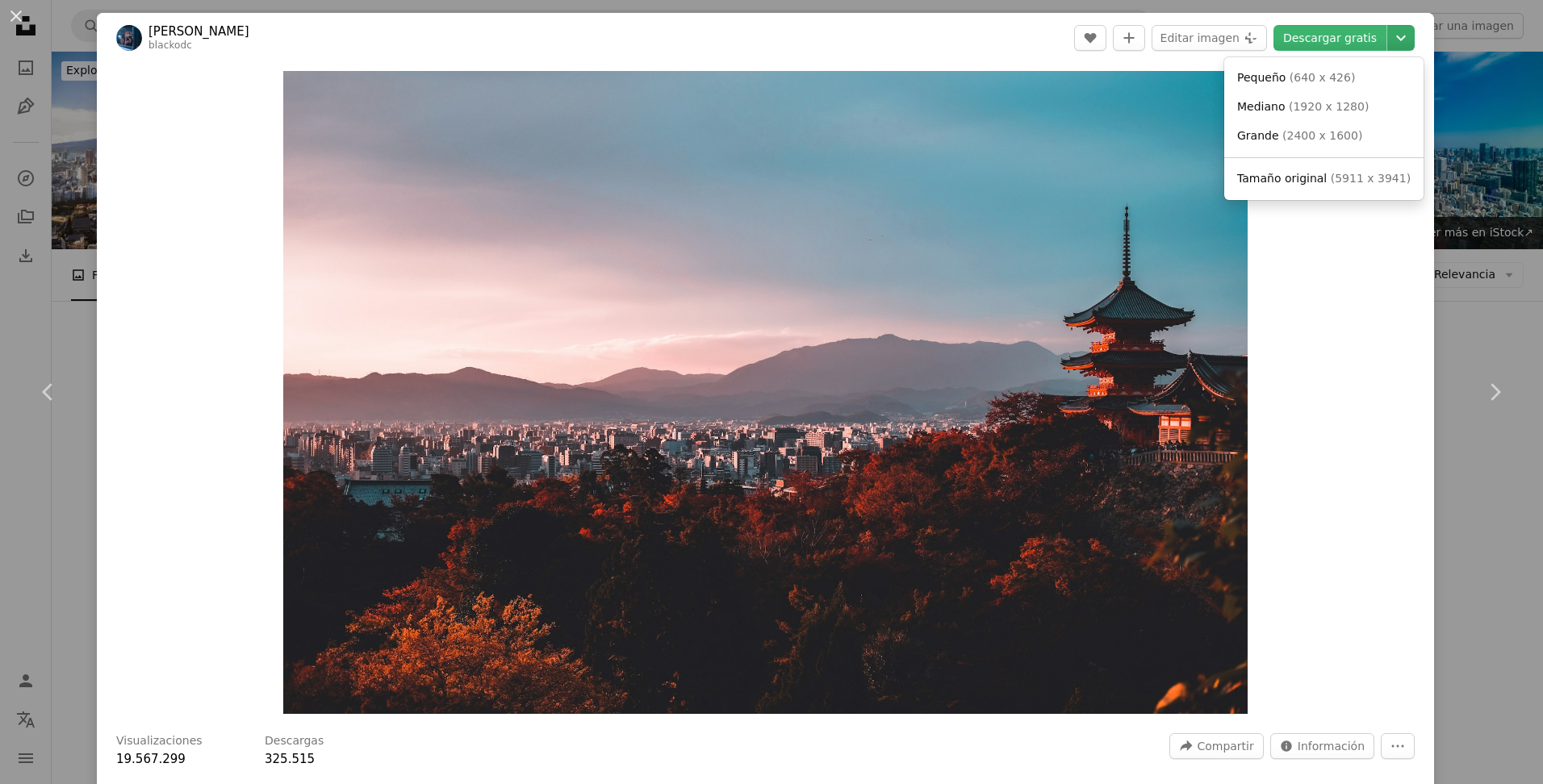
click at [1388, 40] on icon "Chevron down" at bounding box center [1401, 38] width 26 height 20
click at [1339, 300] on dialog "An X shape Chevron left Chevron right Su San Lee blackodc A heart A plus sign E…" at bounding box center [772, 392] width 1543 height 784
click at [1390, 49] on button "Chevron down" at bounding box center [1402, 38] width 27 height 26
click at [1270, 181] on span "Tamaño original" at bounding box center [1282, 178] width 90 height 13
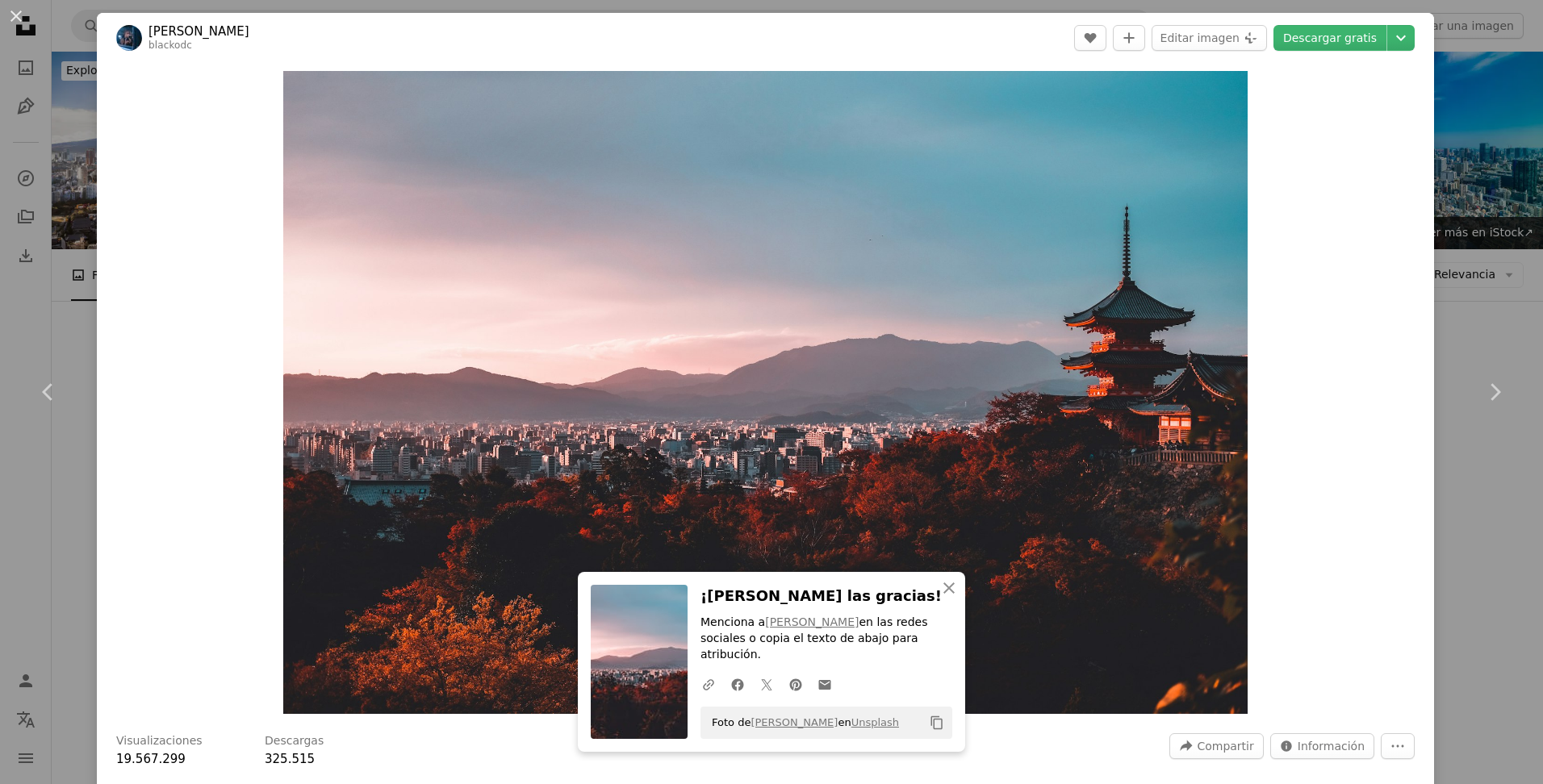
click at [1444, 143] on div "An X shape Chevron left Chevron right An X shape Cerrar ¡Dale las gracias! Menc…" at bounding box center [772, 392] width 1543 height 784
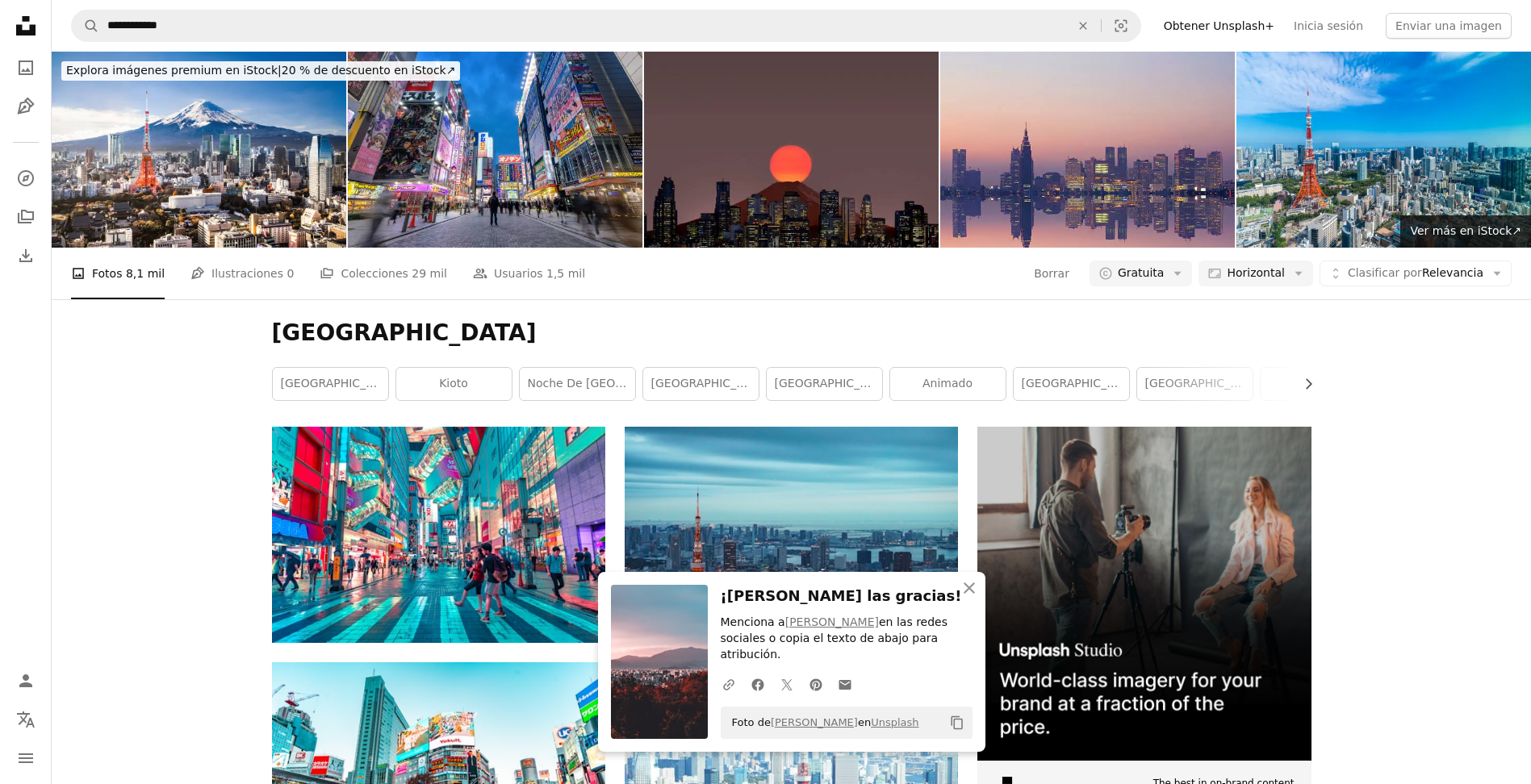
scroll to position [62, 0]
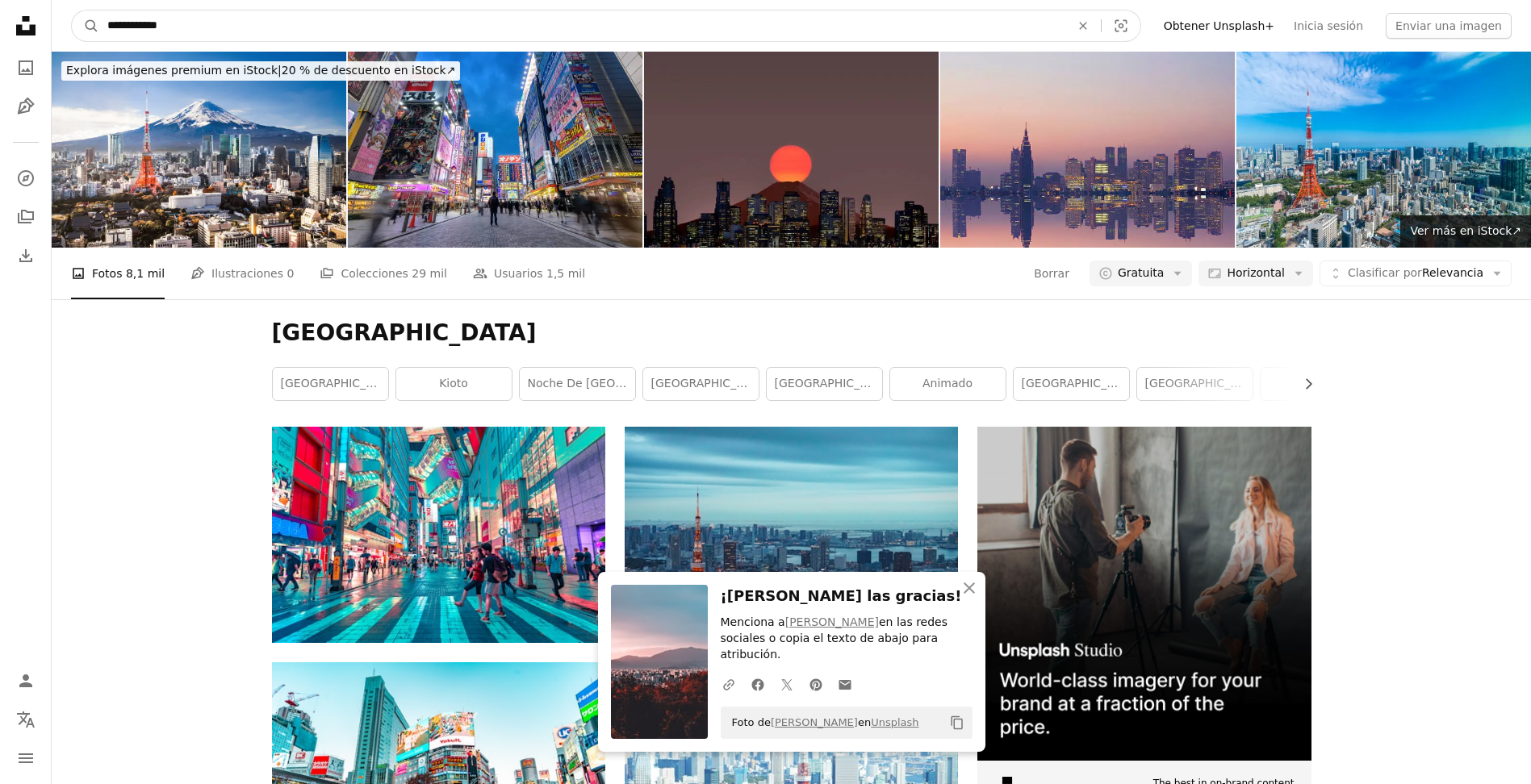
click at [492, 38] on input "**********" at bounding box center [582, 26] width 966 height 31
click at [72, 10] on button "A magnifying glass" at bounding box center [86, 26] width 27 height 31
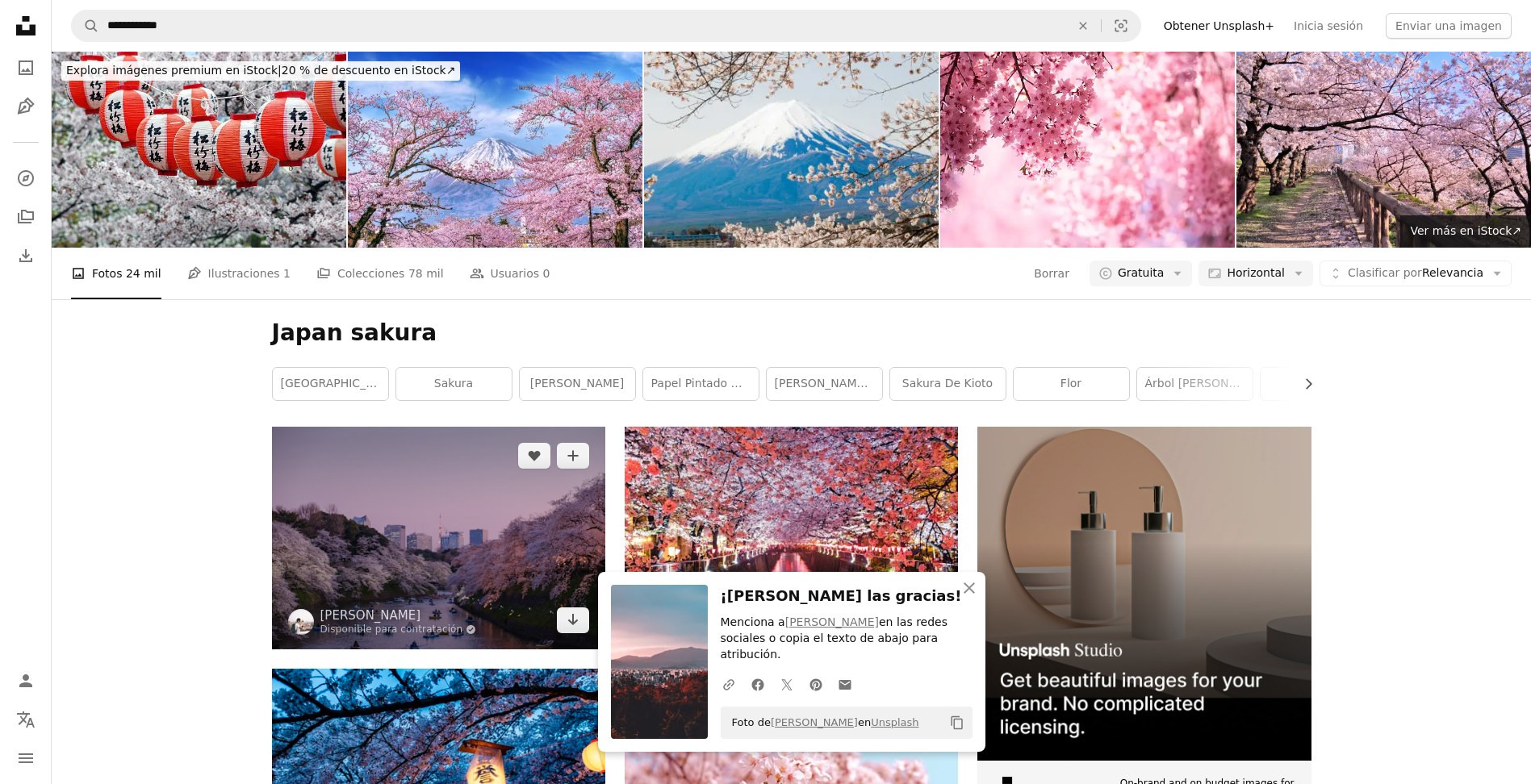
scroll to position [342, 0]
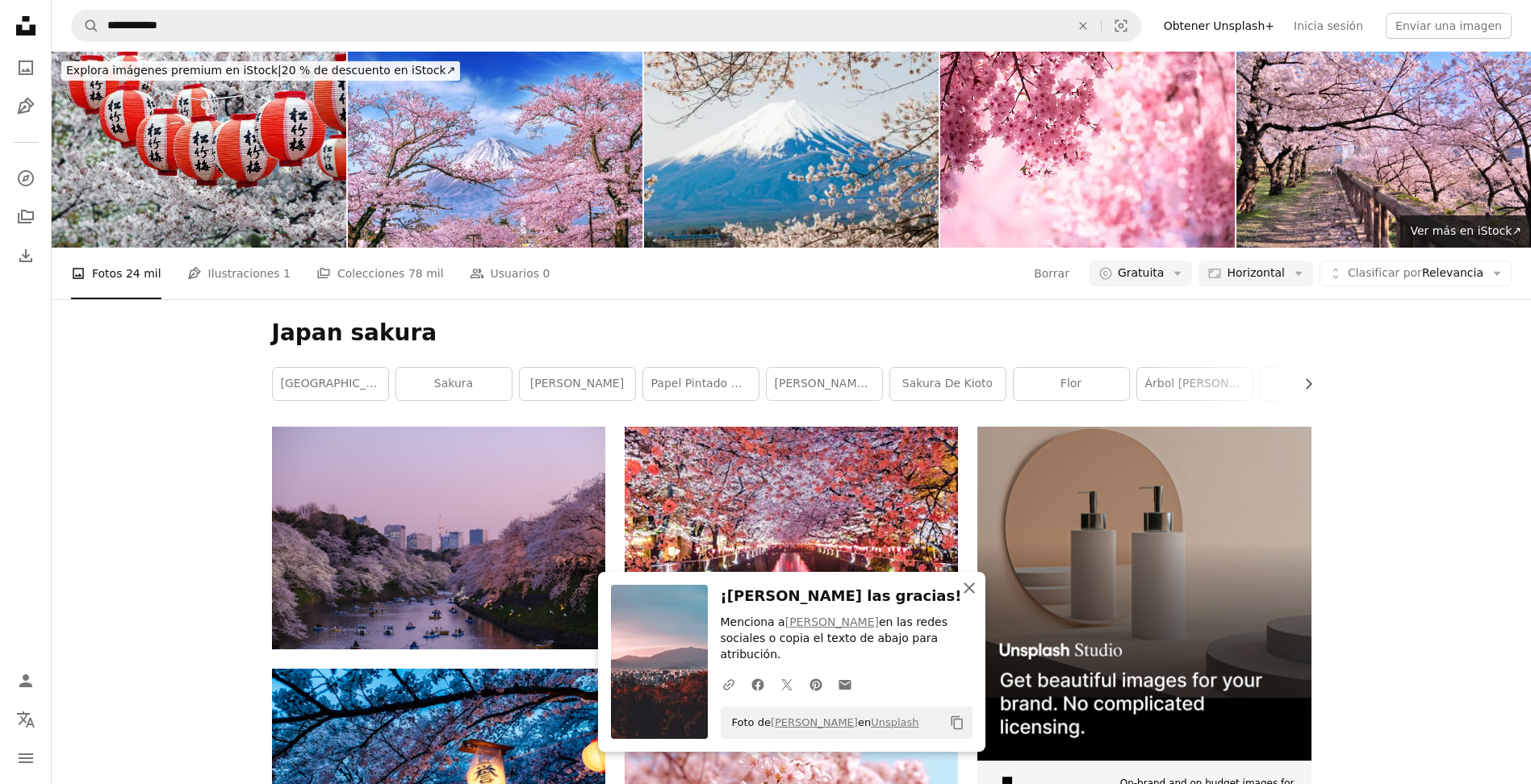
click at [968, 598] on icon "An X shape" at bounding box center [969, 588] width 20 height 20
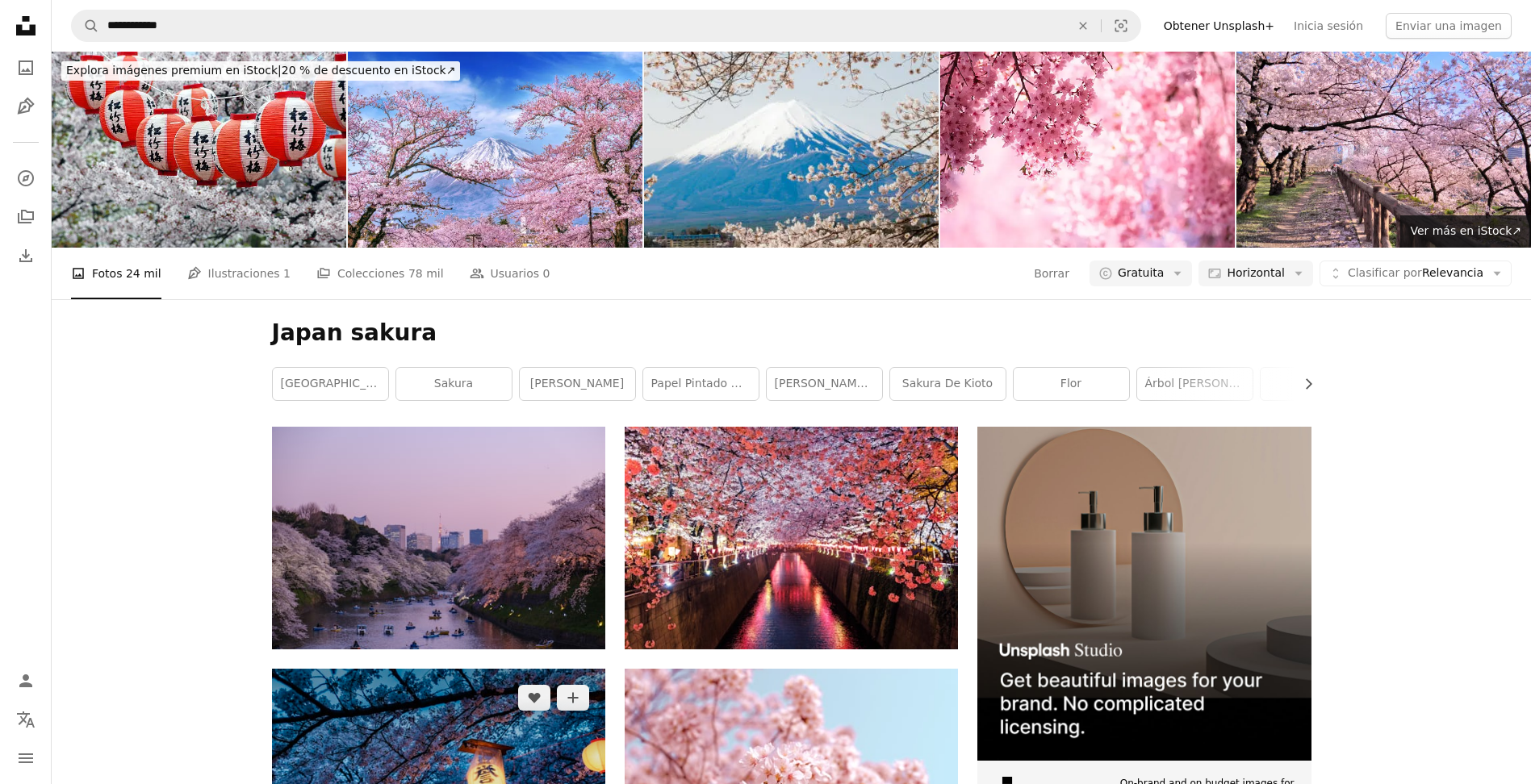
click at [525, 669] on img at bounding box center [438, 780] width 333 height 222
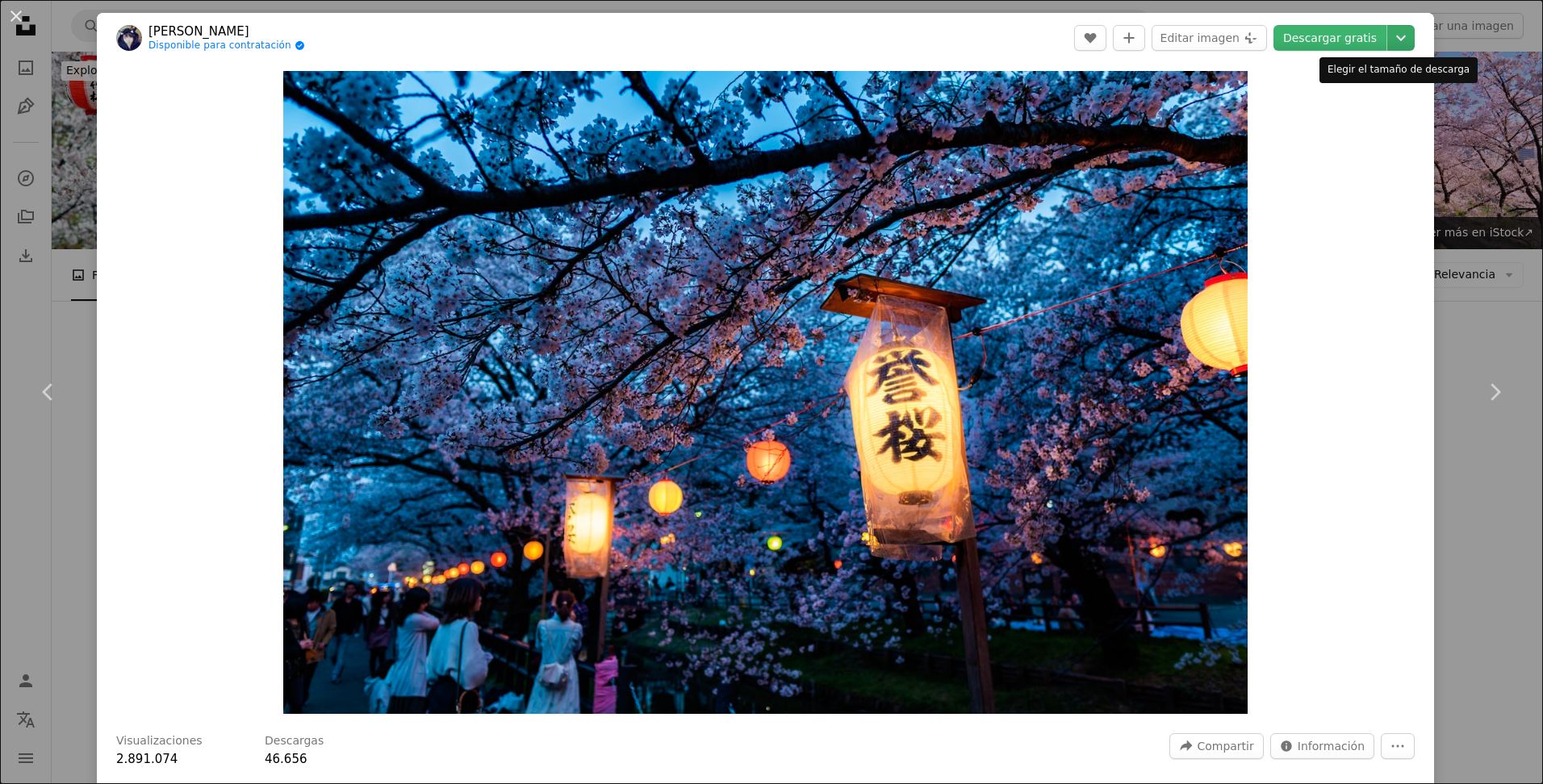
click at [1388, 38] on icon "Chevron down" at bounding box center [1401, 38] width 26 height 20
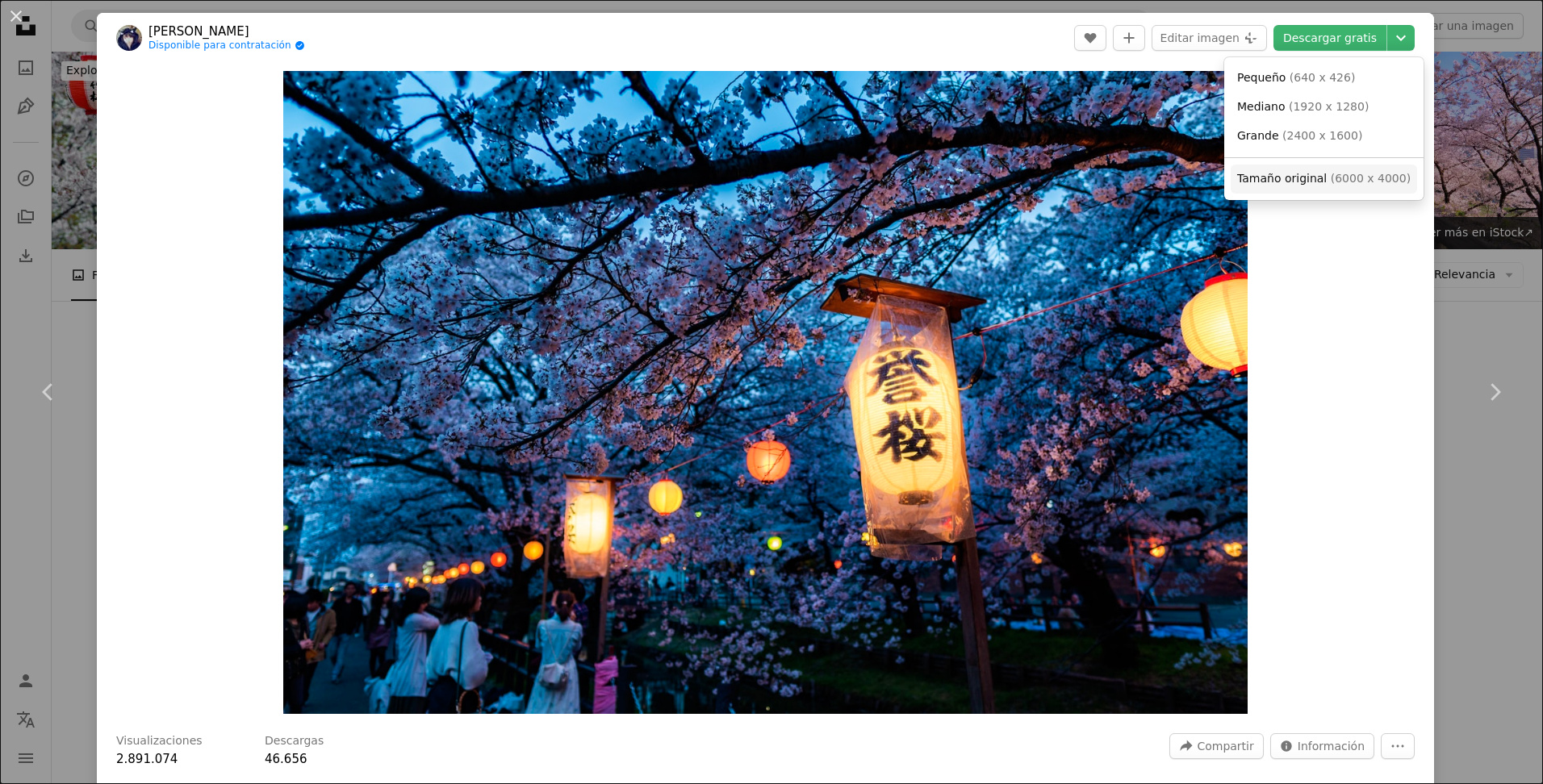
click at [1275, 177] on span "Tamaño original" at bounding box center [1282, 178] width 90 height 13
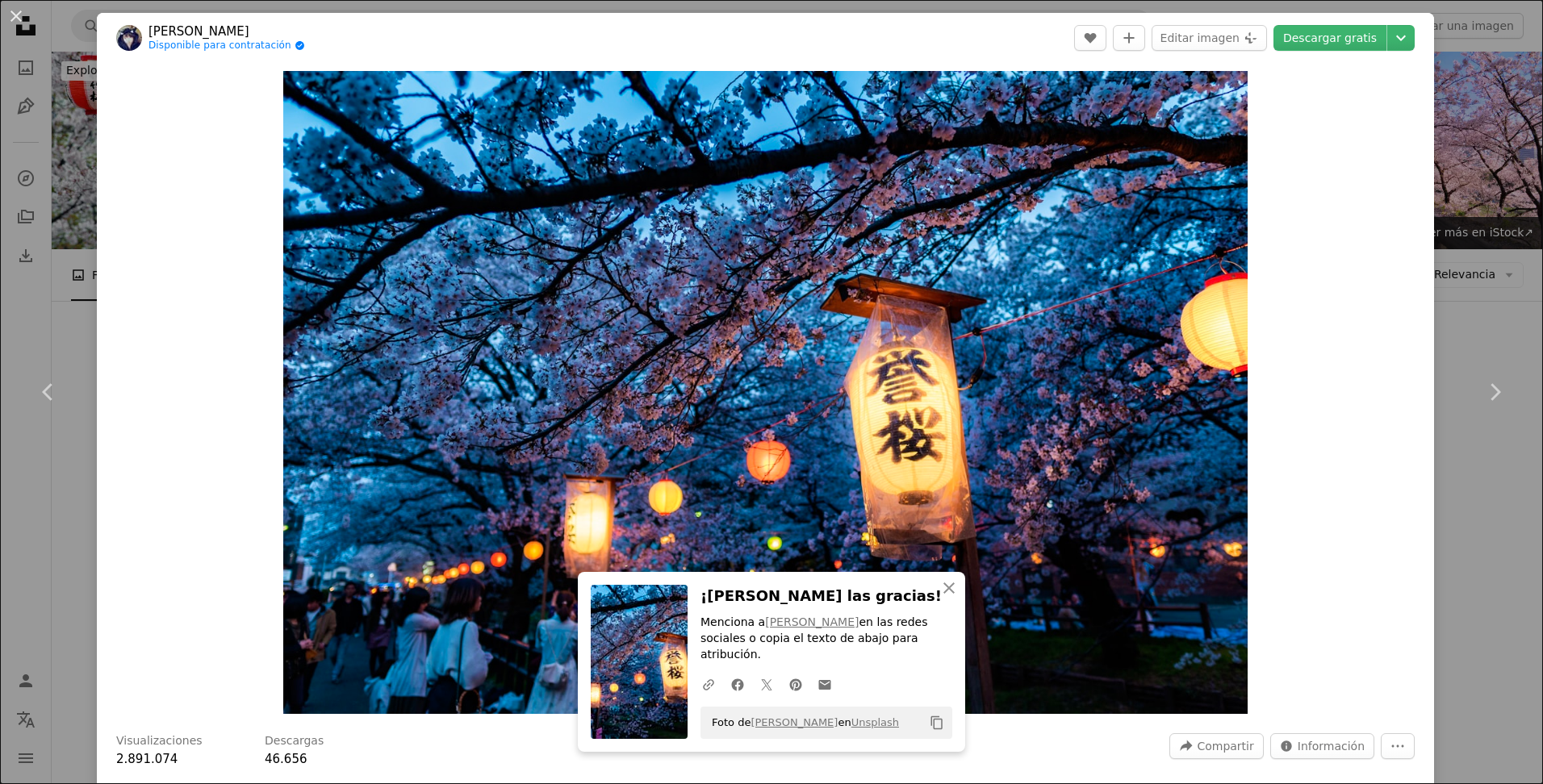
click at [27, 220] on div "An X shape Chevron left Chevron right An X shape Cerrar ¡Dale las gracias! Menc…" at bounding box center [772, 392] width 1543 height 784
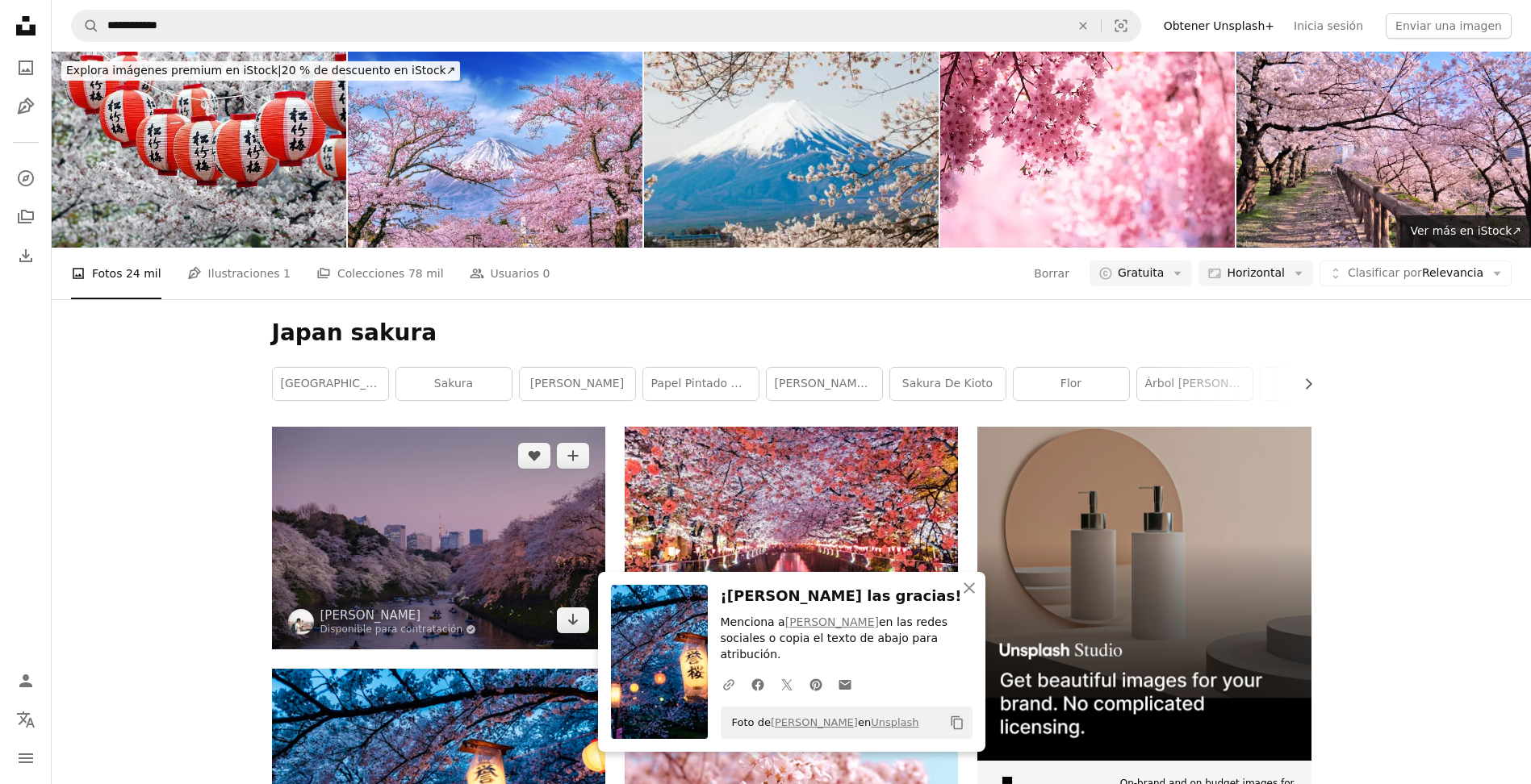
click at [454, 427] on img at bounding box center [438, 538] width 333 height 222
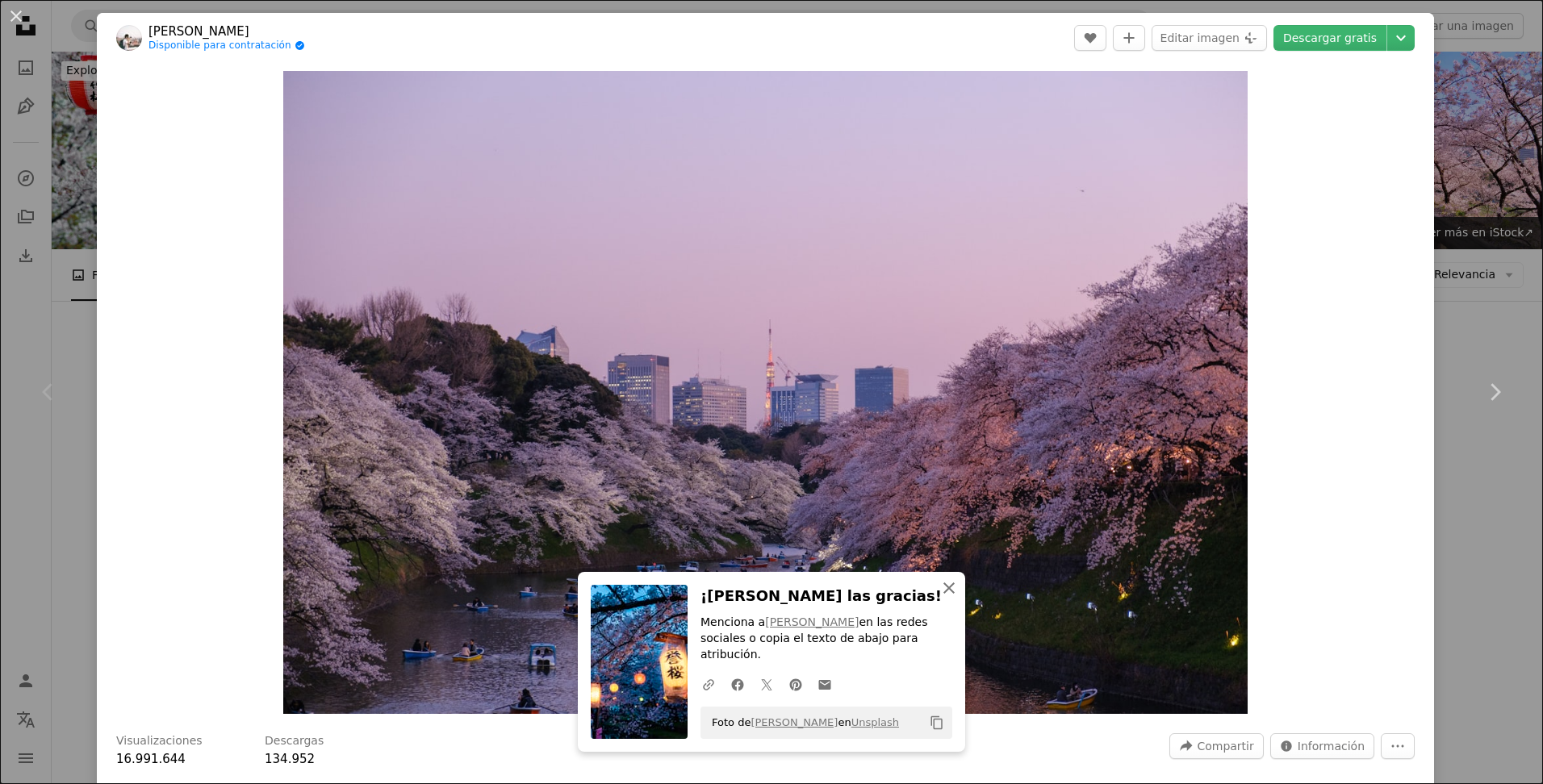
click at [940, 598] on icon "An X shape" at bounding box center [949, 588] width 20 height 20
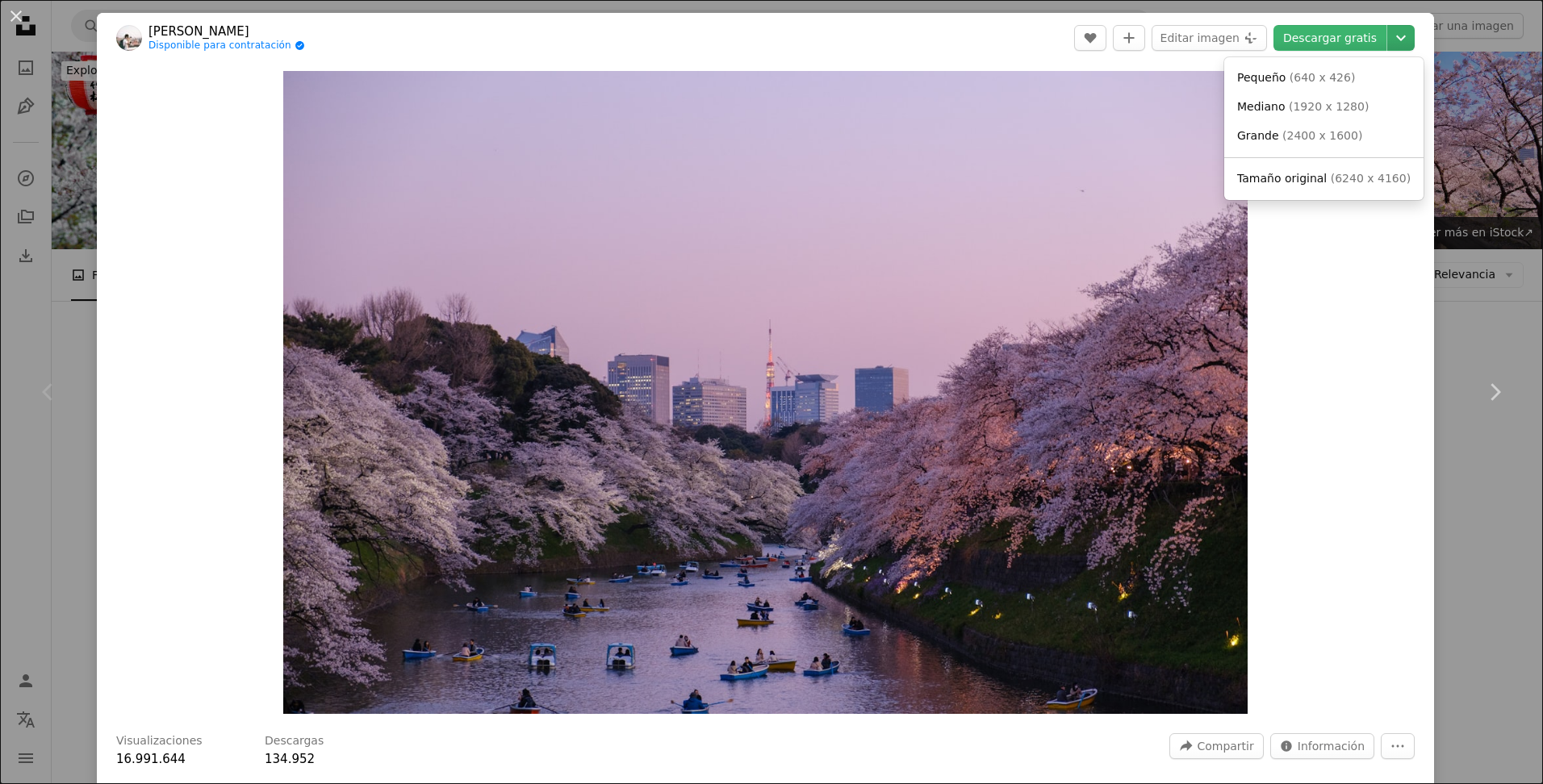
click at [1391, 45] on icon "Chevron down" at bounding box center [1401, 38] width 26 height 20
click at [1297, 179] on span "Tamaño original" at bounding box center [1282, 178] width 90 height 13
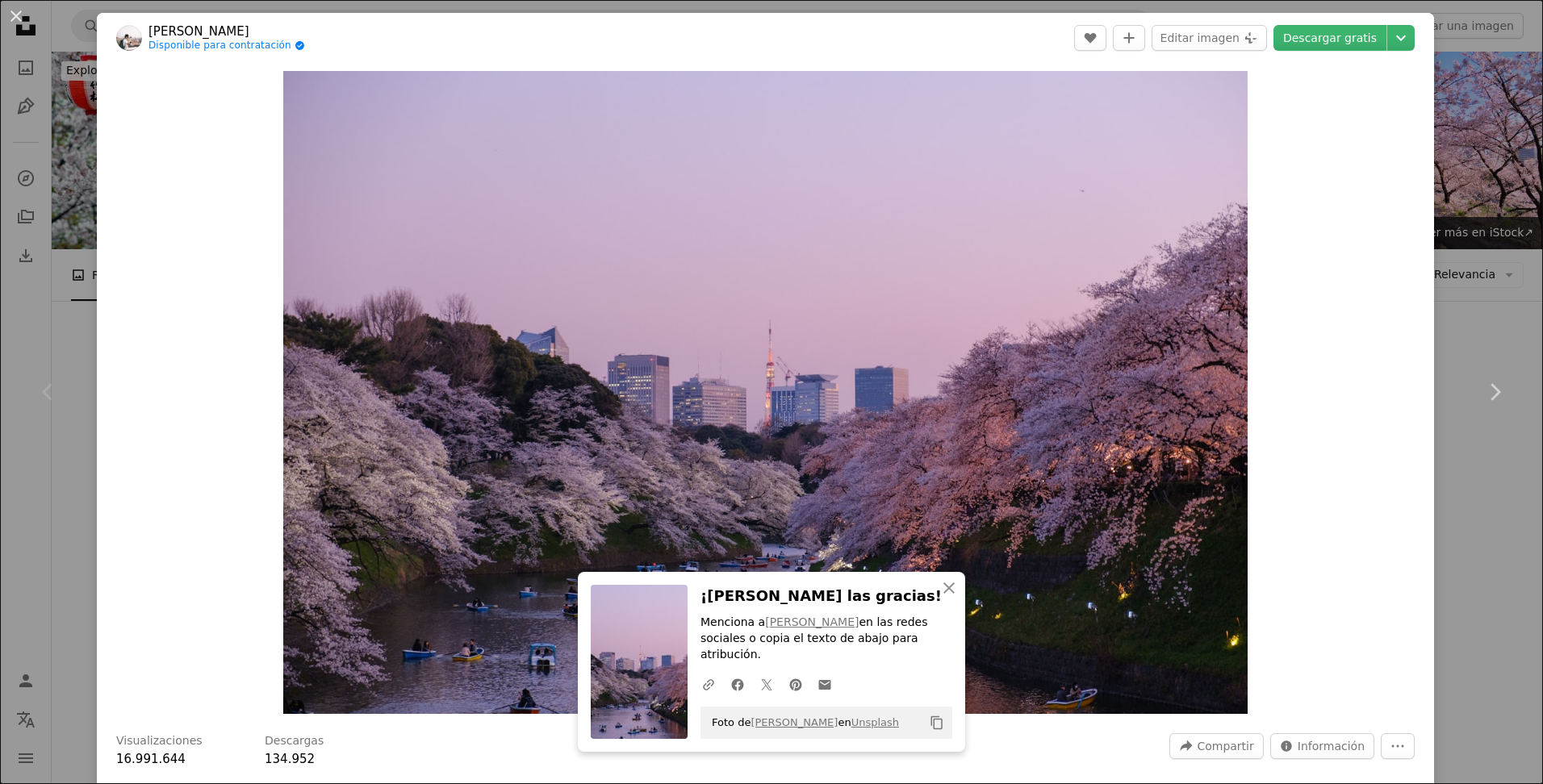
click at [1457, 205] on div "An X shape Chevron left Chevron right An X shape Cerrar ¡Dale las gracias! Menc…" at bounding box center [772, 392] width 1543 height 784
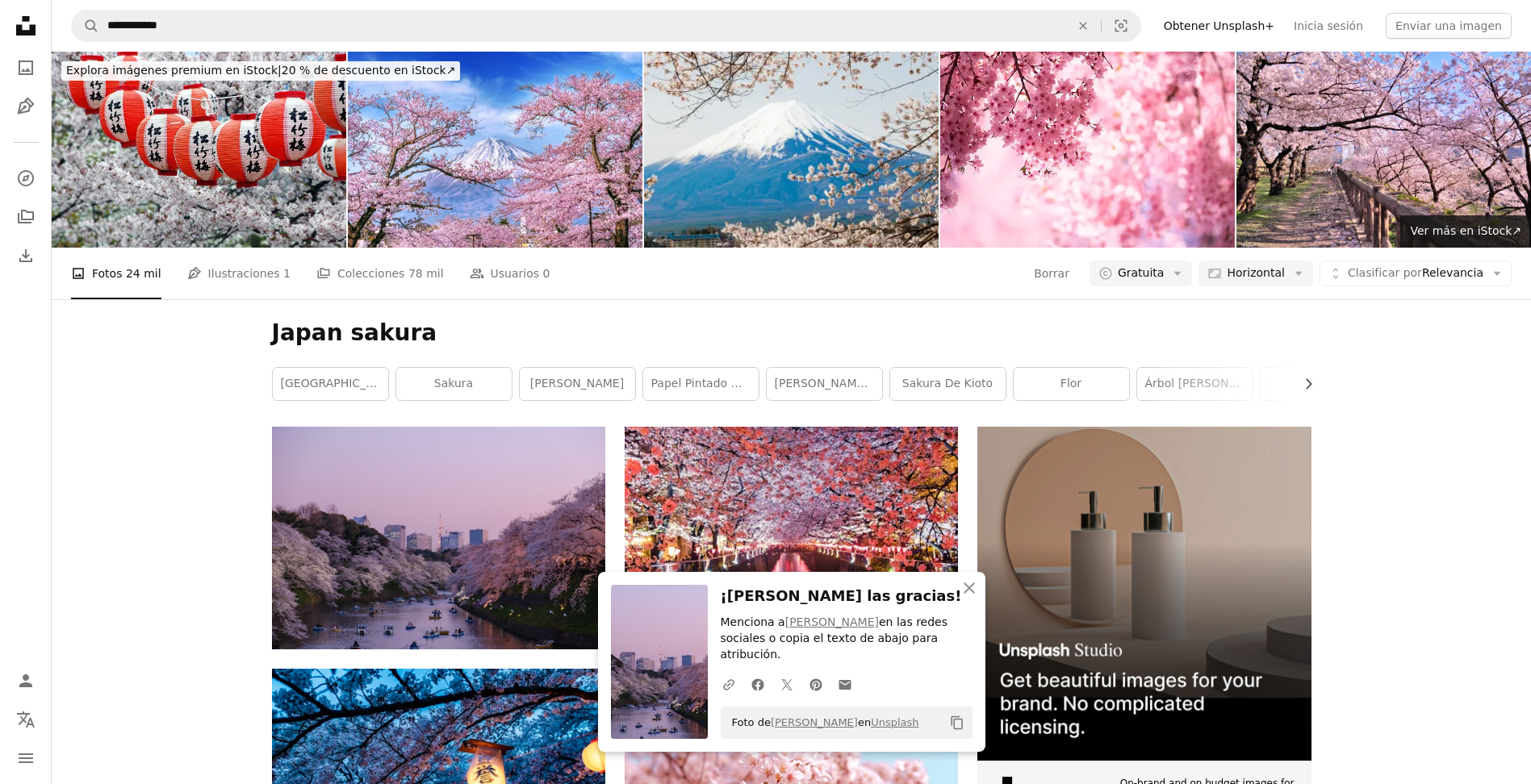
scroll to position [741, 0]
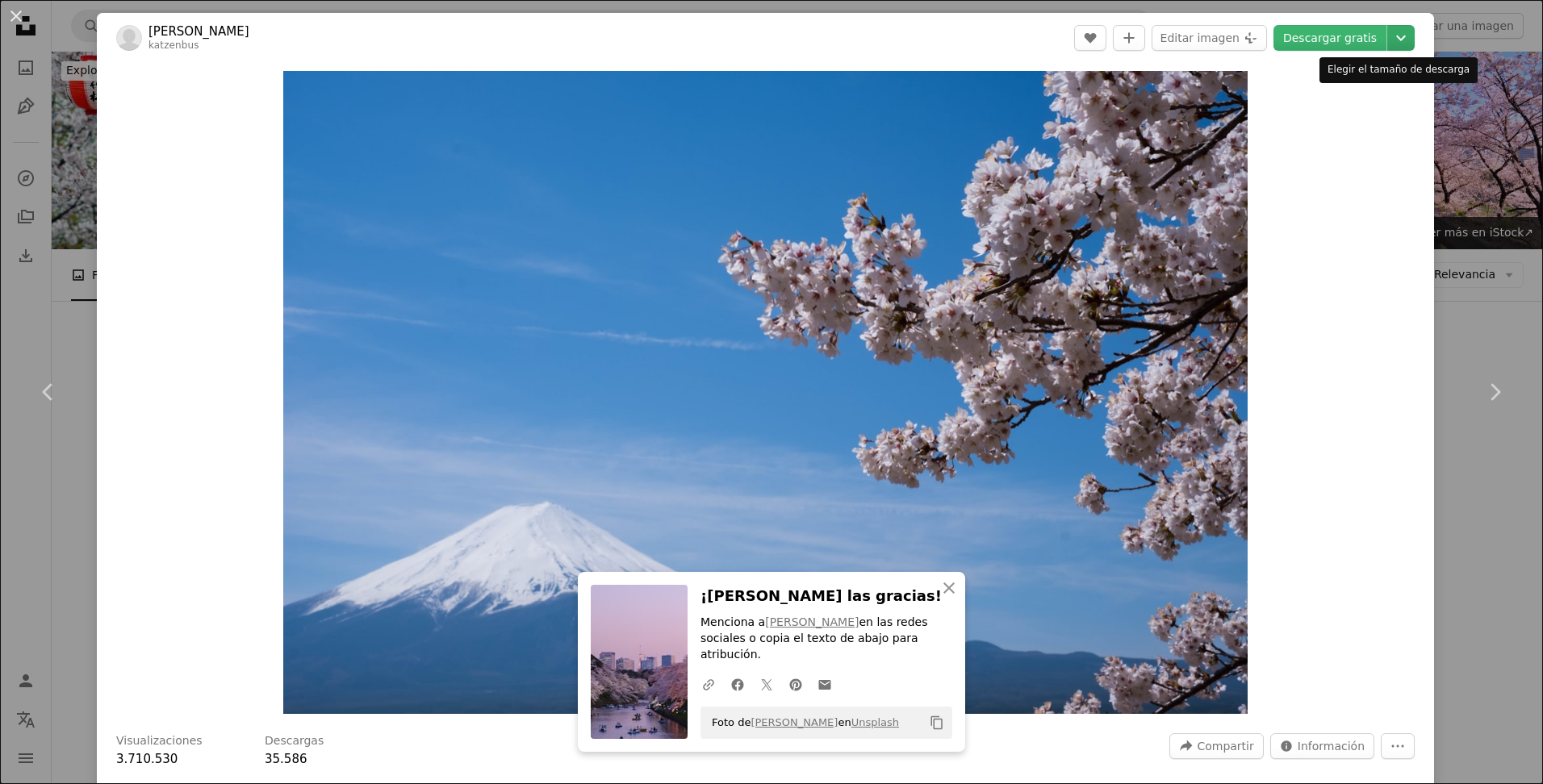
click at [1394, 37] on icon "Chevron down" at bounding box center [1401, 38] width 26 height 20
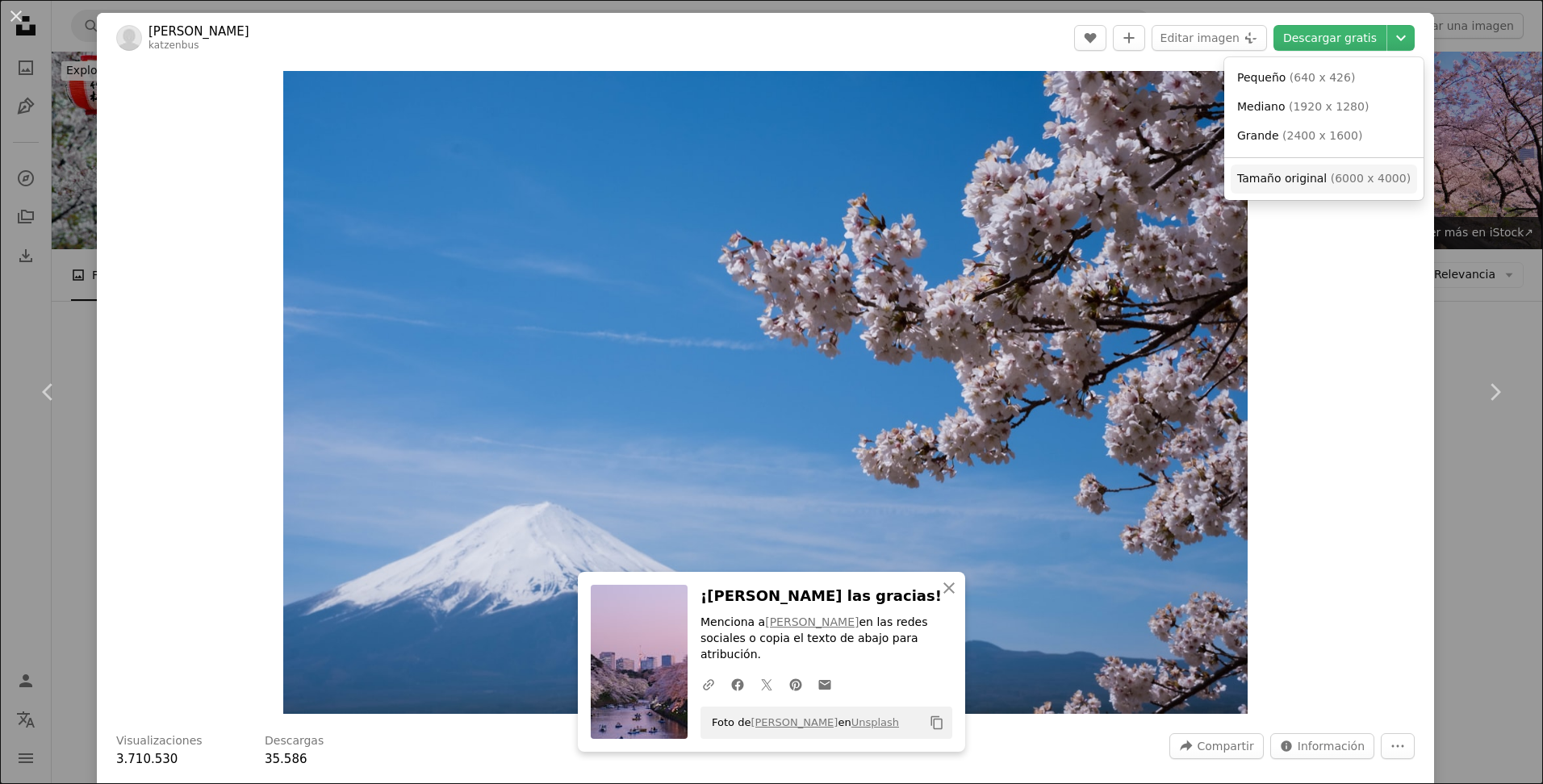
click at [1304, 177] on span "Tamaño original" at bounding box center [1282, 178] width 90 height 13
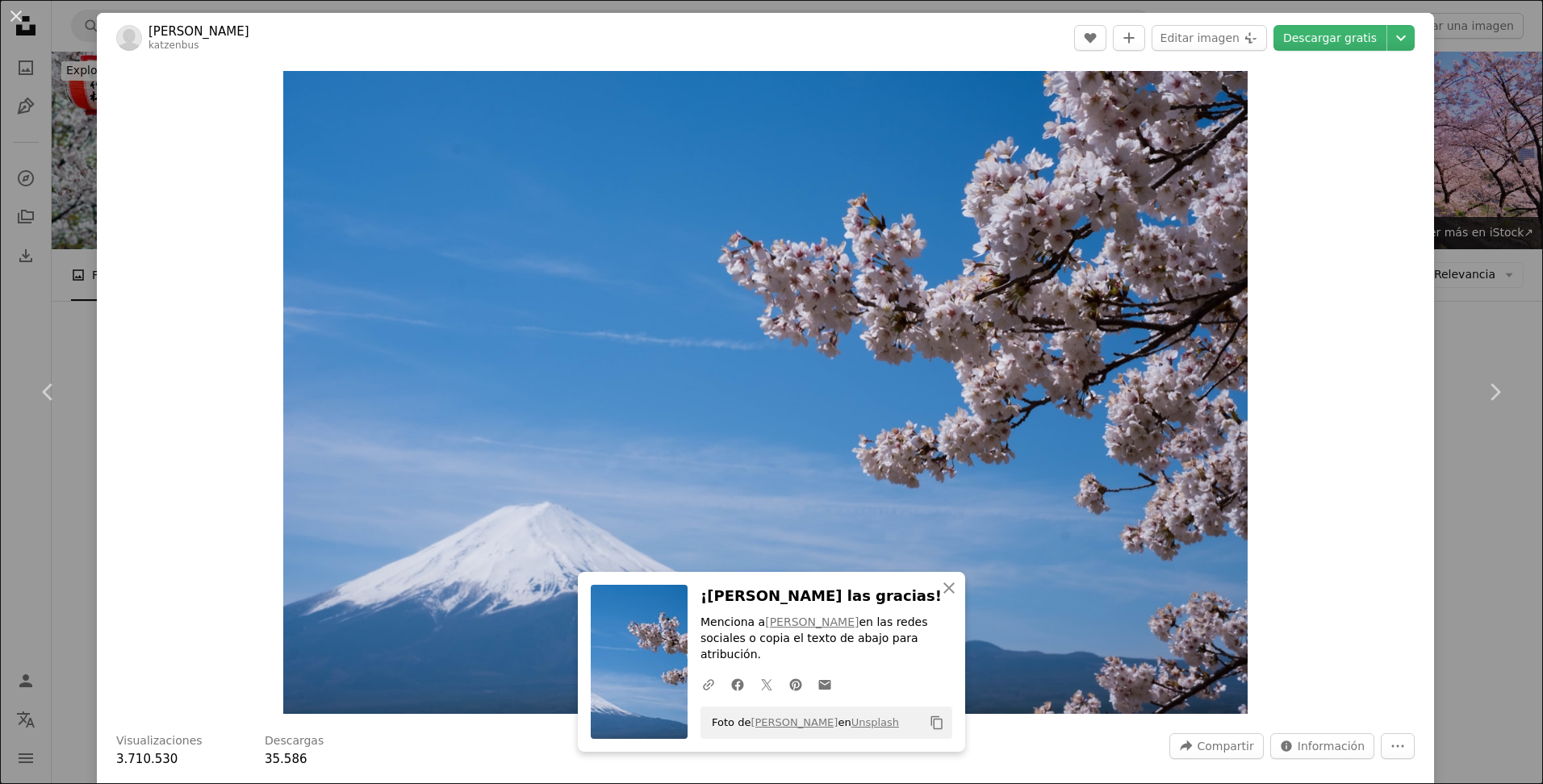
click at [1456, 193] on div "An X shape Chevron left Chevron right An X shape Cerrar ¡Dale las gracias! Menc…" at bounding box center [772, 392] width 1543 height 784
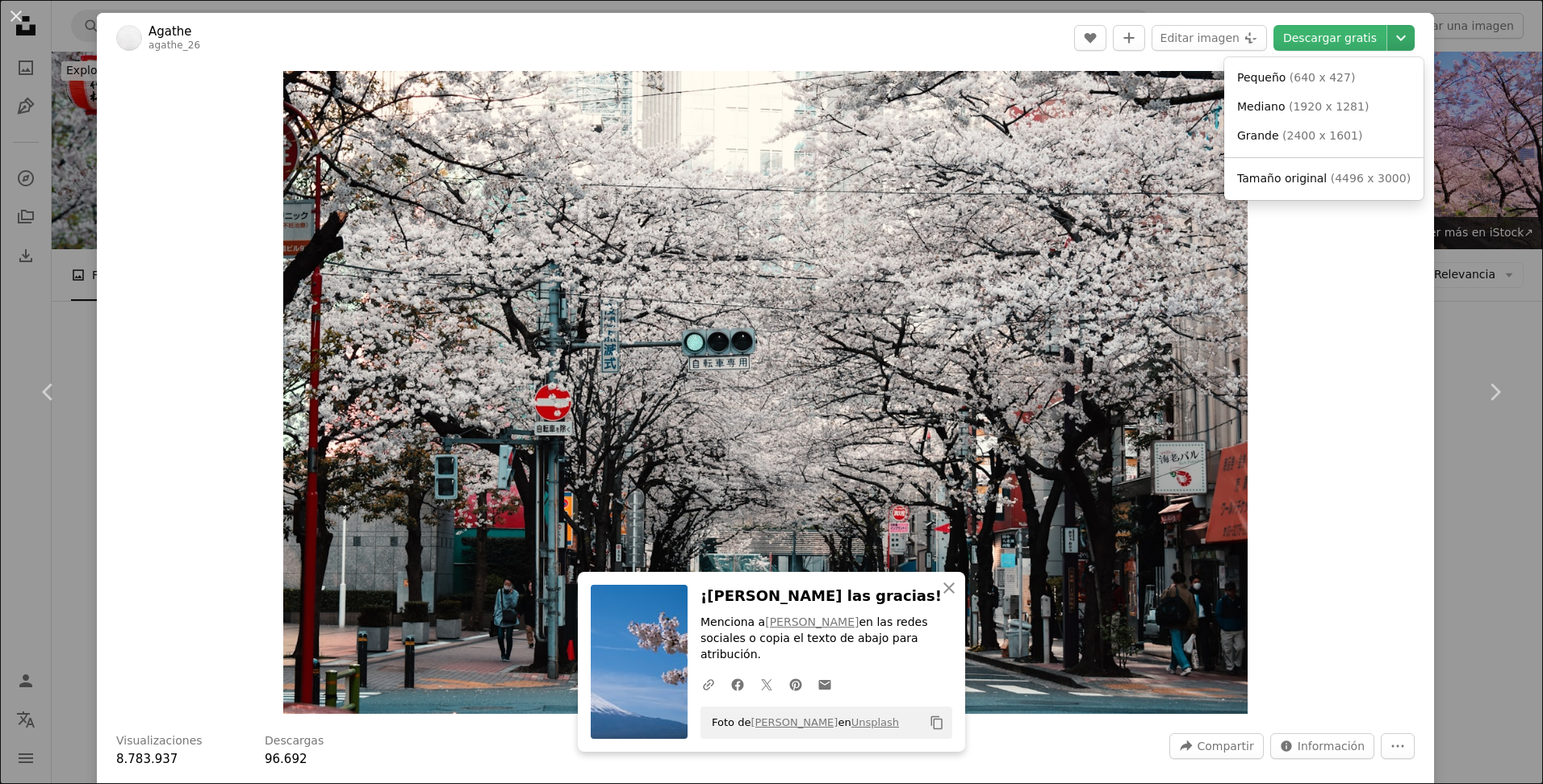
click at [1391, 34] on icon "Chevron down" at bounding box center [1401, 38] width 26 height 20
click at [1279, 187] on link "Tamaño original ( 4496 x 3000 )" at bounding box center [1325, 179] width 187 height 29
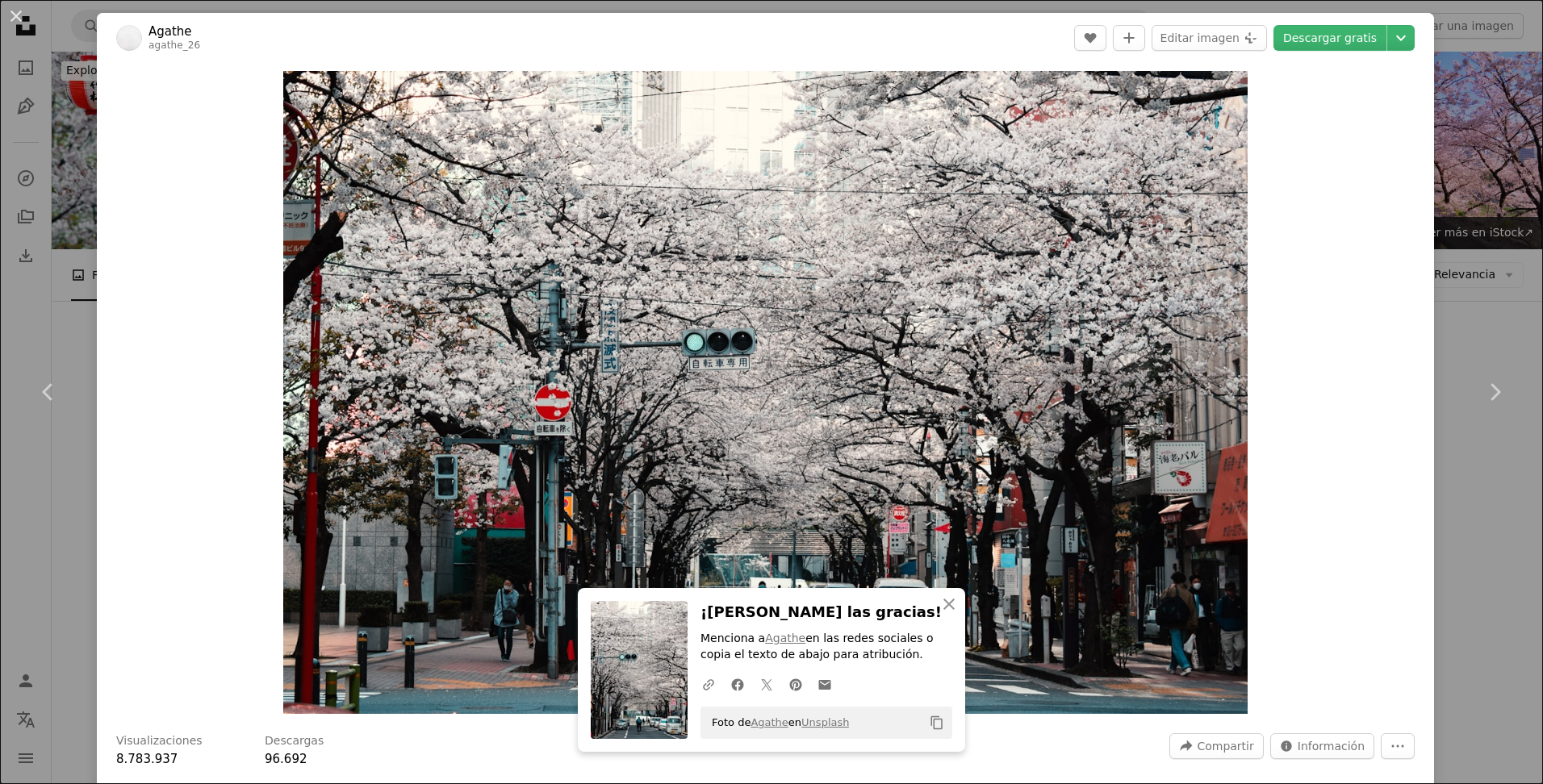
click at [1475, 196] on div "An X shape Chevron left Chevron right An X shape Cerrar ¡Dale las gracias! Menc…" at bounding box center [772, 392] width 1543 height 784
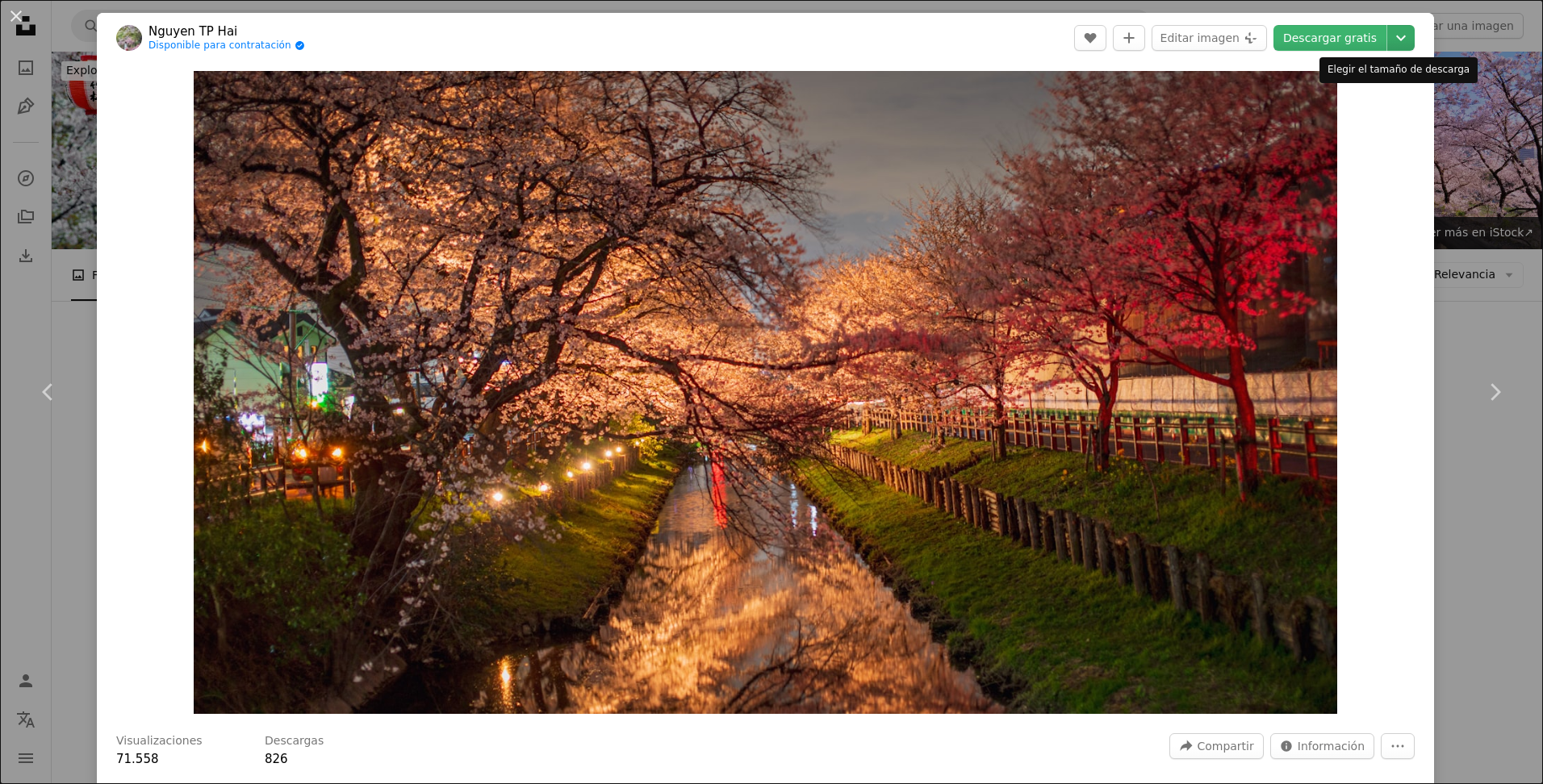
click at [1398, 35] on icon "Chevron down" at bounding box center [1401, 38] width 26 height 20
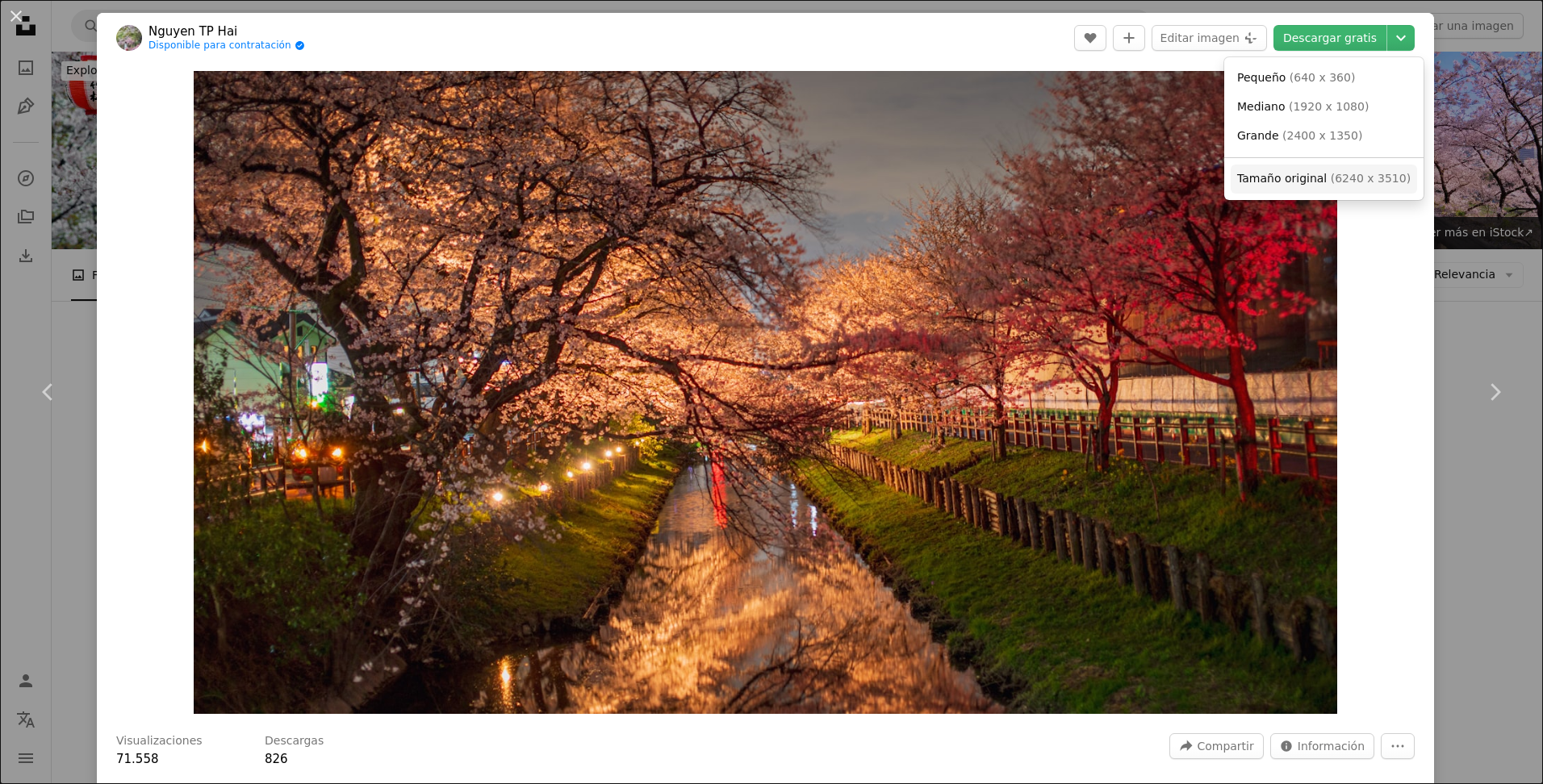
click at [1330, 188] on link "Tamaño original ( 6240 x 3510 )" at bounding box center [1325, 179] width 187 height 29
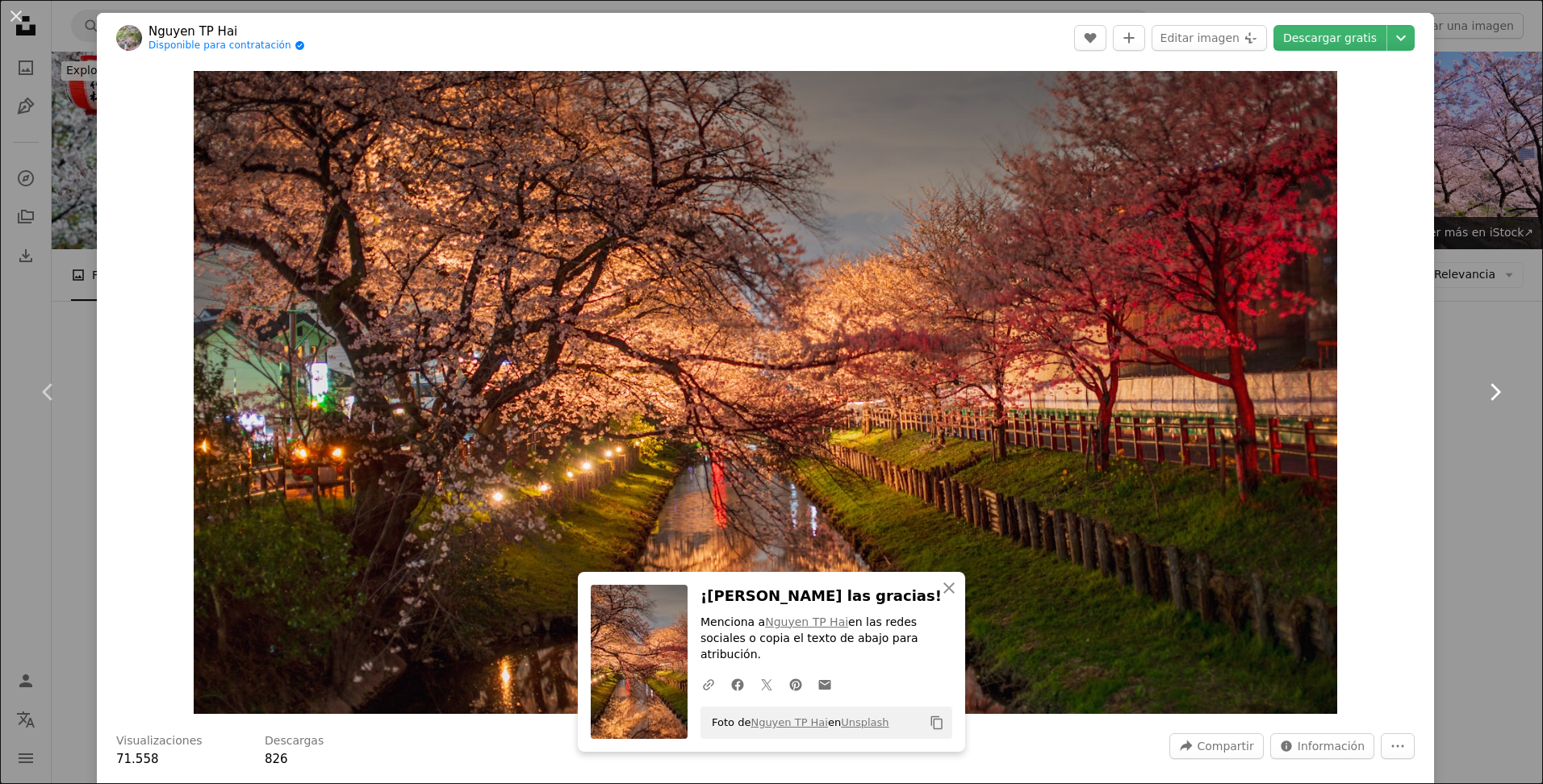
click at [1453, 331] on link "Chevron right" at bounding box center [1494, 392] width 97 height 155
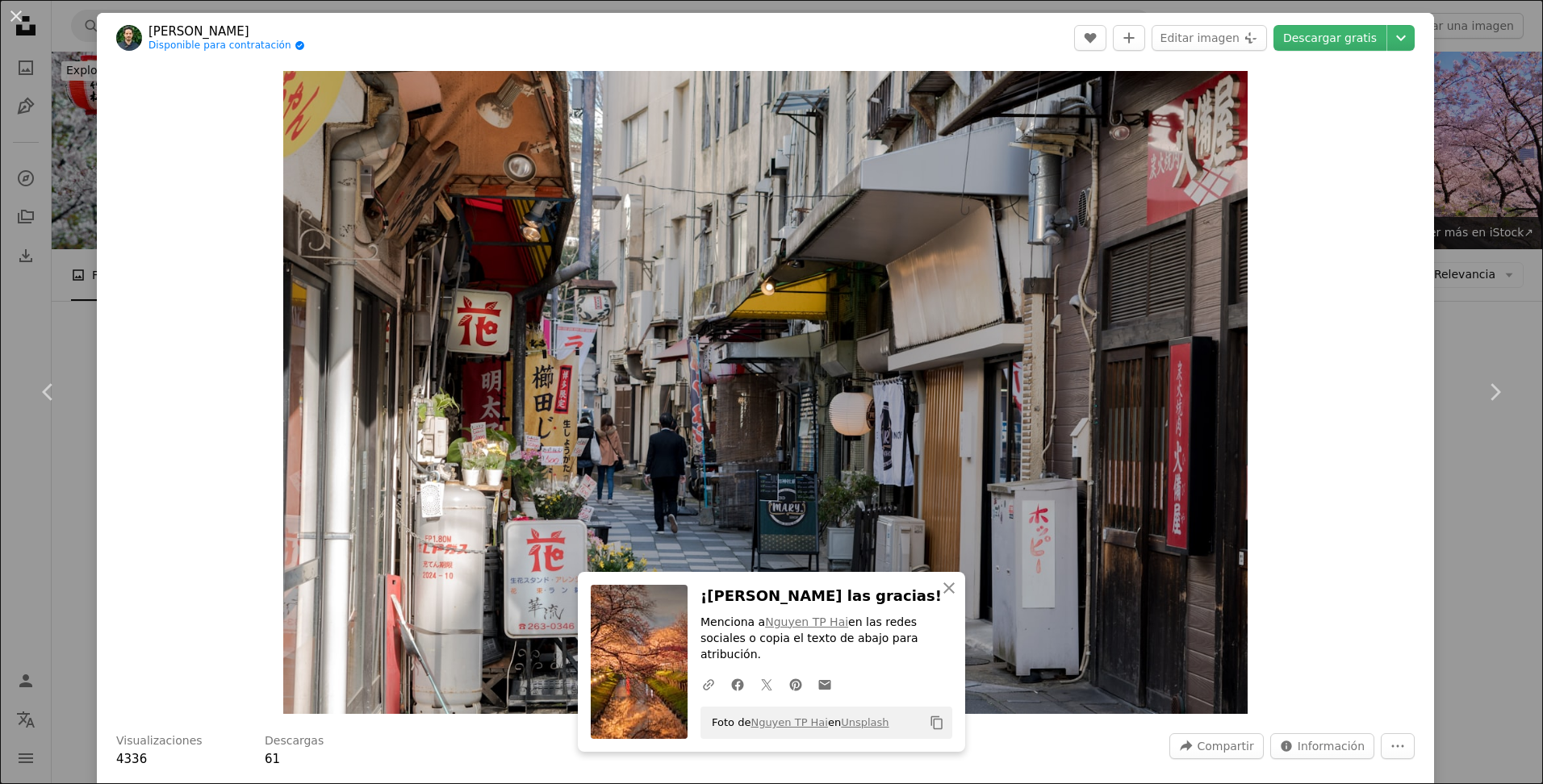
click at [47, 253] on div "An X shape Chevron left Chevron right An X shape Cerrar ¡Dale las gracias! Menc…" at bounding box center [772, 392] width 1543 height 784
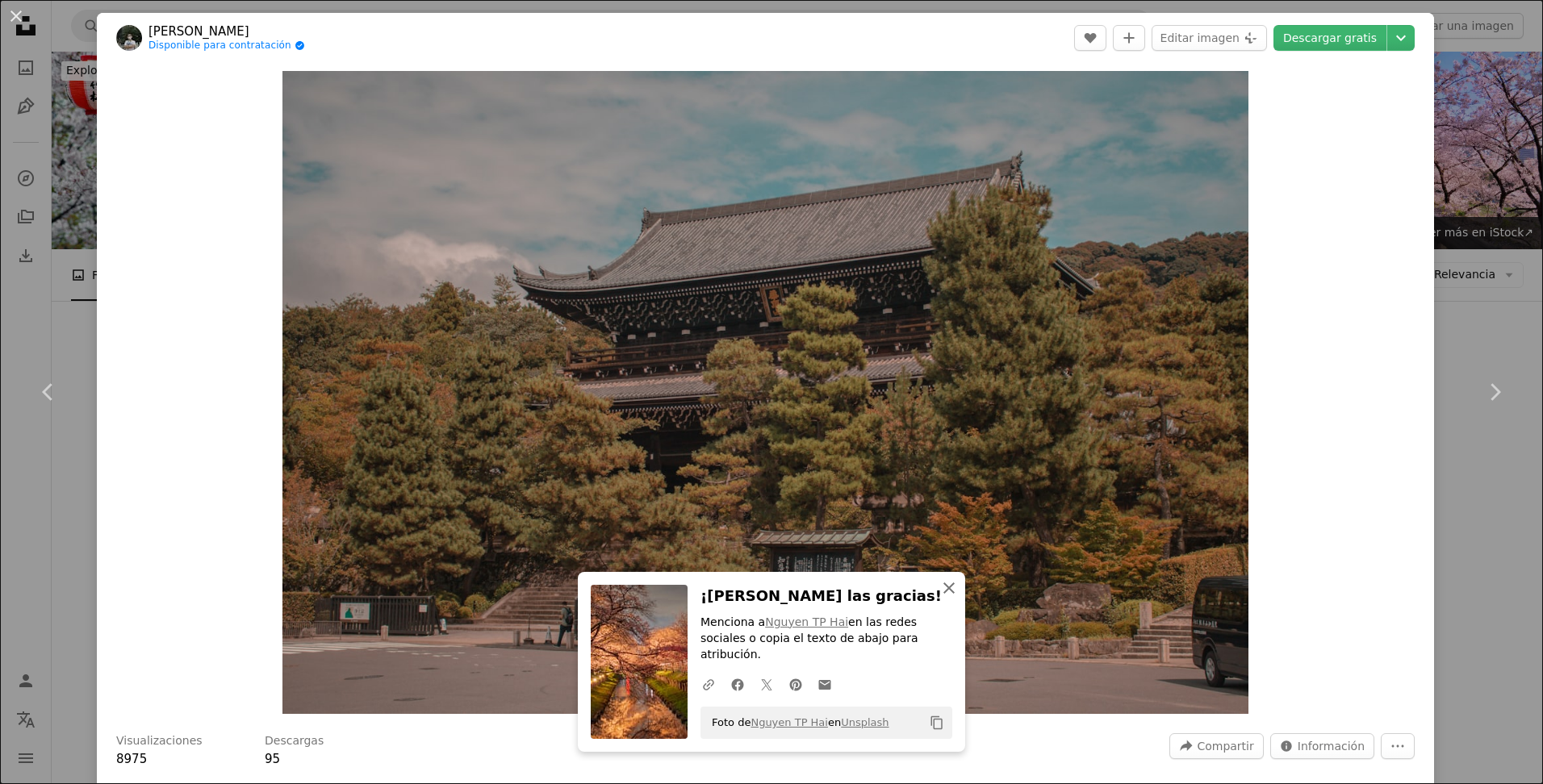
click at [947, 594] on icon "button" at bounding box center [949, 588] width 11 height 11
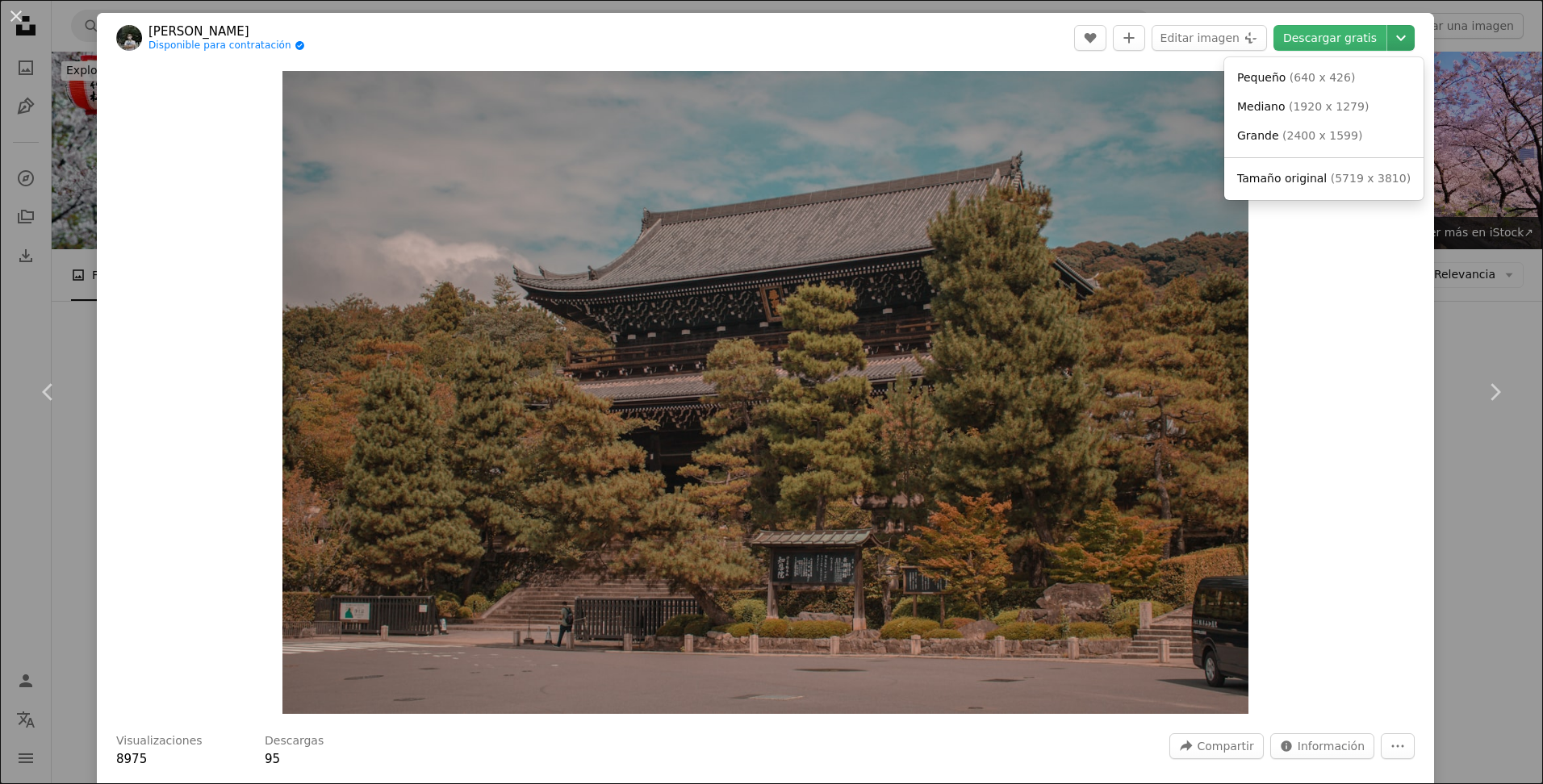
click at [1394, 45] on icon "Chevron down" at bounding box center [1401, 38] width 26 height 20
click at [1307, 175] on span "Tamaño original" at bounding box center [1282, 178] width 90 height 13
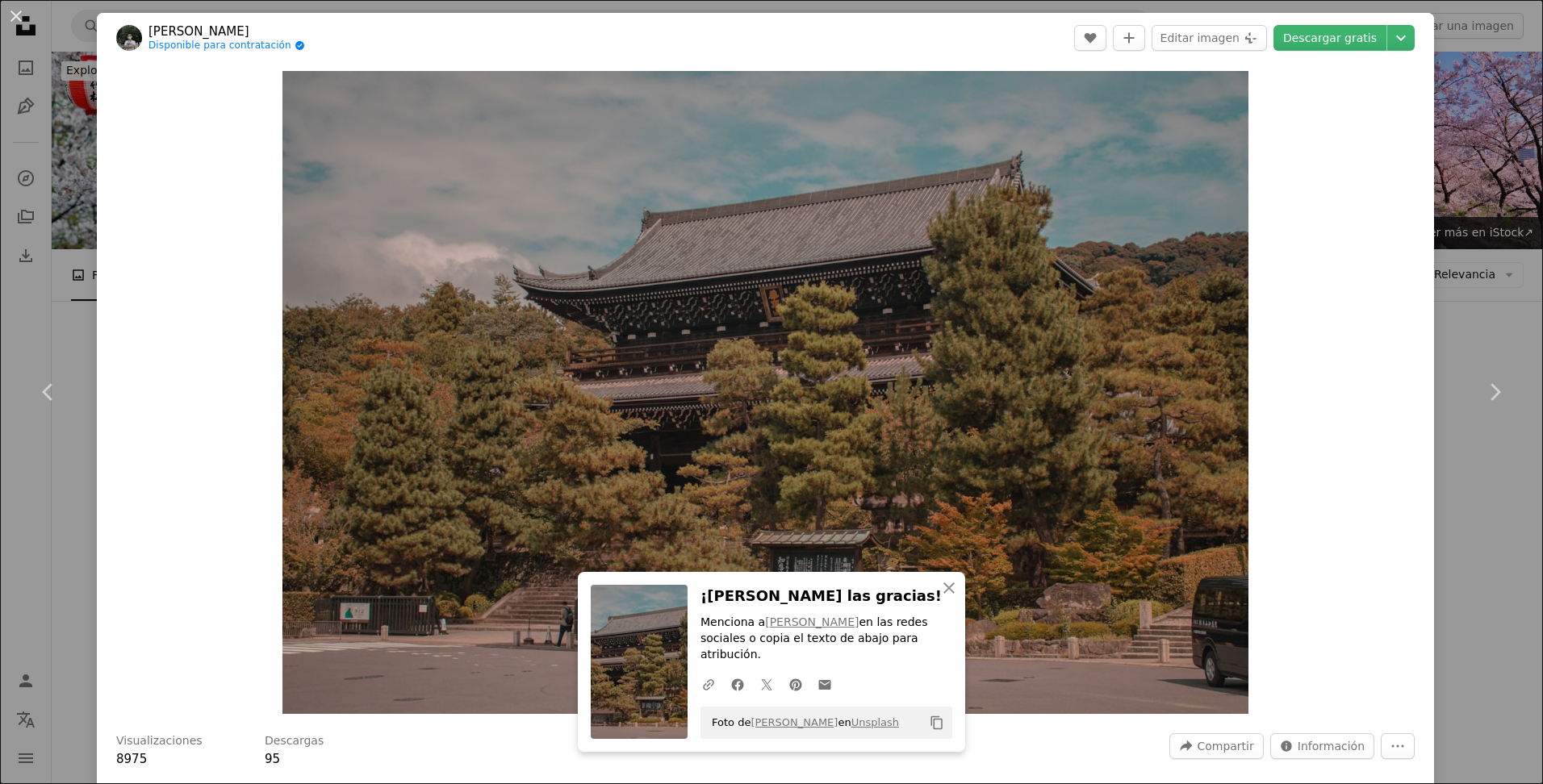
click at [1463, 578] on div "An X shape Chevron left Chevron right An X shape Cerrar ¡Dale las gracias! Menc…" at bounding box center [772, 392] width 1543 height 784
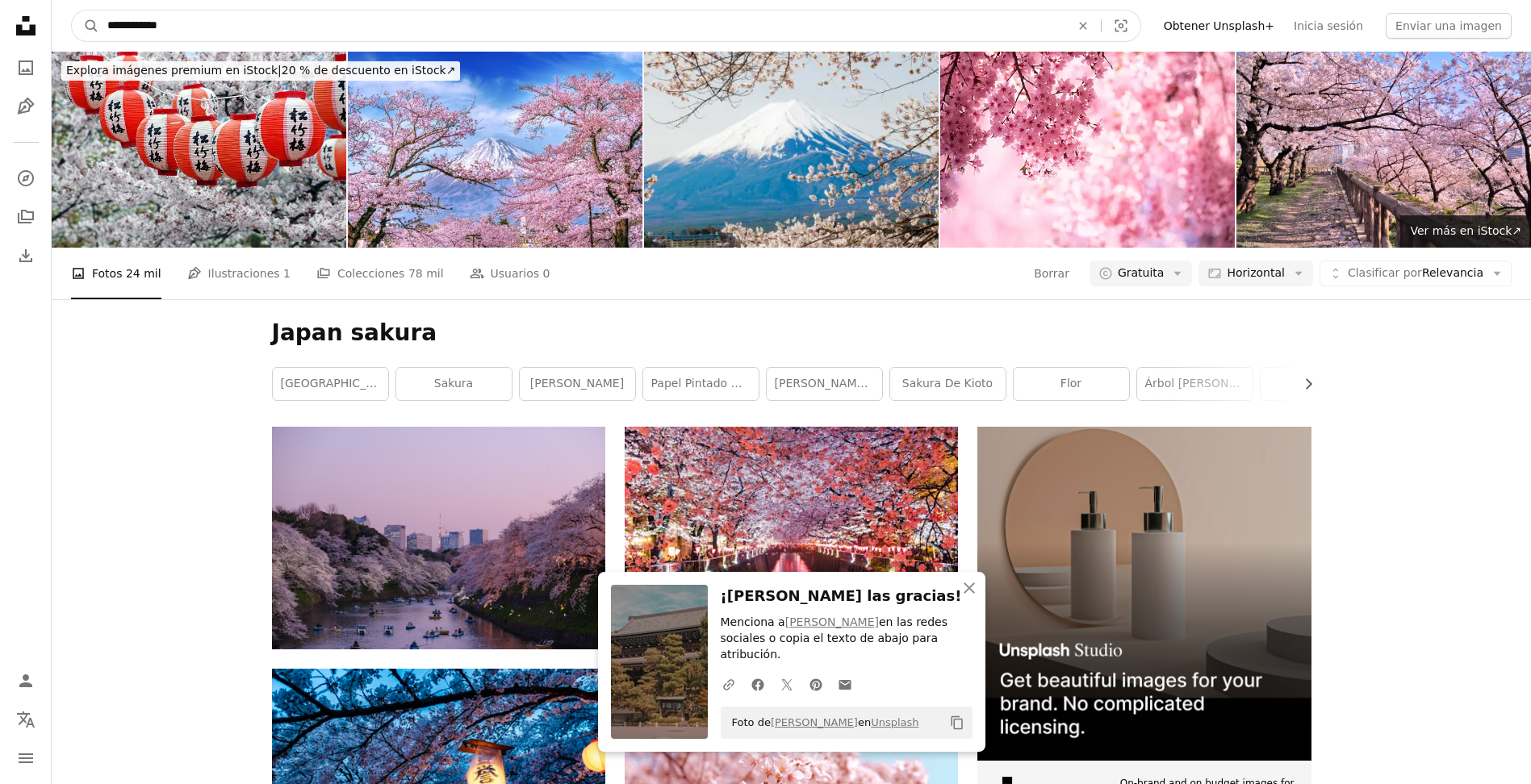
drag, startPoint x: 461, startPoint y: 28, endPoint x: 62, endPoint y: 50, distance: 399.6
click at [62, 50] on nav "**********" at bounding box center [791, 26] width 1480 height 51
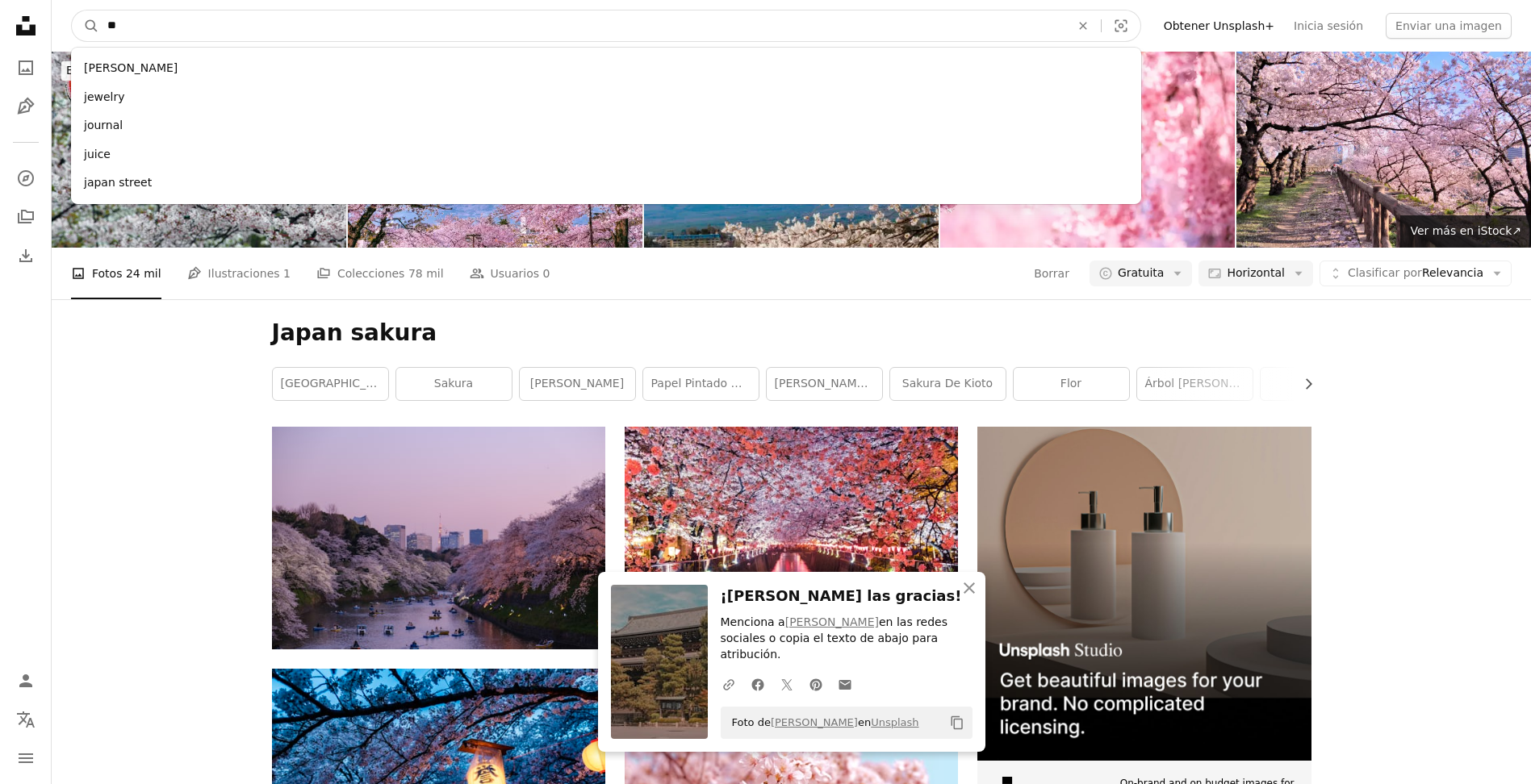
type input "***"
click button "A magnifying glass" at bounding box center [86, 26] width 27 height 31
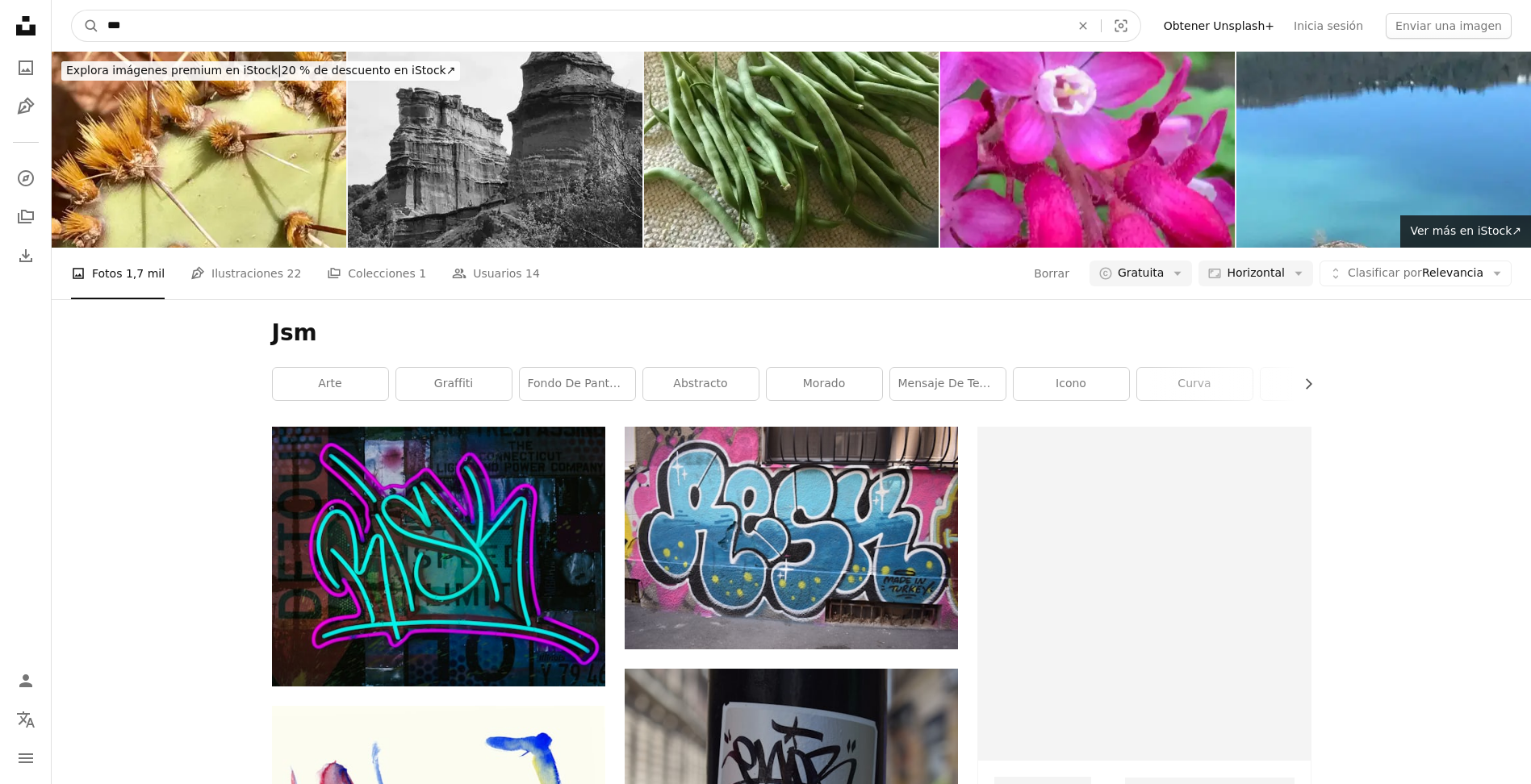
drag, startPoint x: 78, startPoint y: 35, endPoint x: 33, endPoint y: 38, distance: 45.1
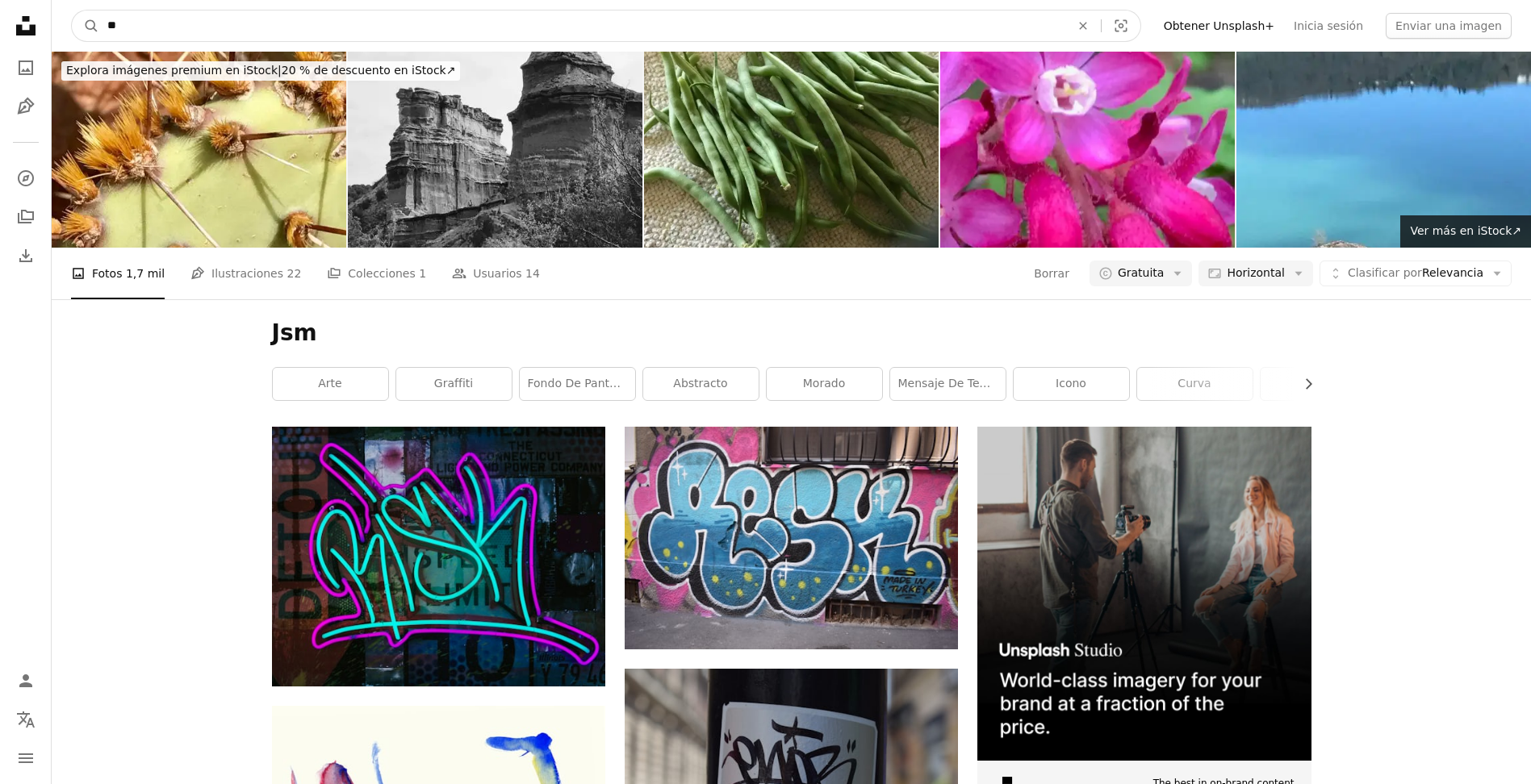
type input "***"
click button "A magnifying glass" at bounding box center [86, 26] width 27 height 31
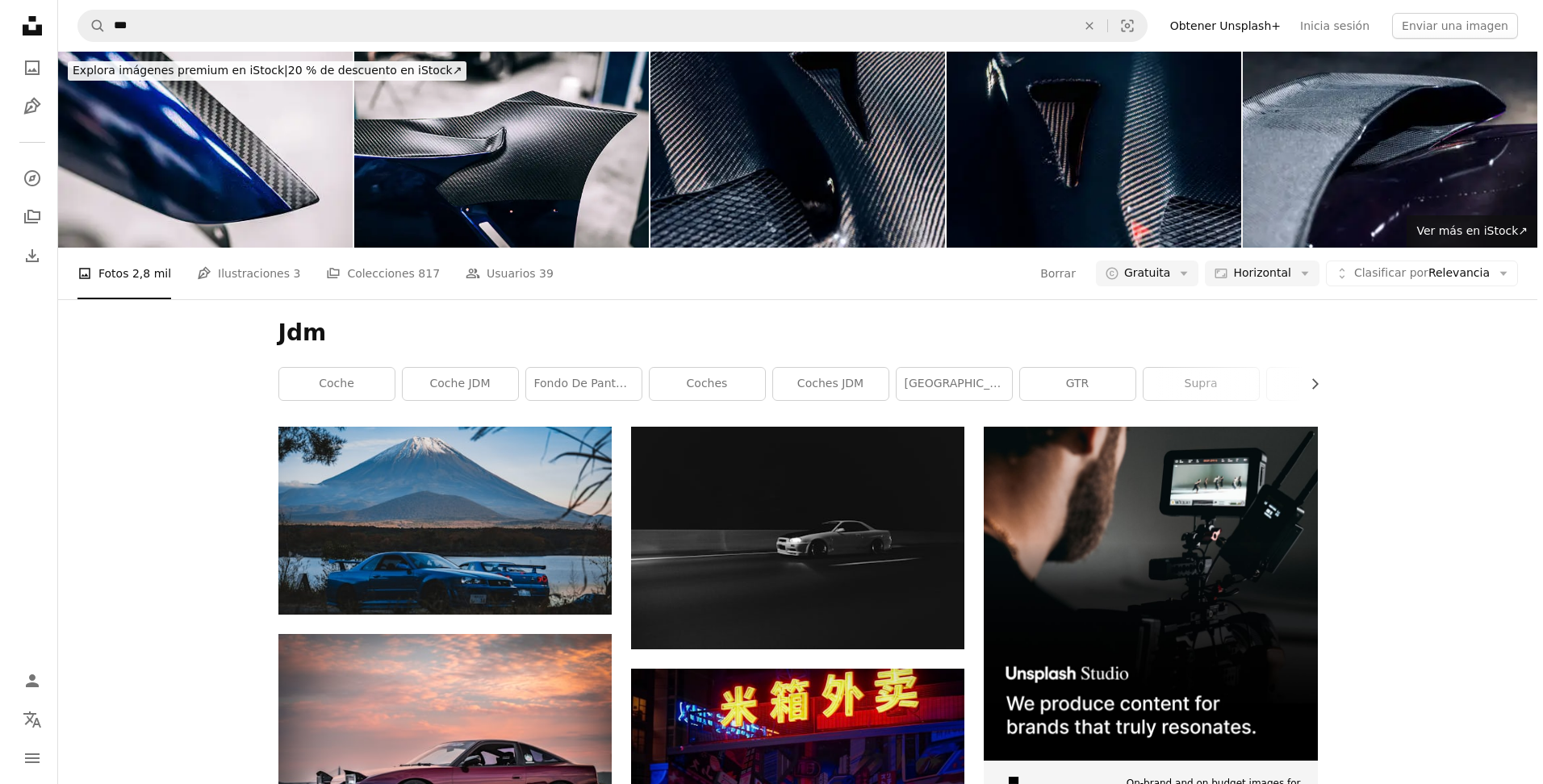
scroll to position [1382, 0]
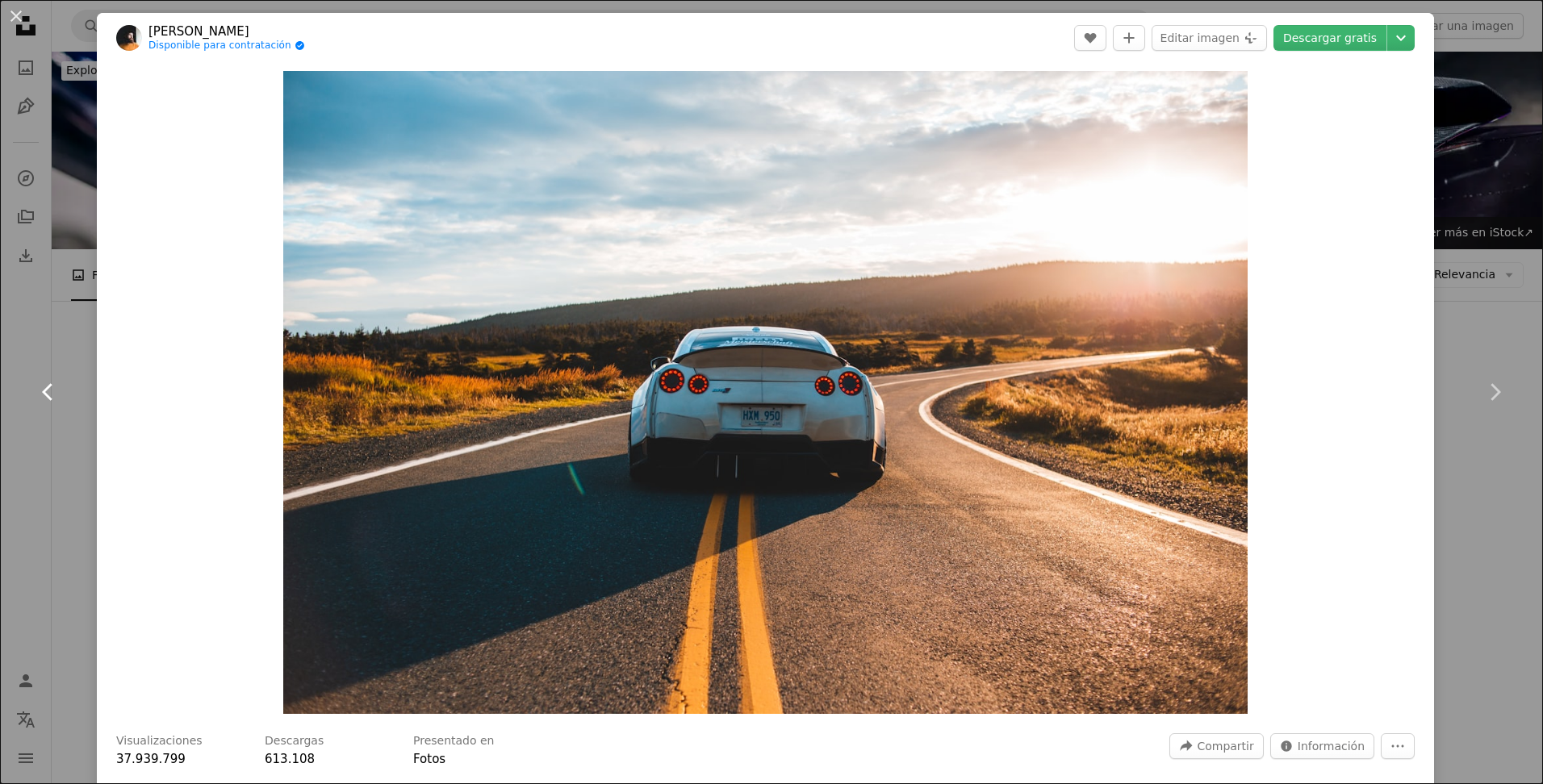
click at [73, 378] on link "Chevron left" at bounding box center [48, 392] width 97 height 155
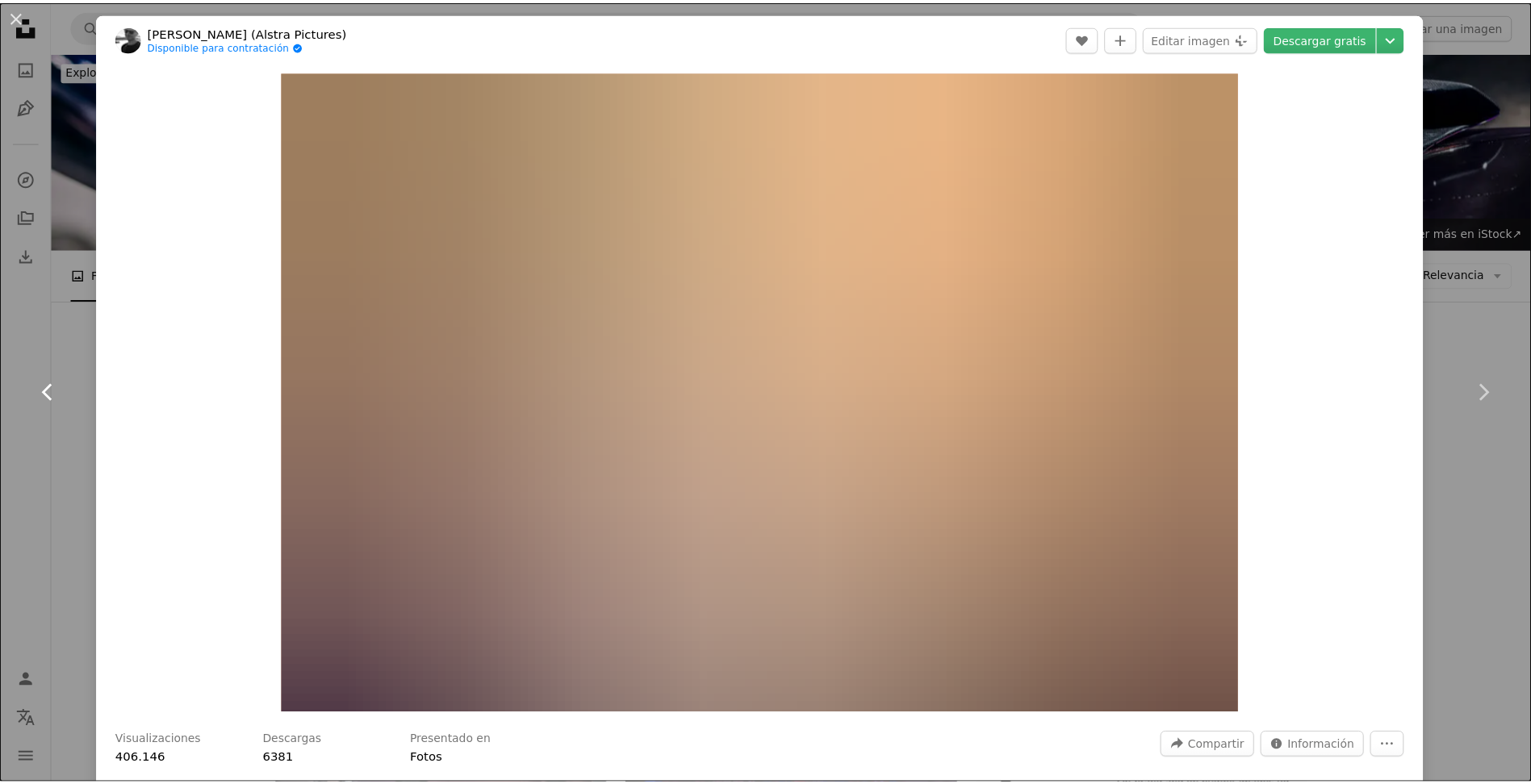
scroll to position [452, 0]
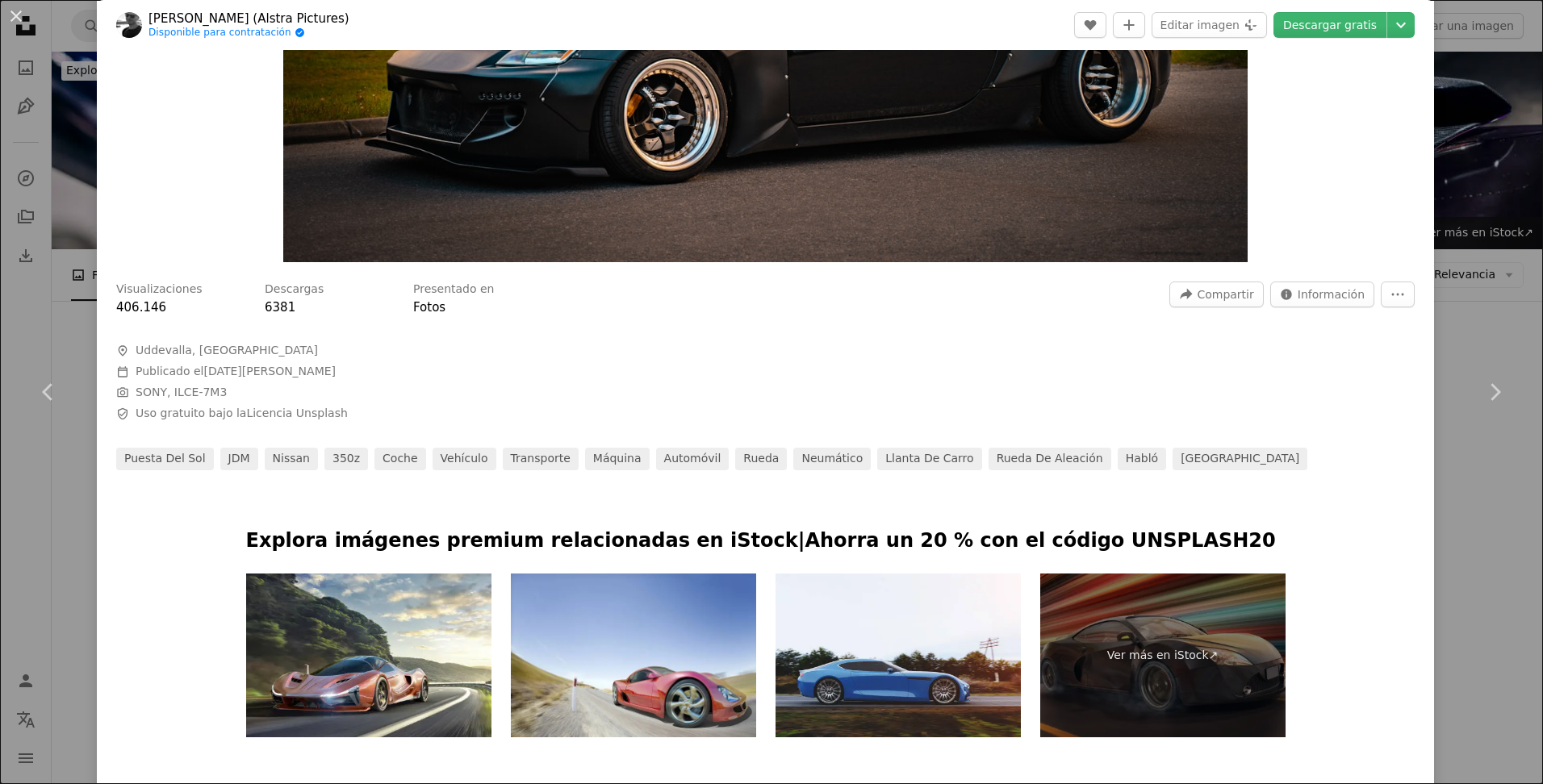
click at [1427, 576] on div "An X shape Chevron left Chevron right Patrik Storm (Alstra Pictures) Disponible…" at bounding box center [772, 392] width 1543 height 784
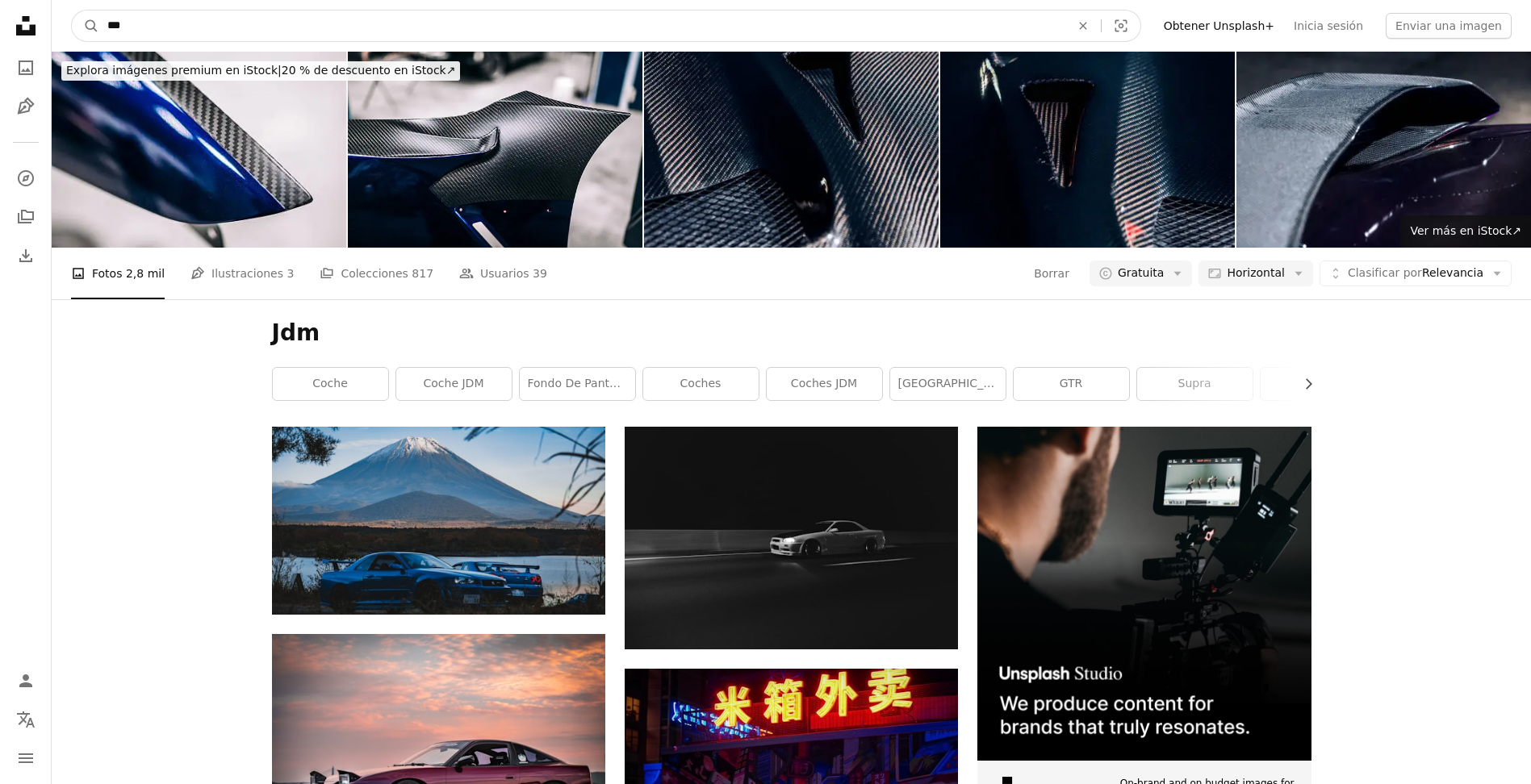
scroll to position [1545, 0]
drag, startPoint x: 379, startPoint y: 27, endPoint x: -3, endPoint y: -9, distance: 383.7
type input "********"
click button "A magnifying glass" at bounding box center [86, 26] width 27 height 31
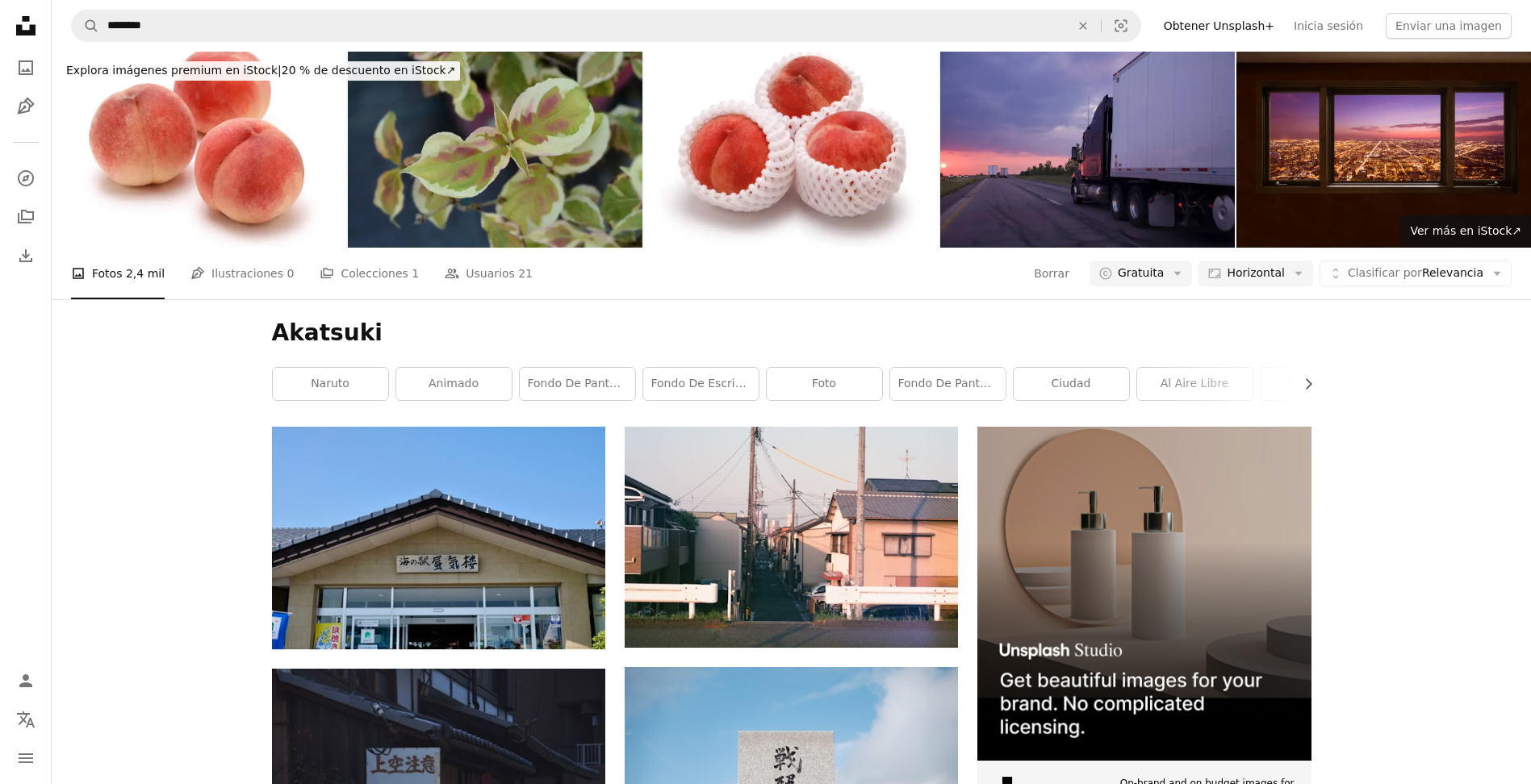
scroll to position [1148, 0]
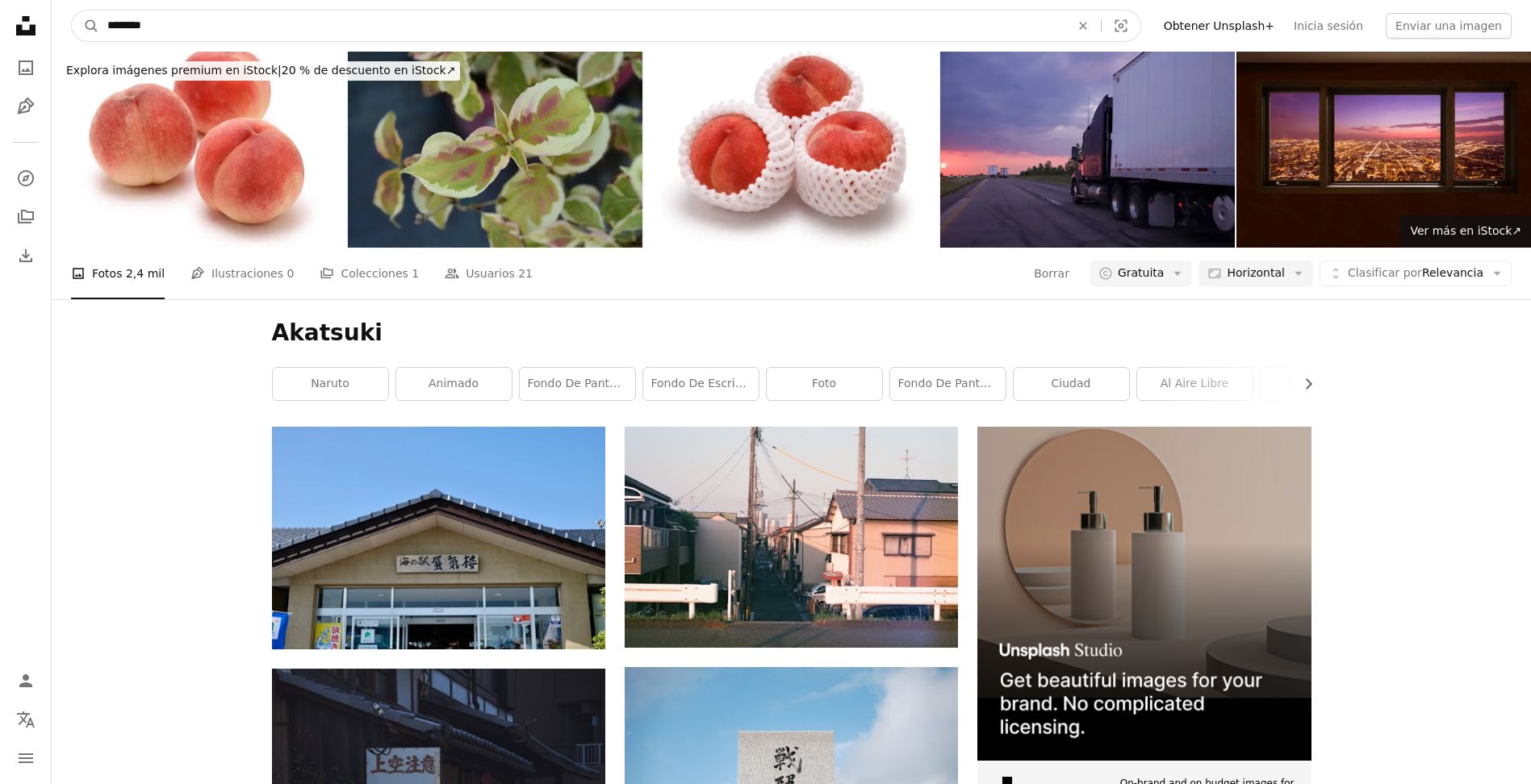
click at [275, 32] on input "********" at bounding box center [582, 26] width 966 height 31
type input "**********"
click button "A magnifying glass" at bounding box center [86, 26] width 27 height 31
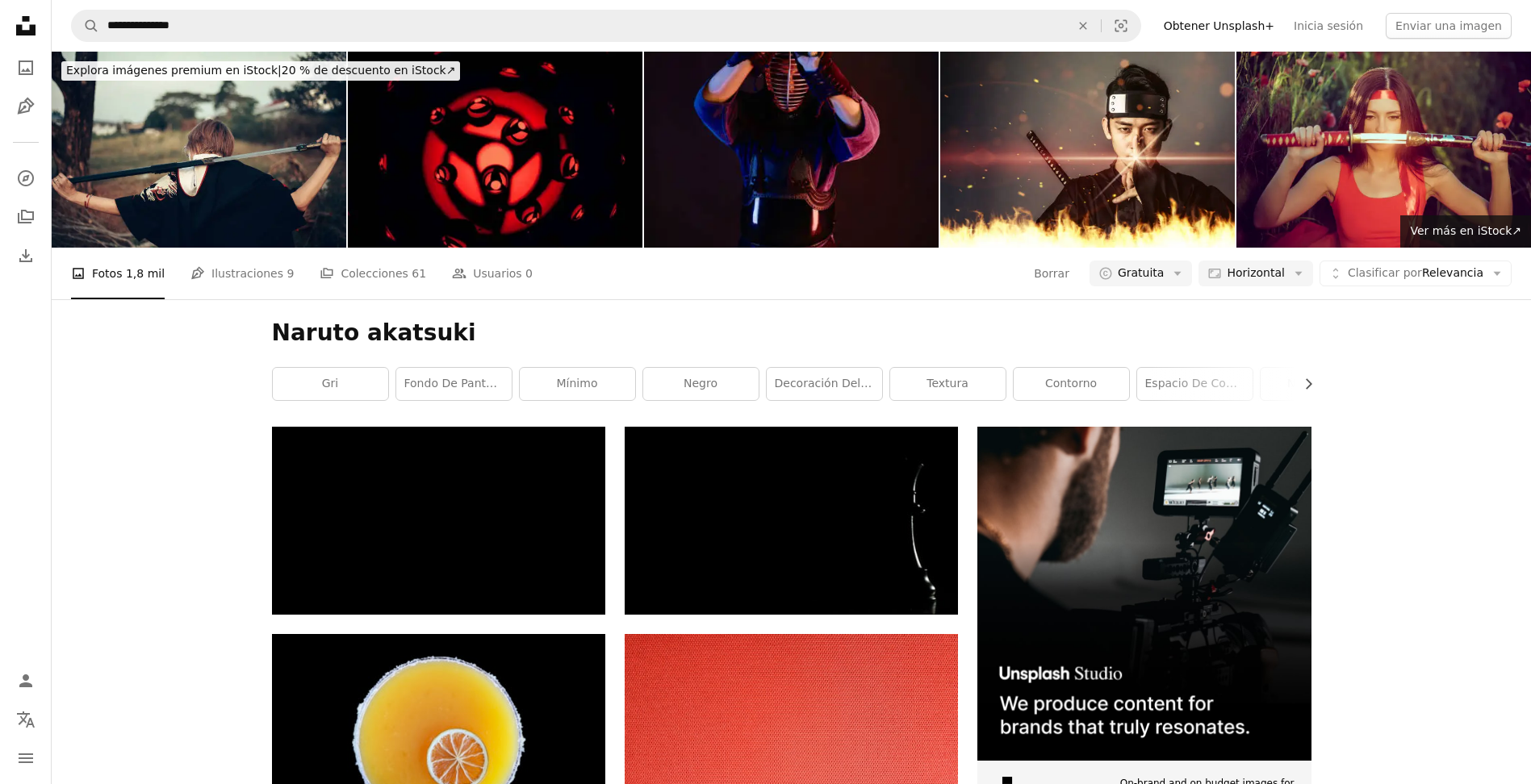
scroll to position [2367, 0]
